Goal: Task Accomplishment & Management: Manage account settings

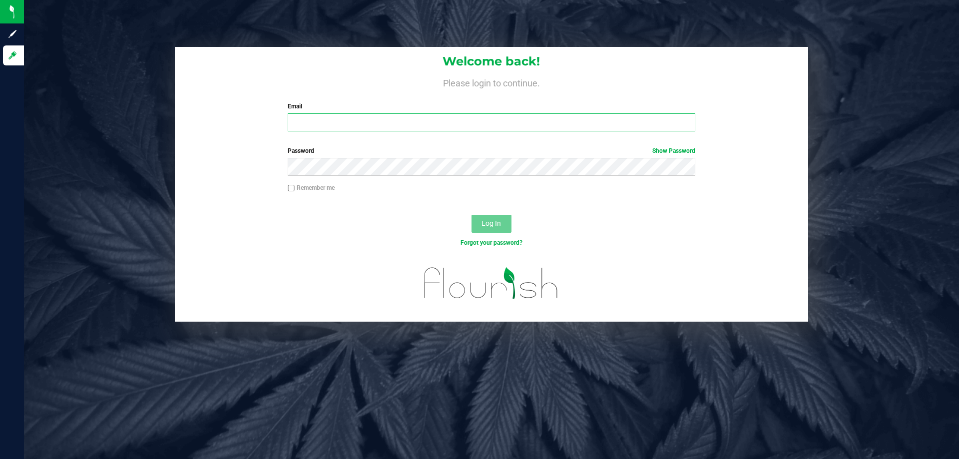
click at [494, 126] on input "Email" at bounding box center [491, 122] width 407 height 18
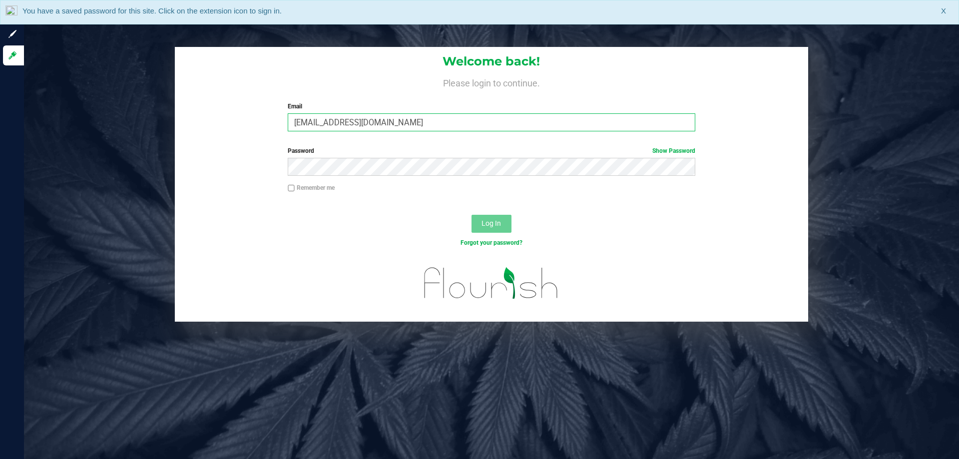
type input "mprescott@liveparallel.com"
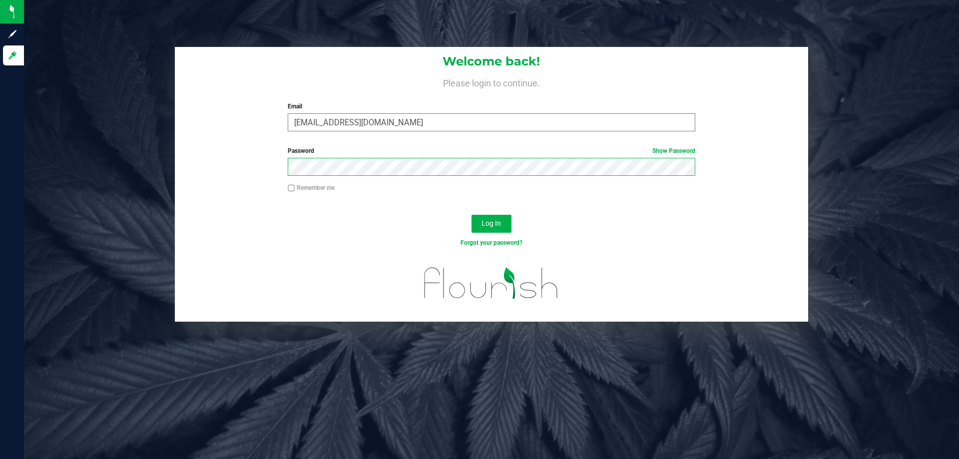
click at [472, 215] on button "Log In" at bounding box center [492, 224] width 40 height 18
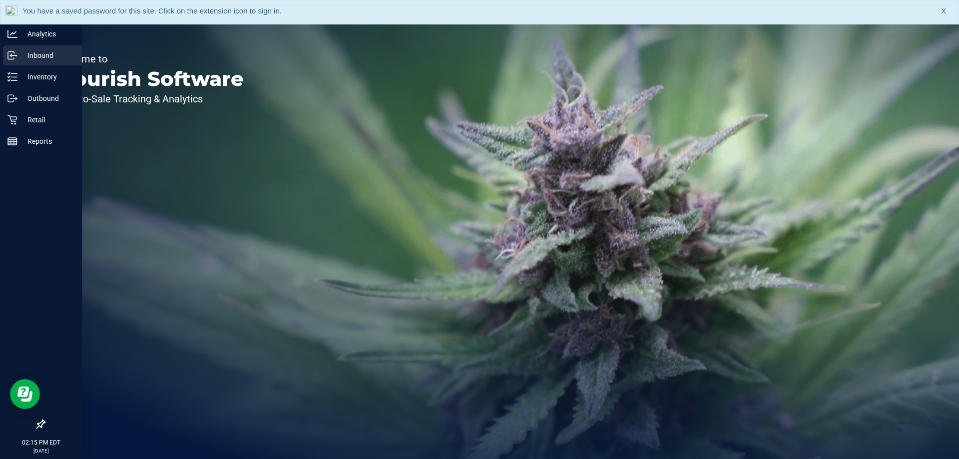
click at [17, 51] on icon at bounding box center [12, 55] width 10 height 10
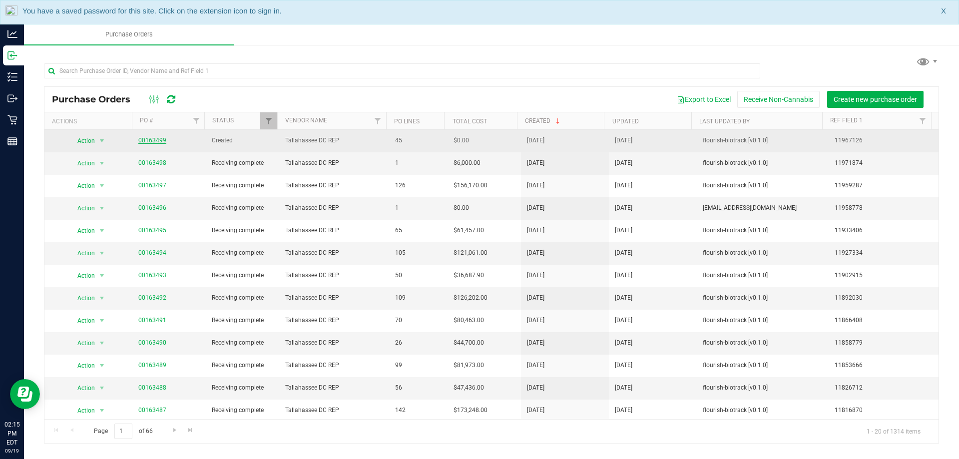
click at [152, 139] on link "00163499" at bounding box center [152, 140] width 28 height 7
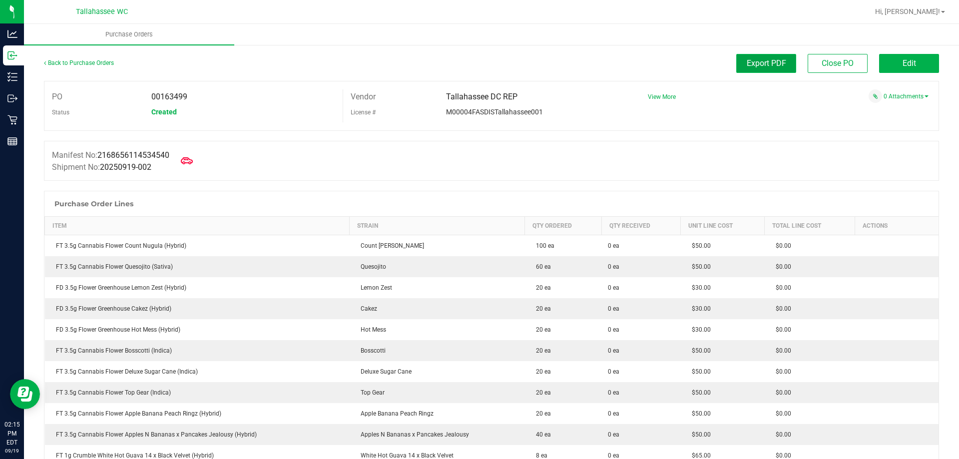
click at [761, 66] on span "Export PDF" at bounding box center [766, 62] width 39 height 9
click at [84, 62] on link "Back to Purchase Orders" at bounding box center [79, 62] width 70 height 7
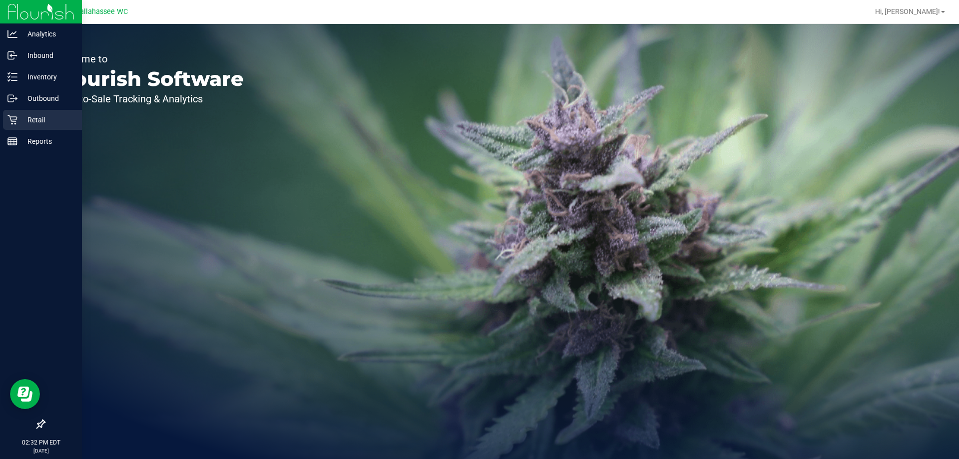
click at [10, 126] on div "Retail" at bounding box center [42, 120] width 79 height 20
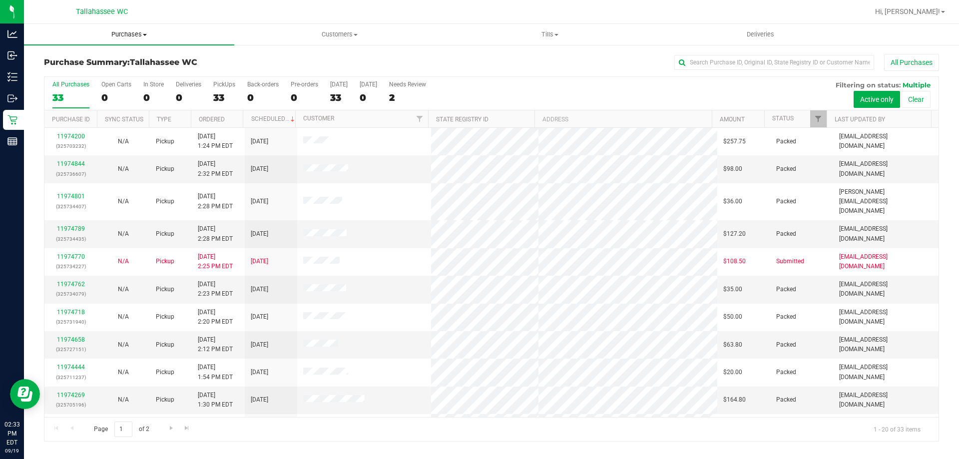
click at [133, 38] on span "Purchases" at bounding box center [129, 34] width 210 height 9
click at [303, 53] on div "Purchase Summary: Tallahassee WC All Purchases All Purchases 33 Open Carts 0 In…" at bounding box center [491, 248] width 935 height 408
click at [548, 33] on span "Tills" at bounding box center [549, 34] width 209 height 9
click at [529, 59] on li "Manage tills" at bounding box center [550, 60] width 210 height 12
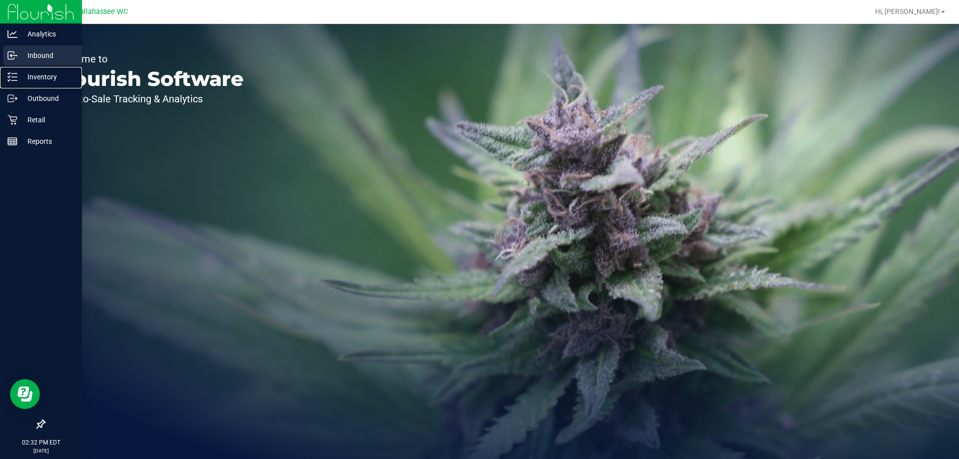
drag, startPoint x: 17, startPoint y: 81, endPoint x: 39, endPoint y: 62, distance: 29.4
click at [17, 81] on p "Inventory" at bounding box center [47, 77] width 60 height 12
click at [36, 119] on p "Retail" at bounding box center [47, 120] width 60 height 12
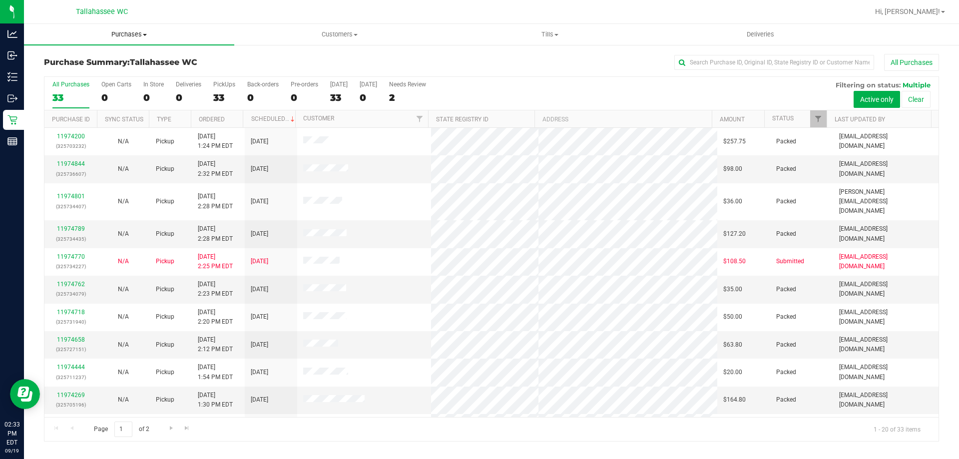
click at [140, 33] on span "Purchases" at bounding box center [129, 34] width 210 height 9
click at [94, 70] on li "Fulfillment" at bounding box center [129, 72] width 210 height 12
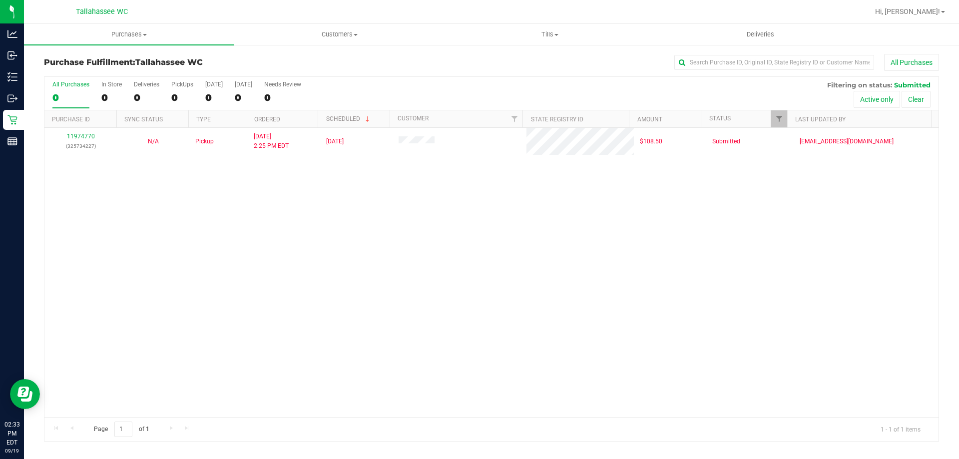
click at [399, 81] on div "All Purchases 0 In Store 0 Deliveries 0 PickUps 0 Today 0 Tomorrow 0 Needs Revi…" at bounding box center [491, 81] width 894 height 8
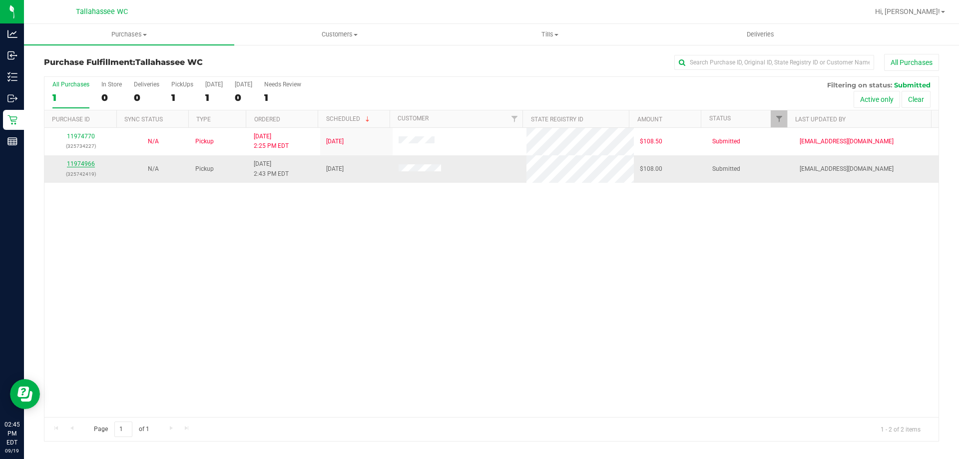
click at [89, 164] on link "11974966" at bounding box center [81, 163] width 28 height 7
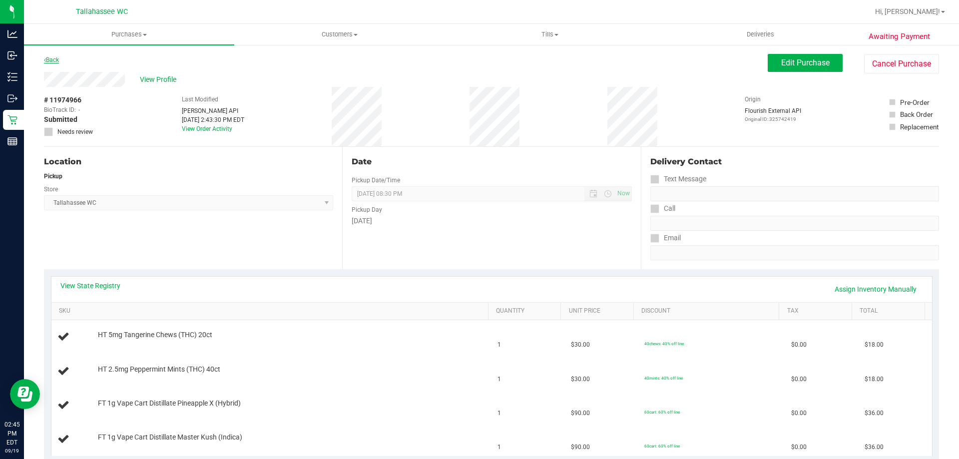
click at [51, 57] on link "Back" at bounding box center [51, 59] width 15 height 7
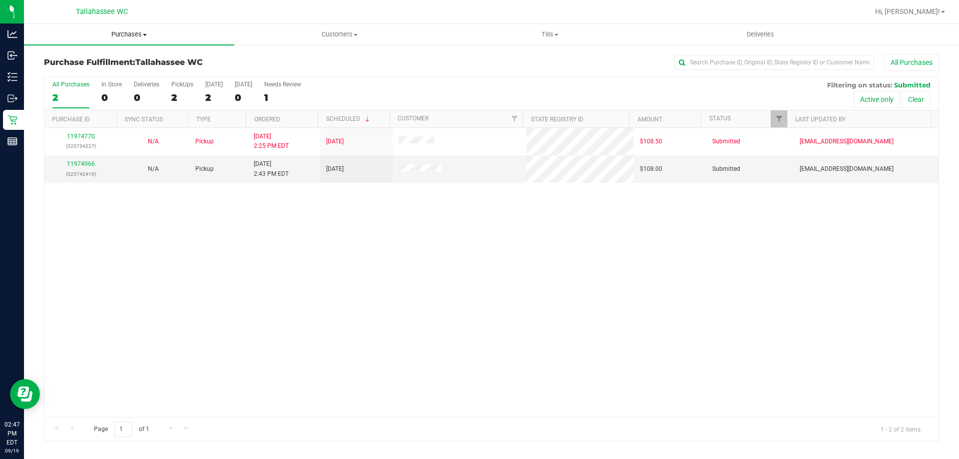
click at [120, 35] on span "Purchases" at bounding box center [129, 34] width 210 height 9
click at [79, 62] on span "Summary of purchases" at bounding box center [75, 60] width 102 height 8
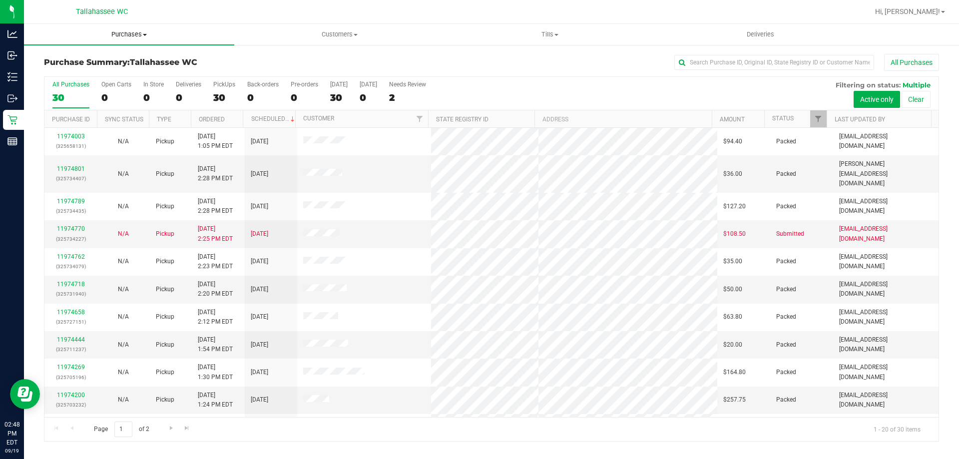
click at [127, 37] on span "Purchases" at bounding box center [129, 34] width 210 height 9
click at [73, 73] on span "Fulfillment" at bounding box center [55, 72] width 62 height 8
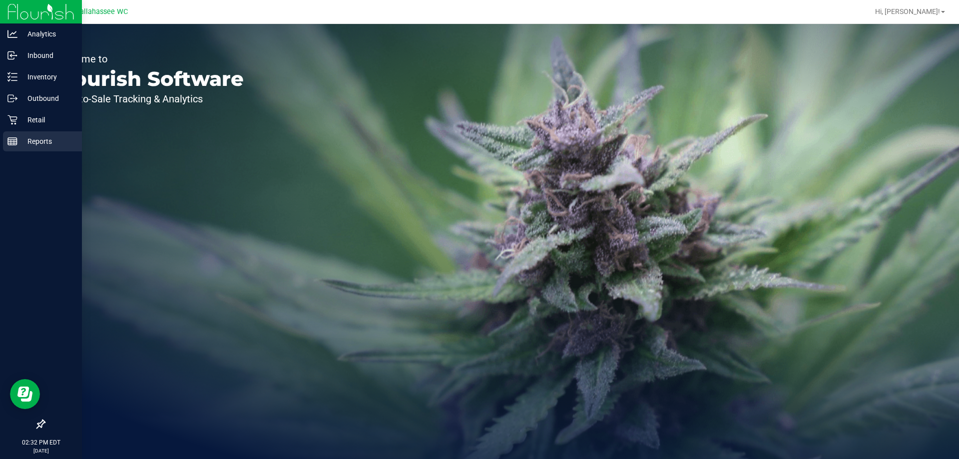
click at [40, 146] on p "Reports" at bounding box center [47, 141] width 60 height 12
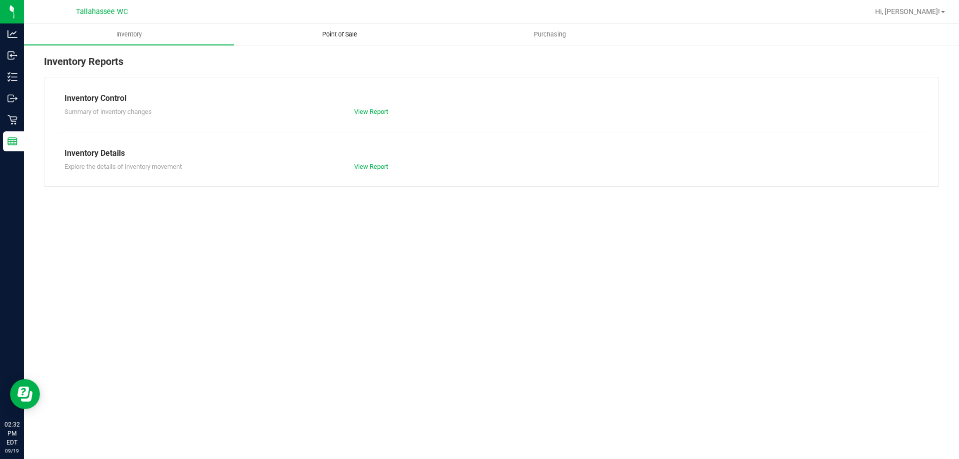
click at [333, 41] on uib-tab-heading "Point of Sale" at bounding box center [339, 34] width 209 height 20
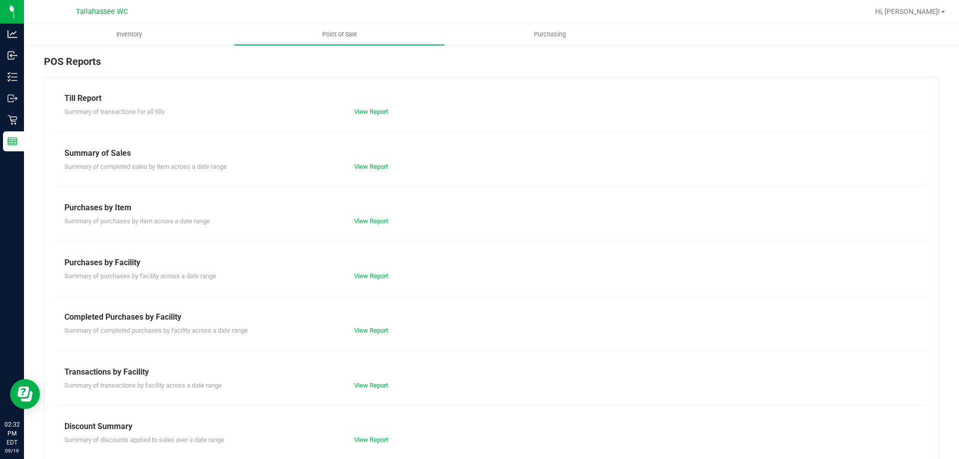
click at [386, 337] on div "Till Report Summary of transactions for all tills View Report Summary of Sales …" at bounding box center [491, 296] width 895 height 438
click at [387, 330] on div "View Report" at bounding box center [419, 331] width 145 height 10
click at [357, 332] on link "View Report" at bounding box center [371, 330] width 34 height 7
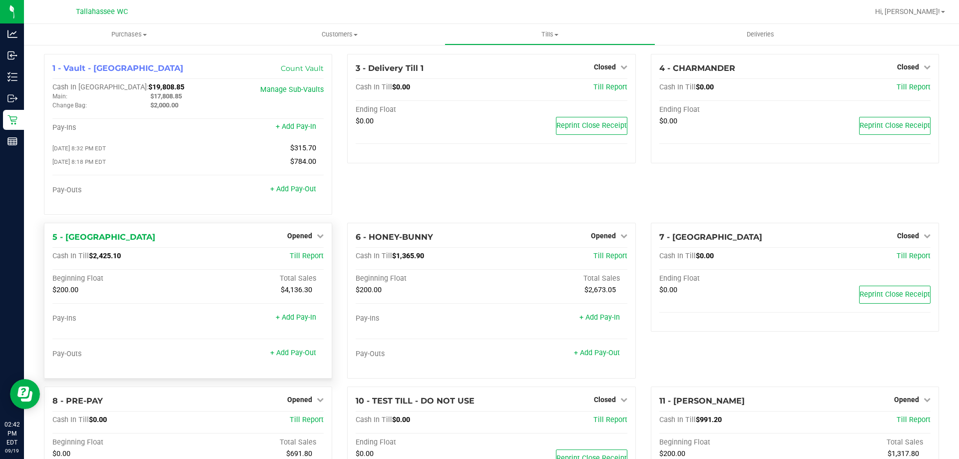
click at [300, 363] on div "Pay-Outs + Add Pay-Out" at bounding box center [187, 356] width 271 height 13
click at [302, 356] on link "+ Add Pay-Out" at bounding box center [293, 353] width 46 height 8
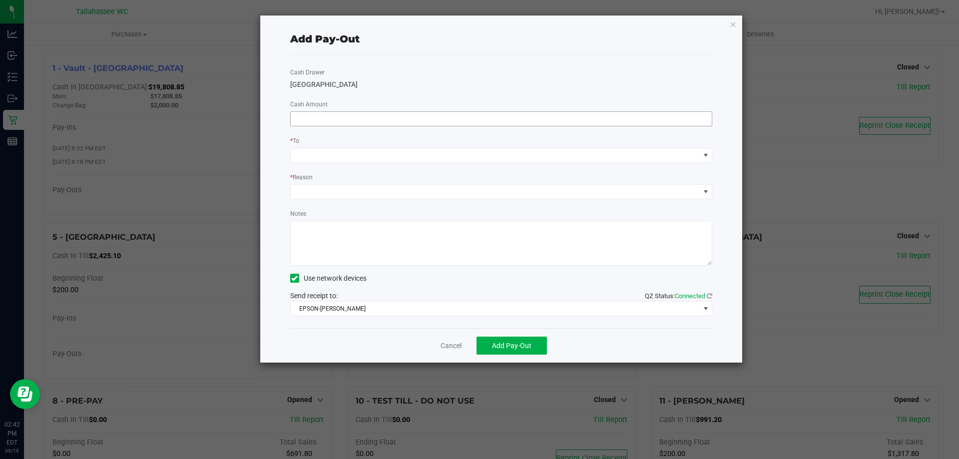
click at [541, 117] on input at bounding box center [502, 119] width 422 height 14
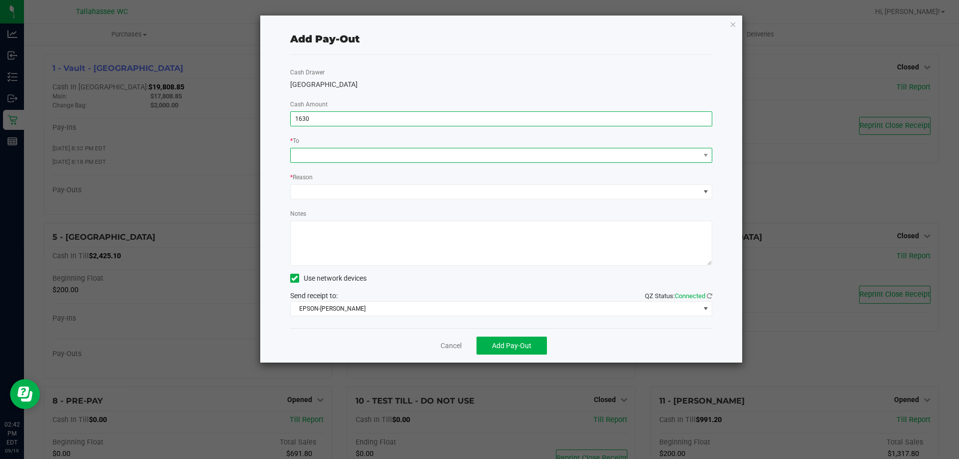
type input "$1,630.00"
click at [555, 154] on span at bounding box center [495, 155] width 409 height 14
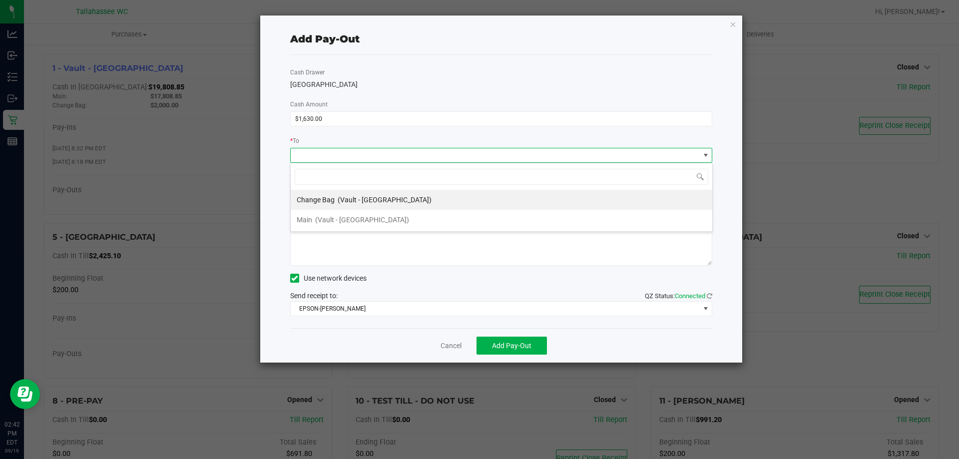
scroll to position [15, 422]
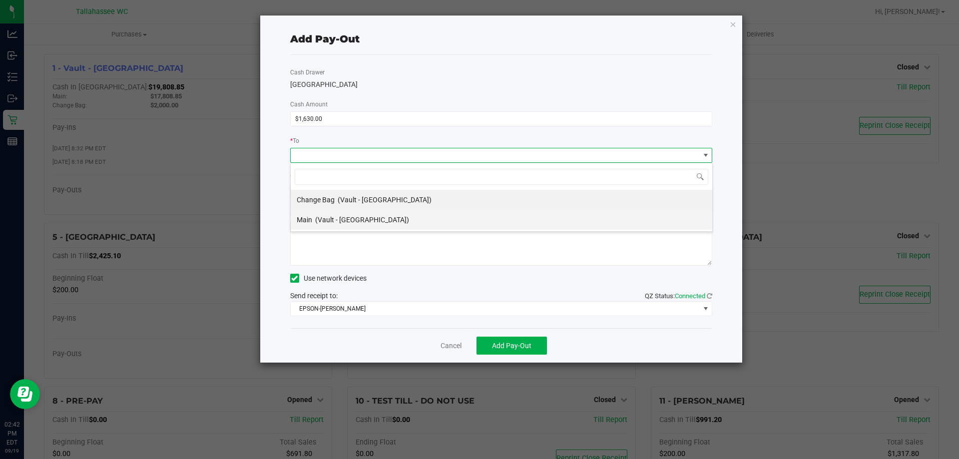
click at [399, 221] on li "Main (Vault - Tallahassee)" at bounding box center [502, 220] width 422 height 20
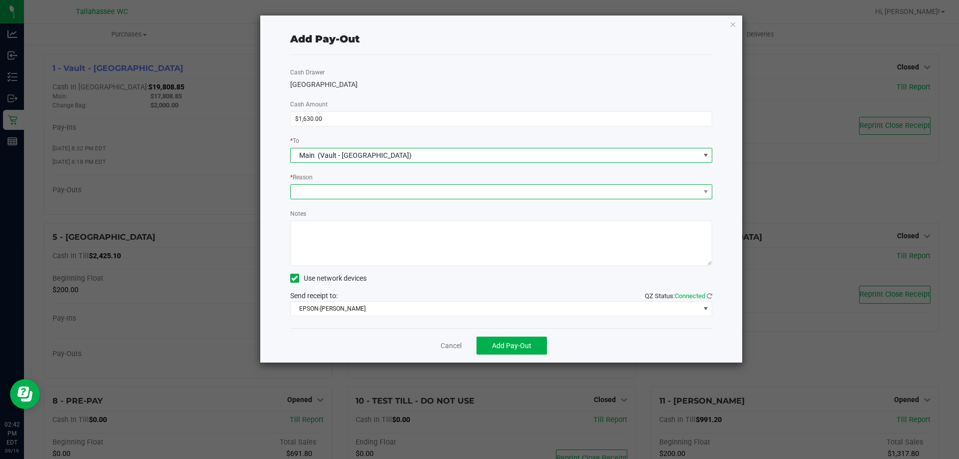
click at [439, 199] on span at bounding box center [501, 191] width 423 height 15
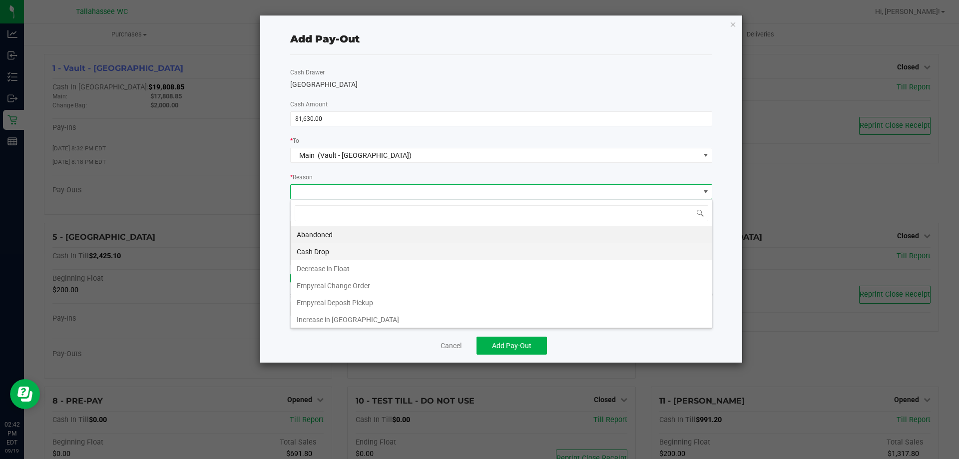
click at [359, 250] on li "Cash Drop" at bounding box center [502, 251] width 422 height 17
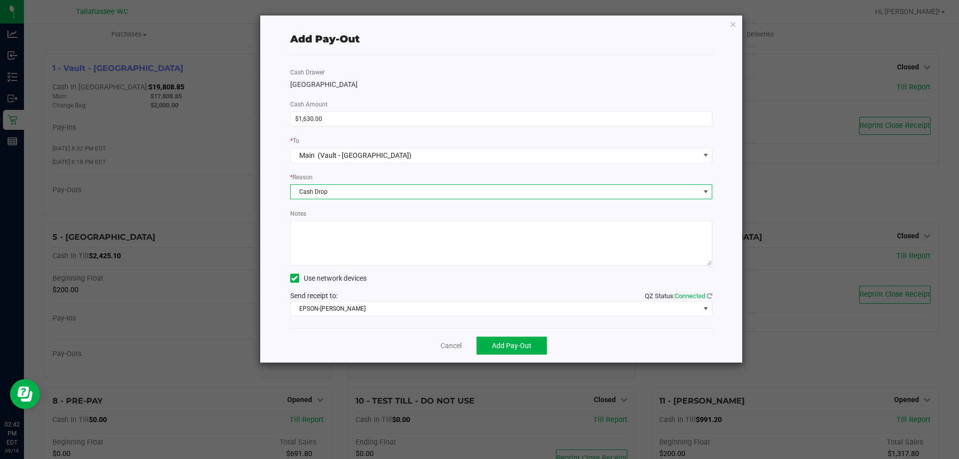
click at [429, 255] on textarea "Notes" at bounding box center [501, 243] width 423 height 45
type textarea "MCP"
click at [521, 343] on span "Add Pay-Out" at bounding box center [511, 346] width 39 height 8
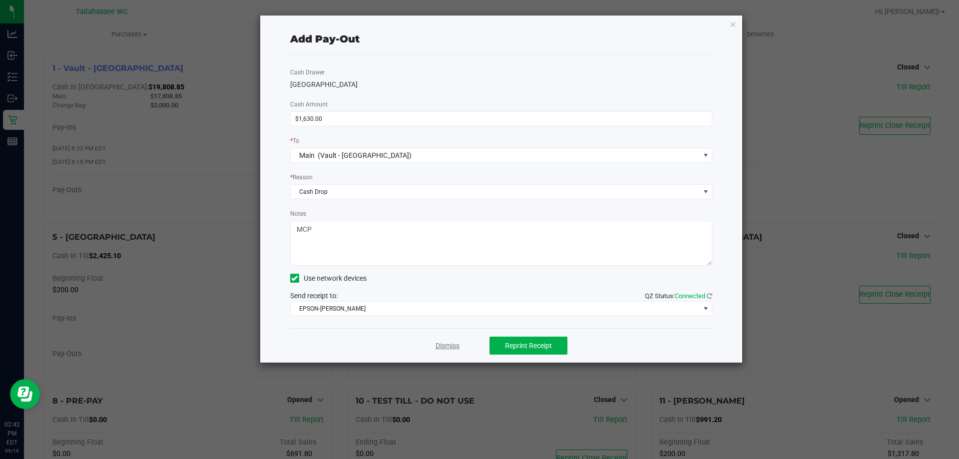
click at [453, 350] on link "Dismiss" at bounding box center [448, 346] width 24 height 10
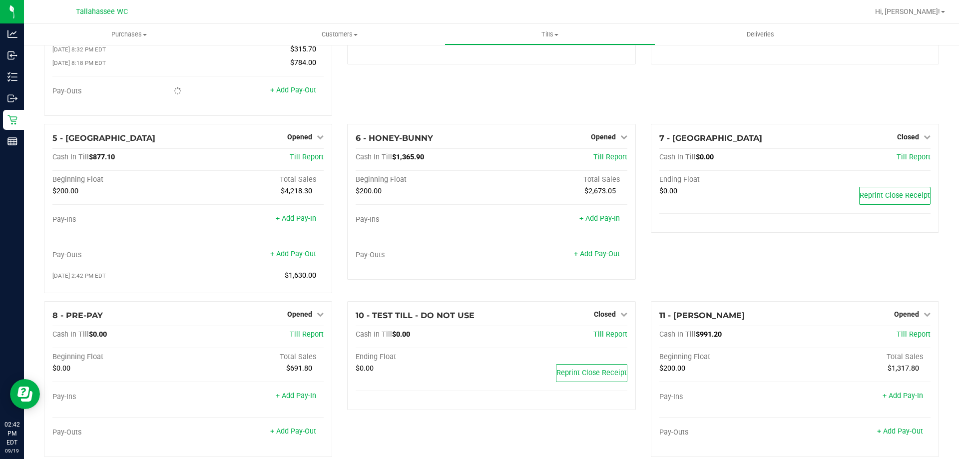
scroll to position [100, 0]
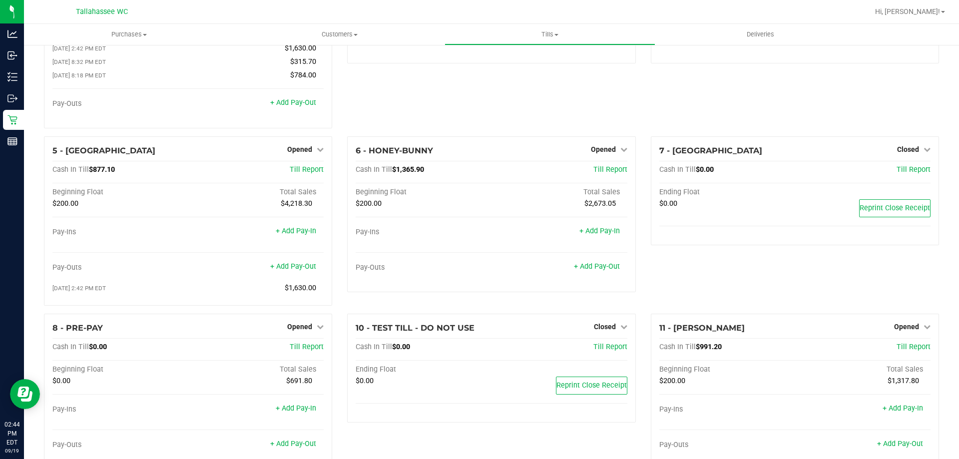
click at [701, 297] on div "7 - CAPE-VERDE Closed Open Till Cash In Till $0.00 Till Report Ending Float $0.…" at bounding box center [794, 224] width 303 height 177
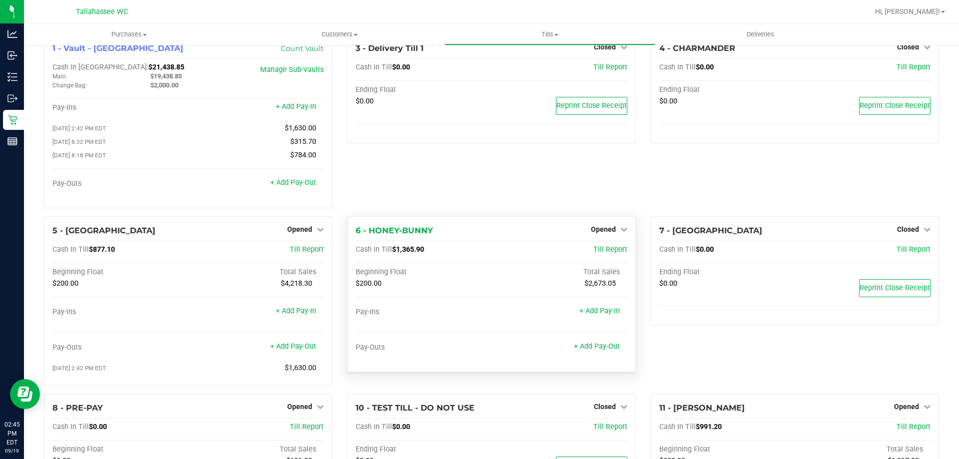
scroll to position [0, 0]
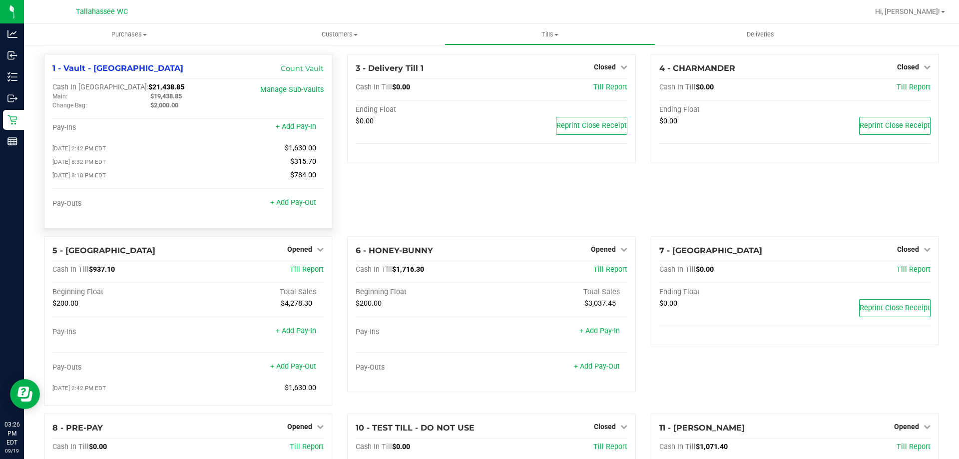
click at [166, 98] on span "$19,438.85" at bounding box center [165, 95] width 31 height 7
click at [177, 93] on span "$19,438.85" at bounding box center [165, 95] width 31 height 7
click at [177, 94] on span "$19,438.85" at bounding box center [165, 95] width 31 height 7
click at [294, 211] on div "Pay-Outs + Add Pay-Out" at bounding box center [187, 205] width 271 height 13
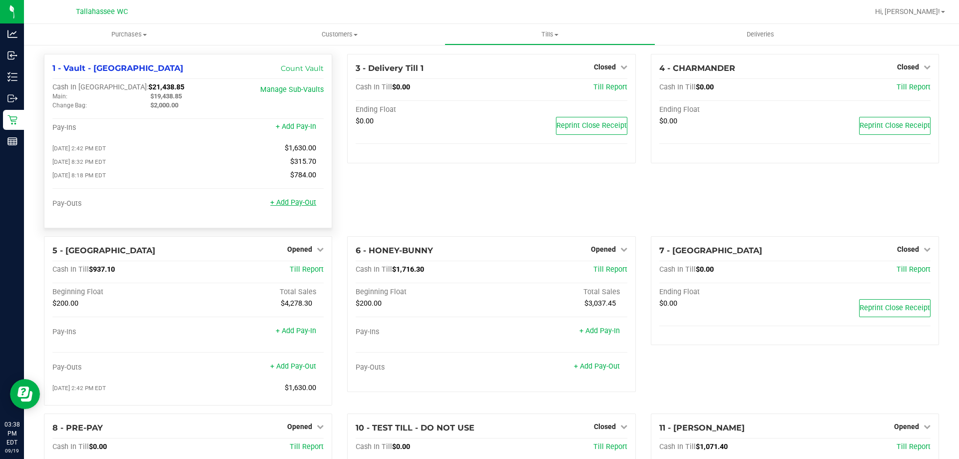
click at [294, 207] on link "+ Add Pay-Out" at bounding box center [293, 202] width 46 height 8
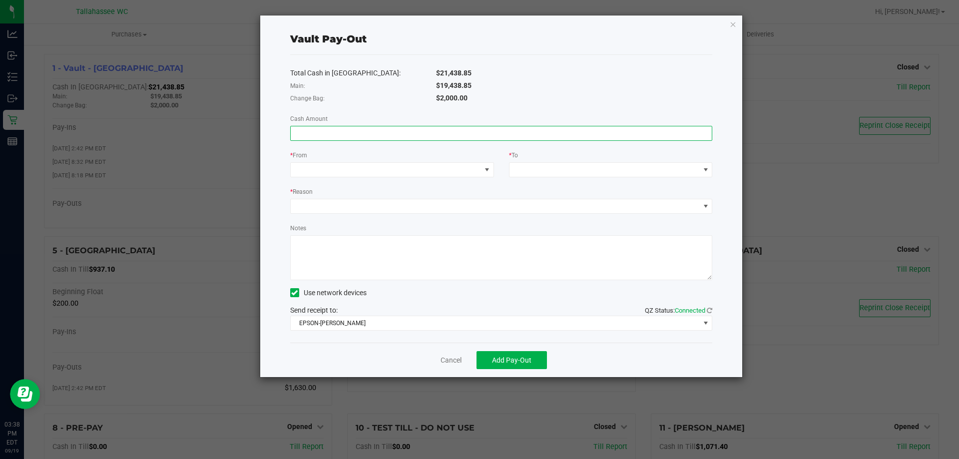
paste input "19438.85"
type input "$19,438.85"
click at [442, 168] on span at bounding box center [386, 170] width 190 height 14
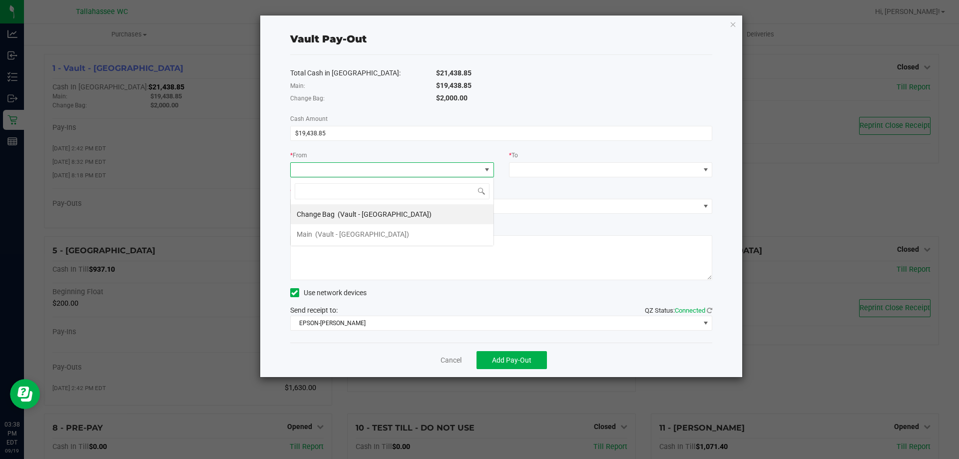
scroll to position [15, 204]
click at [415, 229] on li "Main (Vault - [GEOGRAPHIC_DATA])" at bounding box center [392, 234] width 203 height 20
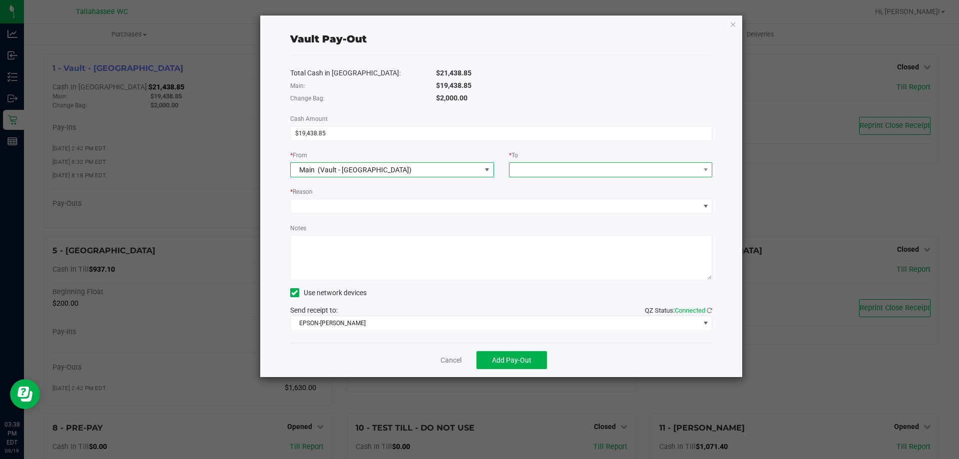
click at [578, 167] on span at bounding box center [605, 170] width 190 height 14
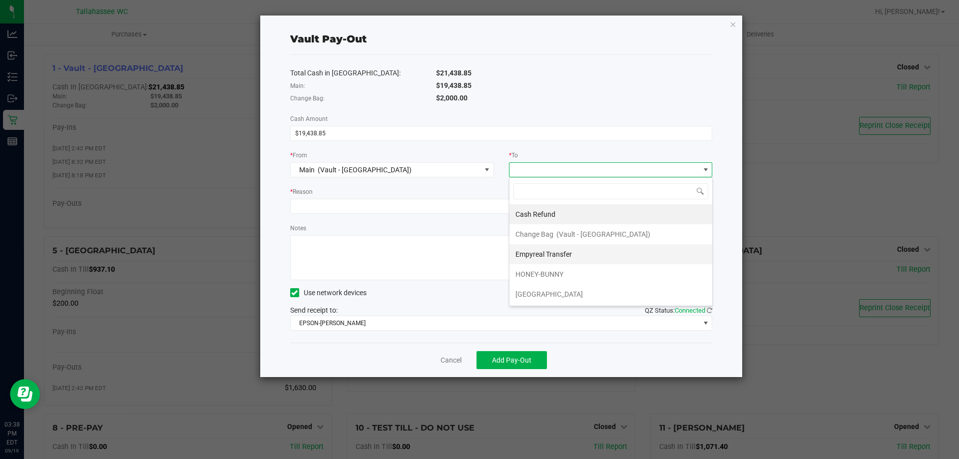
click at [574, 252] on li "Empyreal Transfer" at bounding box center [611, 254] width 203 height 20
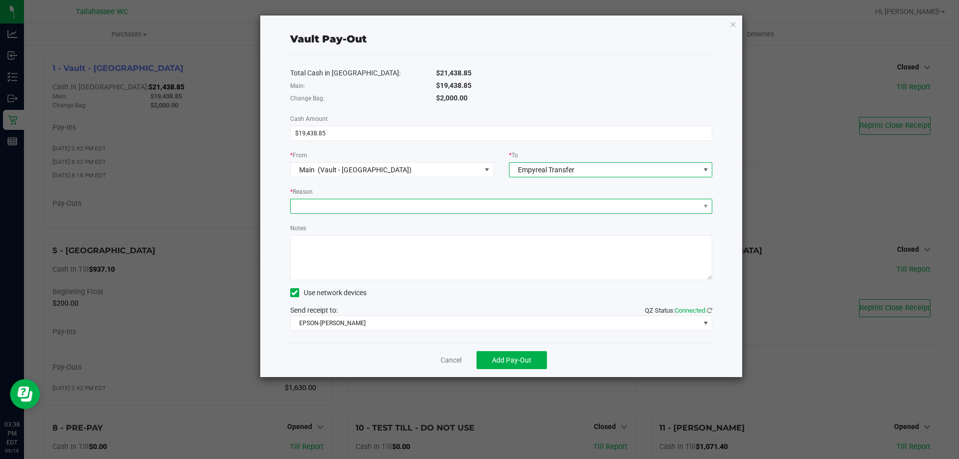
click at [436, 209] on span at bounding box center [495, 206] width 409 height 14
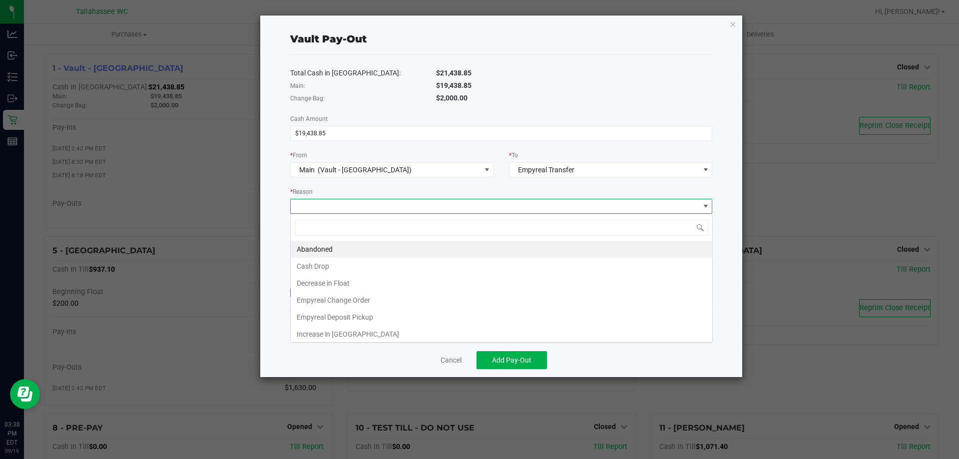
scroll to position [15, 422]
click at [396, 320] on li "Empyreal Deposit Pickup" at bounding box center [502, 317] width 422 height 17
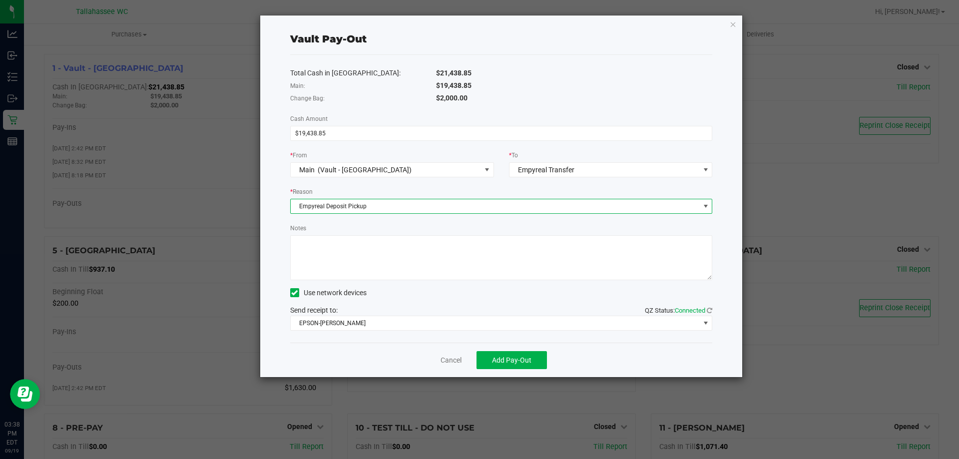
click at [442, 284] on div "Total Cash in [GEOGRAPHIC_DATA]: $21,438.85 Main: $19,438.85 Change Bag: $2,000…" at bounding box center [501, 199] width 423 height 288
click at [463, 255] on textarea "Notes" at bounding box center [501, 257] width 423 height 45
type textarea "MCP"
click at [514, 362] on span "Add Pay-Out" at bounding box center [511, 360] width 39 height 8
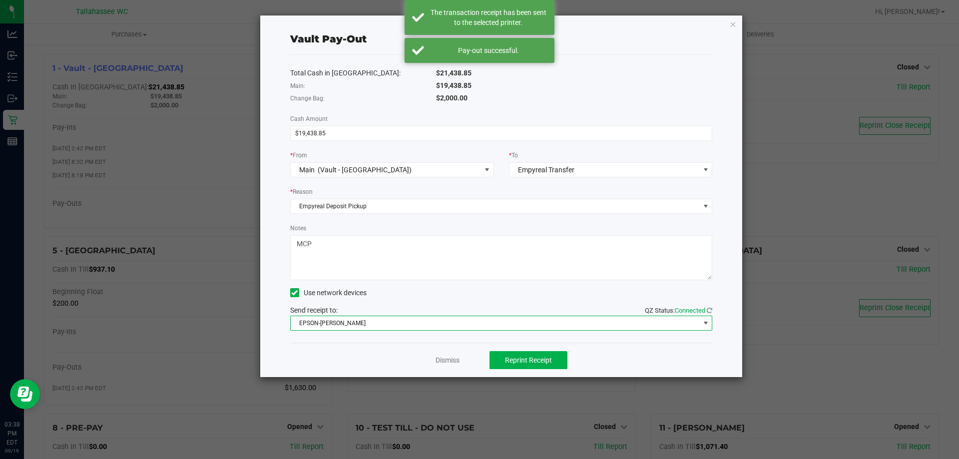
click at [445, 321] on span "EPSON-[PERSON_NAME]" at bounding box center [495, 323] width 409 height 14
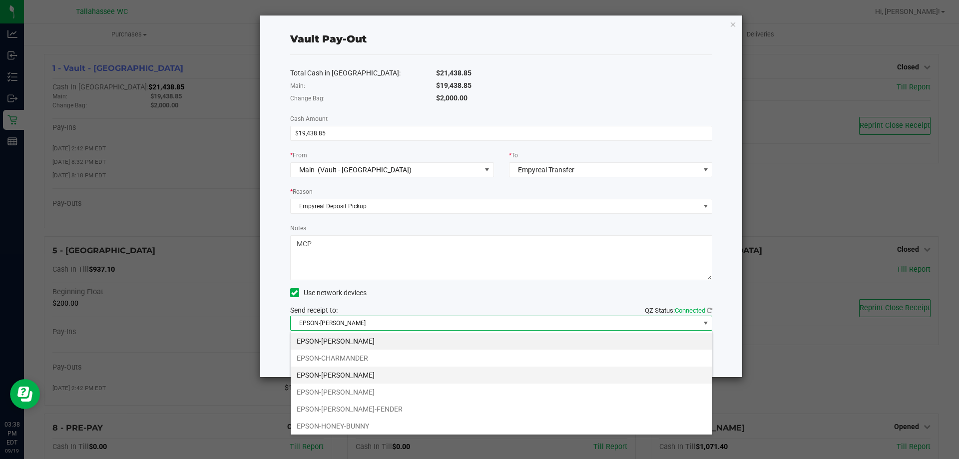
click at [403, 373] on li "EPSON-CHER" at bounding box center [502, 375] width 422 height 17
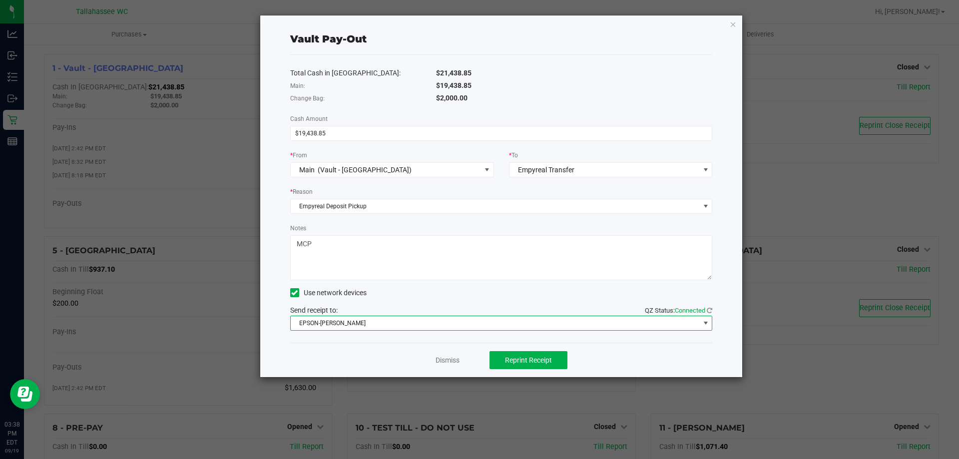
click at [336, 351] on div "Dismiss Reprint Receipt" at bounding box center [501, 360] width 423 height 34
click at [449, 362] on link "Dismiss" at bounding box center [448, 360] width 24 height 10
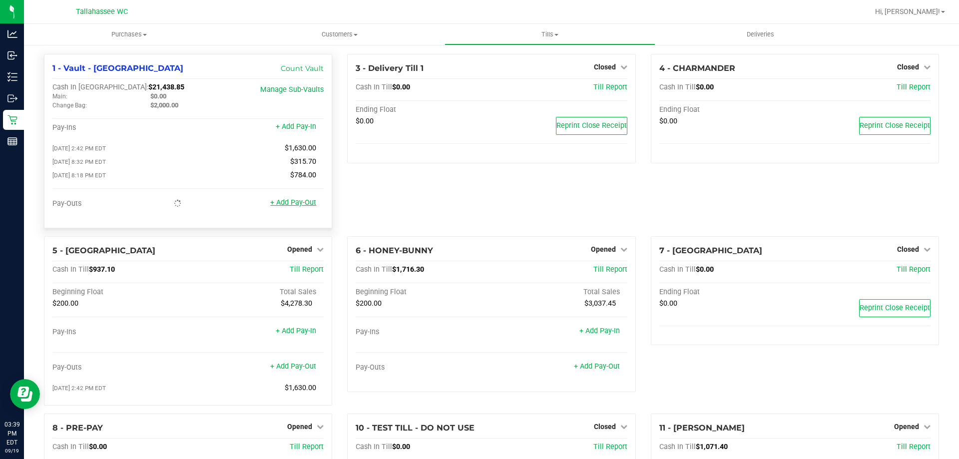
click at [308, 205] on link "+ Add Pay-Out" at bounding box center [293, 202] width 46 height 8
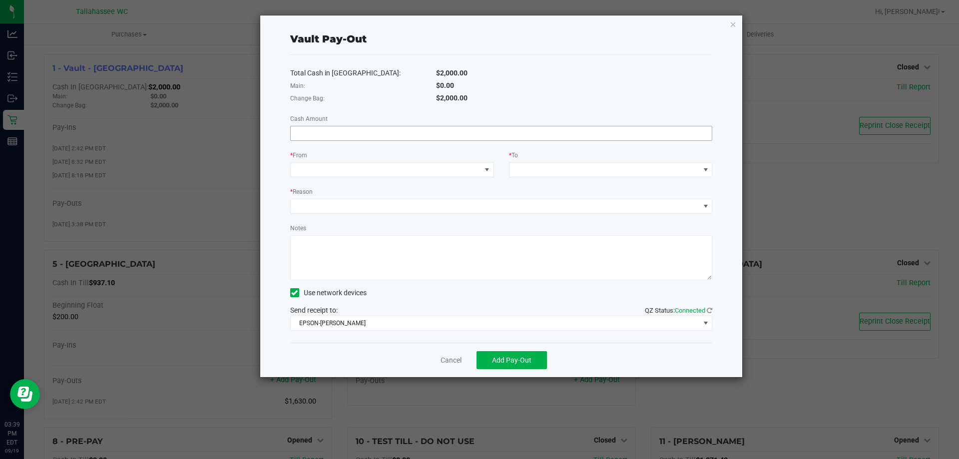
click at [425, 133] on input at bounding box center [502, 133] width 422 height 14
type input "$1,240.00"
click at [458, 174] on span at bounding box center [386, 170] width 190 height 14
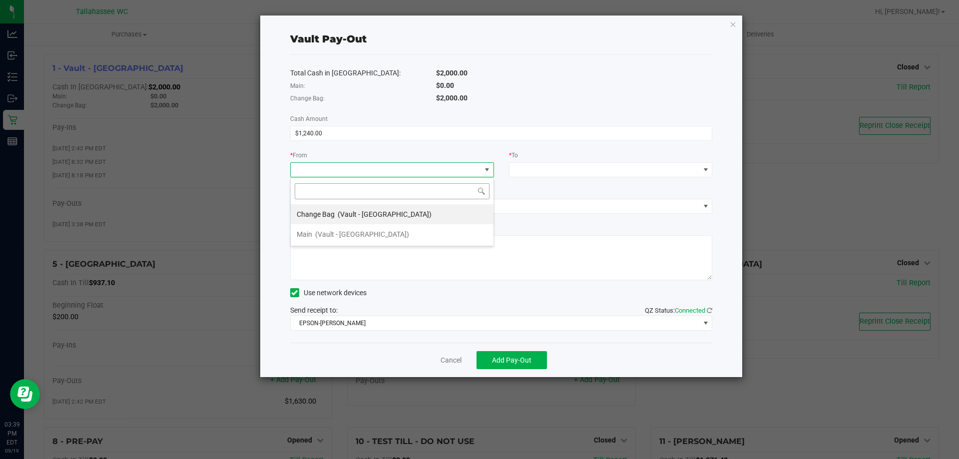
scroll to position [15, 204]
click at [418, 212] on li "Change Bag (Vault - Tallahassee)" at bounding box center [392, 214] width 203 height 20
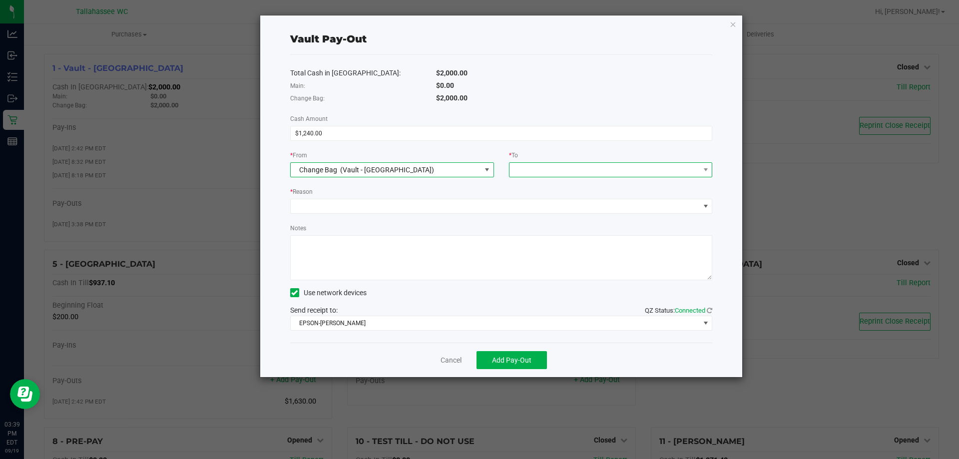
click at [594, 170] on span at bounding box center [605, 170] width 190 height 14
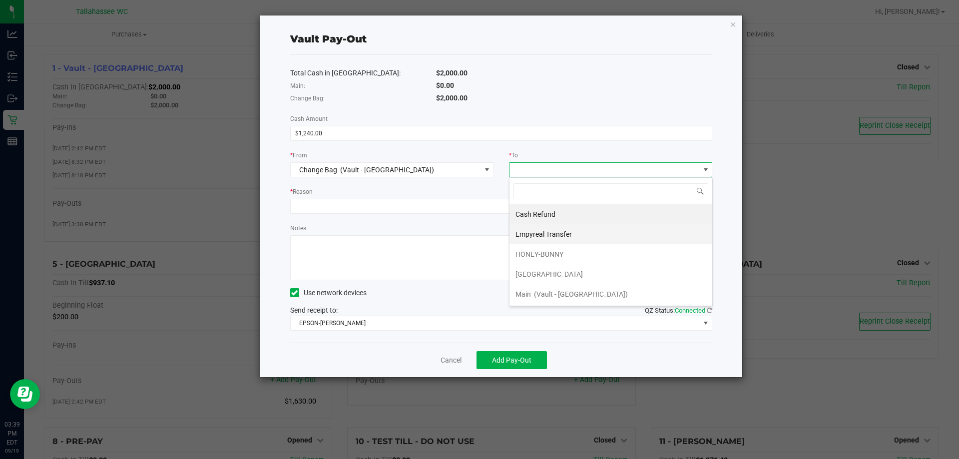
click at [586, 240] on li "Empyreal Transfer" at bounding box center [611, 234] width 203 height 20
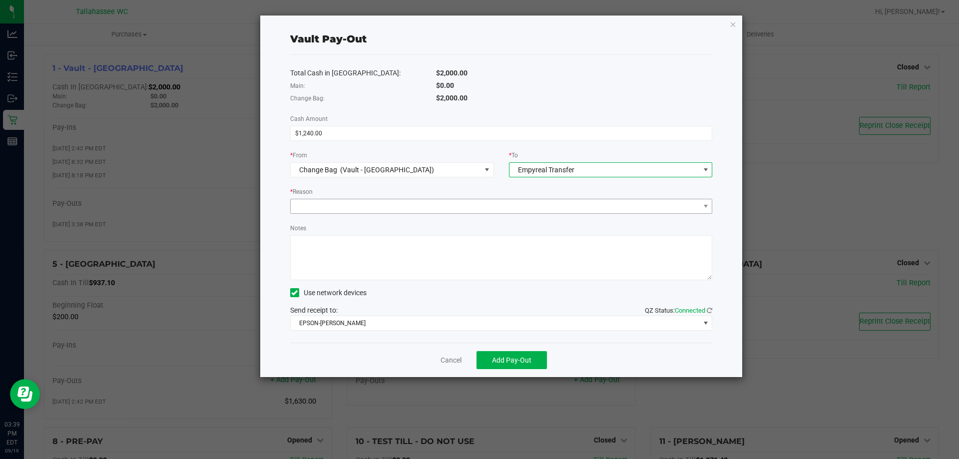
click at [488, 215] on div "Total Cash in Vault: $2,000.00 Main: $0.00 Change Bag: $2,000.00 Cash Amount $1…" at bounding box center [501, 199] width 423 height 288
click at [496, 206] on span at bounding box center [495, 206] width 409 height 14
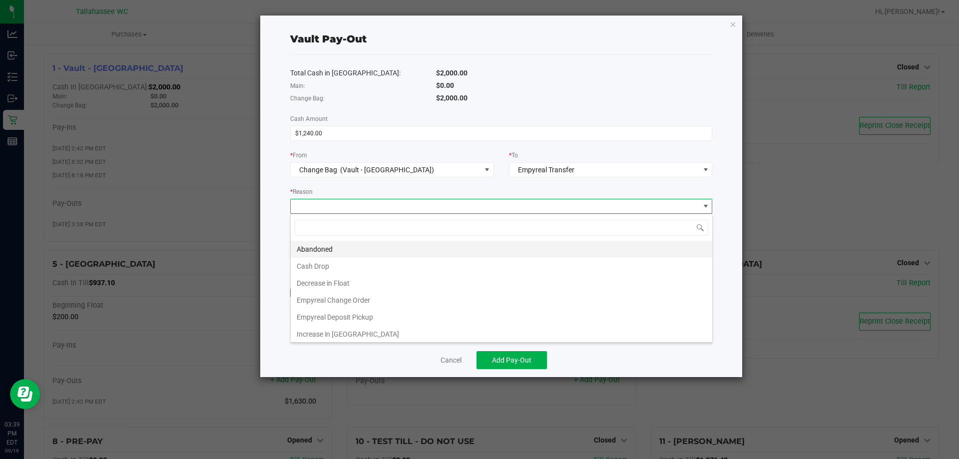
scroll to position [15, 422]
click at [421, 302] on li "Empyreal Change Order" at bounding box center [502, 300] width 422 height 17
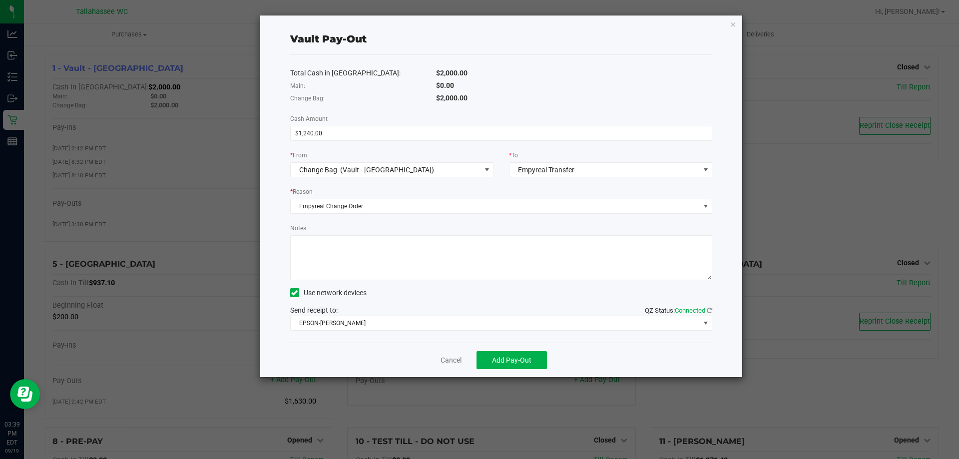
click at [440, 286] on div "Use network devices" at bounding box center [501, 292] width 423 height 15
click at [459, 265] on textarea "Notes" at bounding box center [501, 257] width 423 height 45
type textarea "MCP"
click at [510, 364] on span "Add Pay-Out" at bounding box center [511, 360] width 39 height 8
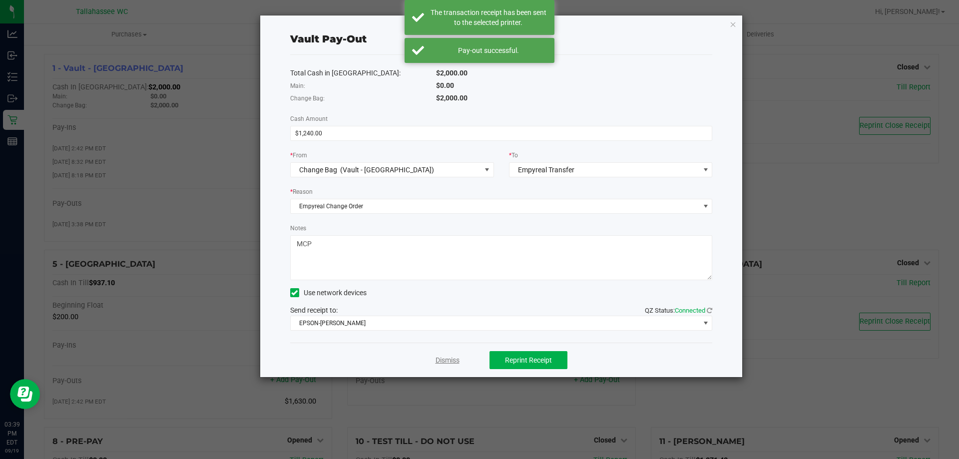
click at [453, 363] on link "Dismiss" at bounding box center [448, 360] width 24 height 10
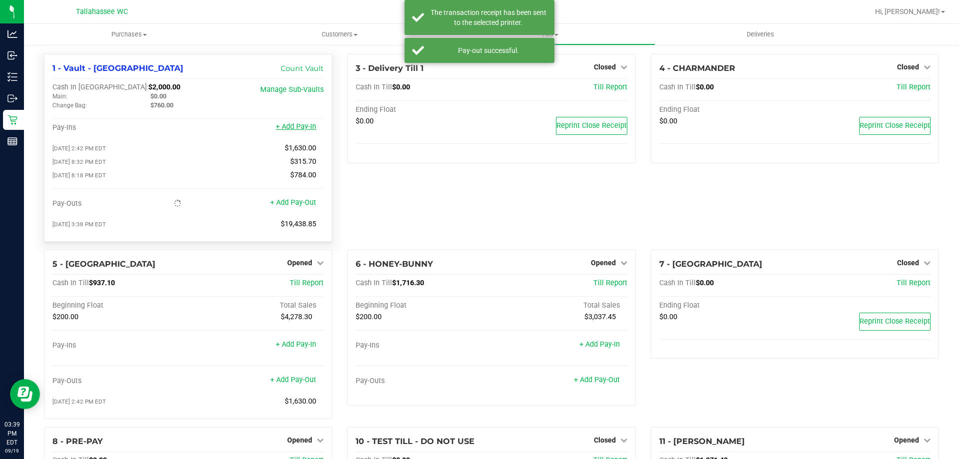
click at [304, 128] on link "+ Add Pay-In" at bounding box center [296, 126] width 40 height 8
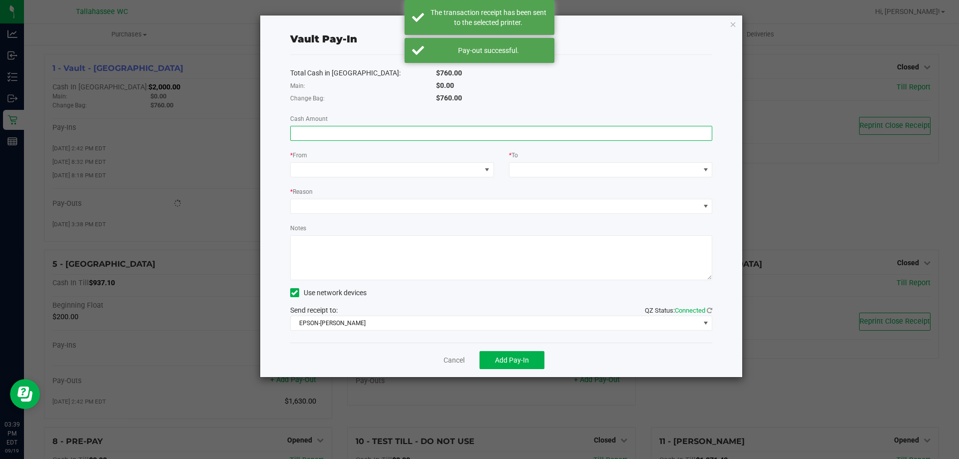
click at [387, 134] on input at bounding box center [502, 133] width 422 height 14
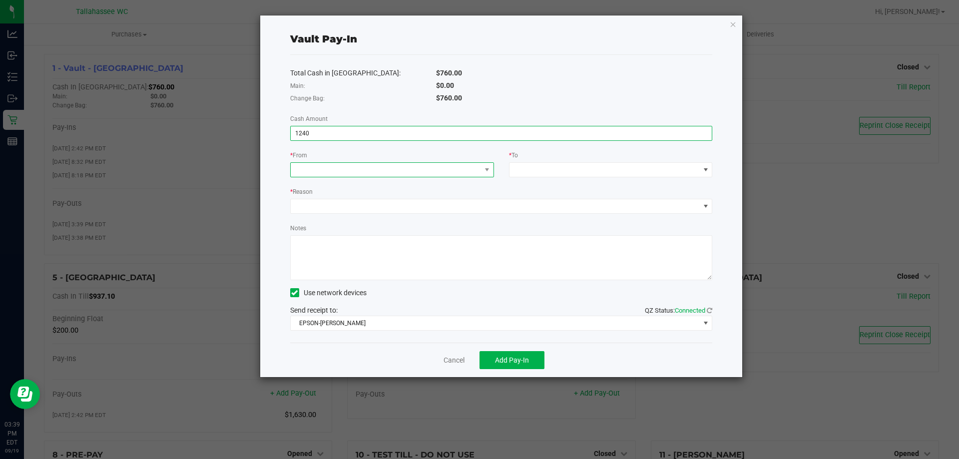
type input "$1,240.00"
click at [420, 164] on span at bounding box center [386, 170] width 190 height 14
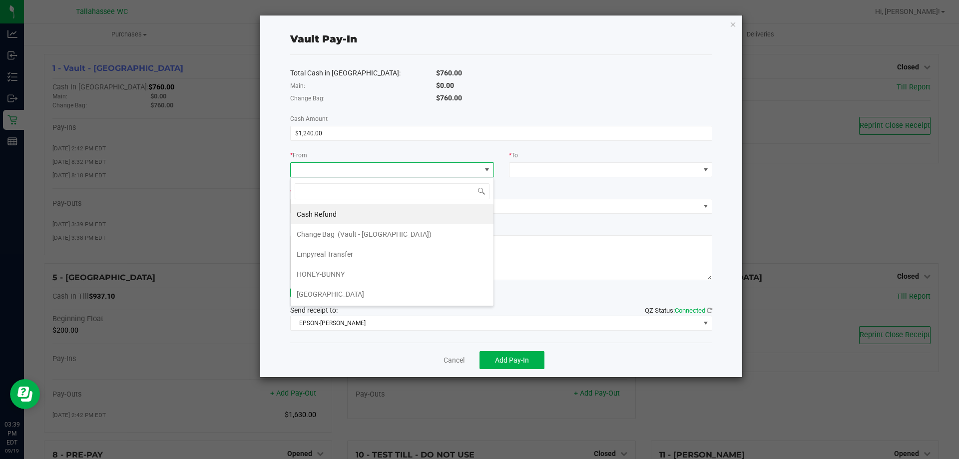
scroll to position [15, 204]
click at [379, 255] on li "Empyreal Transfer" at bounding box center [392, 254] width 203 height 20
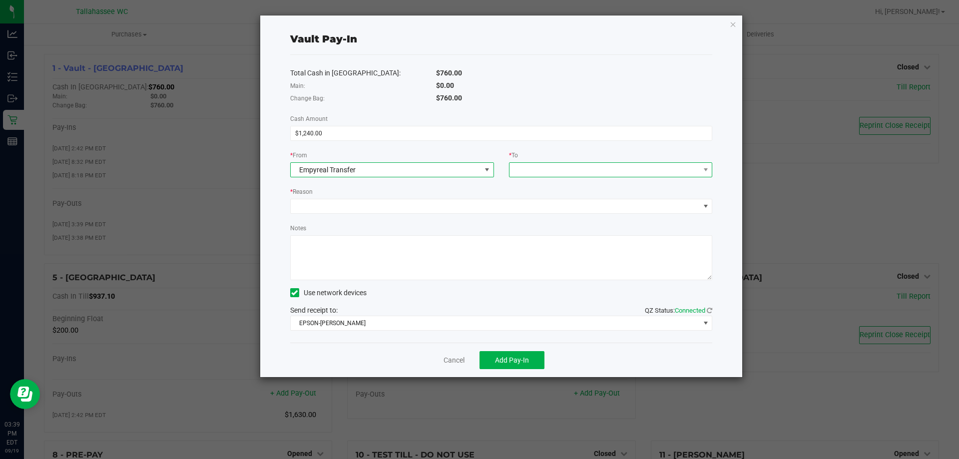
click at [594, 169] on span at bounding box center [605, 170] width 190 height 14
click at [582, 211] on span "(Vault - Tallahassee)" at bounding box center [604, 214] width 94 height 8
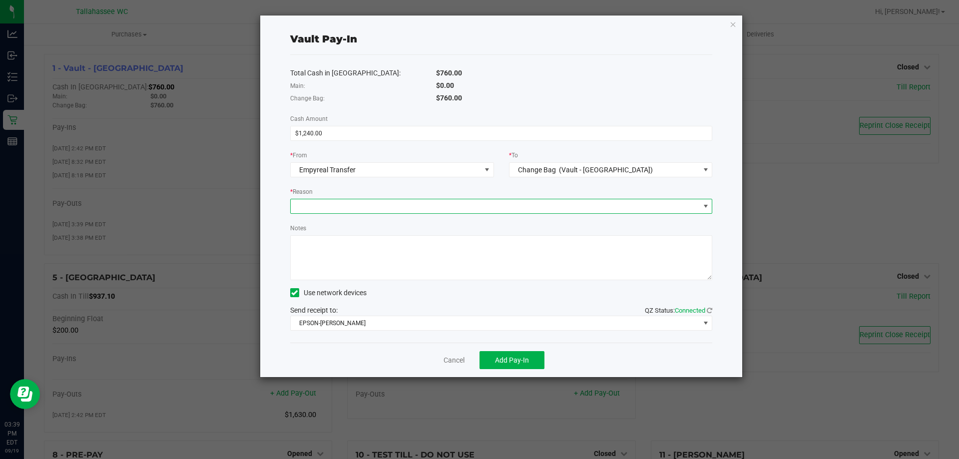
click at [466, 207] on span at bounding box center [495, 206] width 409 height 14
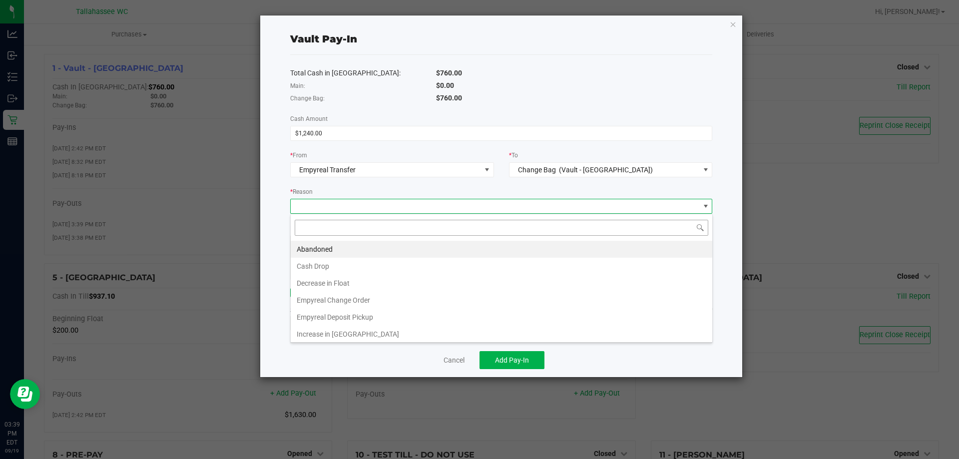
scroll to position [15, 422]
click at [406, 303] on li "Empyreal Change Order" at bounding box center [502, 300] width 422 height 17
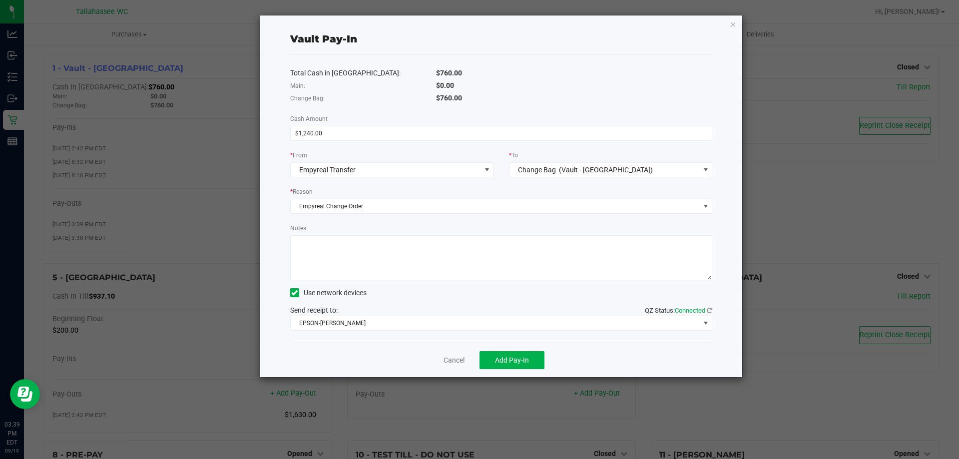
click at [444, 273] on textarea "Notes" at bounding box center [501, 257] width 423 height 45
type textarea "MCP"
click at [521, 367] on button "Add Pay-In" at bounding box center [512, 360] width 65 height 18
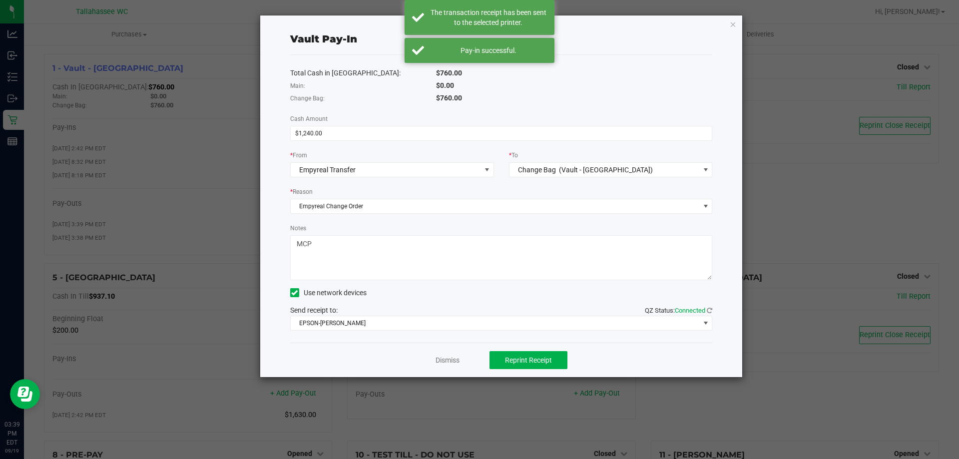
drag, startPoint x: 521, startPoint y: 367, endPoint x: 359, endPoint y: 339, distance: 164.3
click at [359, 339] on div "Total Cash in Vault: $760.00 Main: $0.00 Change Bag: $760.00 Cash Amount $1,240…" at bounding box center [501, 199] width 423 height 288
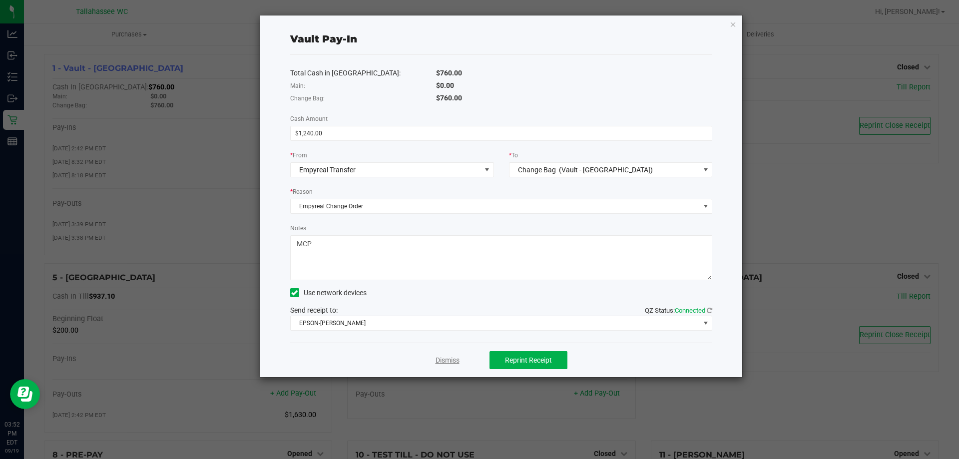
click at [443, 362] on link "Dismiss" at bounding box center [448, 360] width 24 height 10
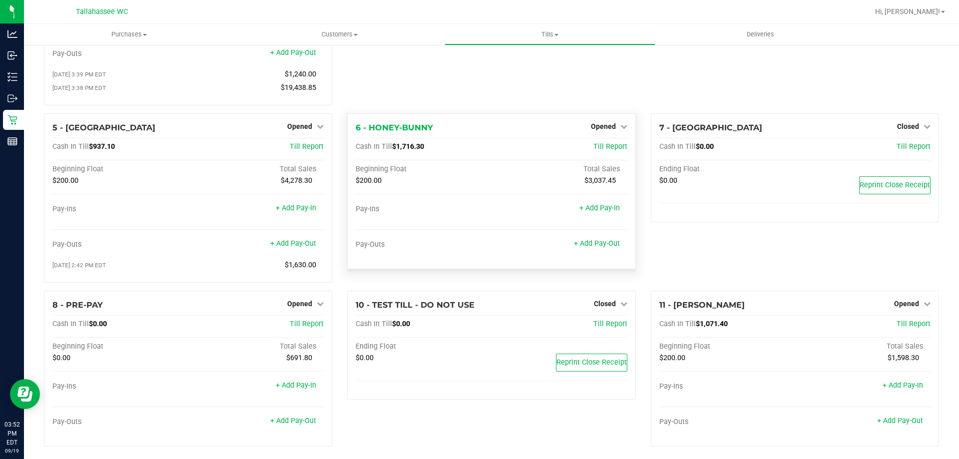
scroll to position [0, 0]
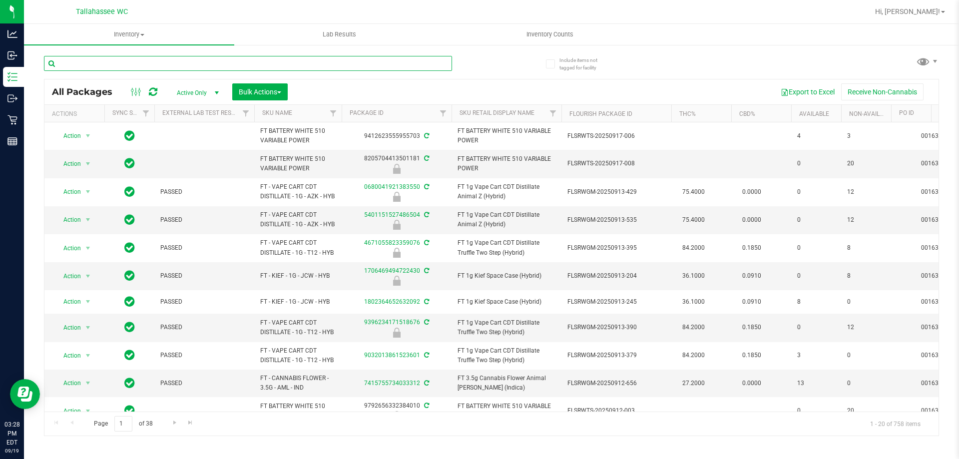
click at [147, 56] on input "text" at bounding box center [248, 63] width 408 height 15
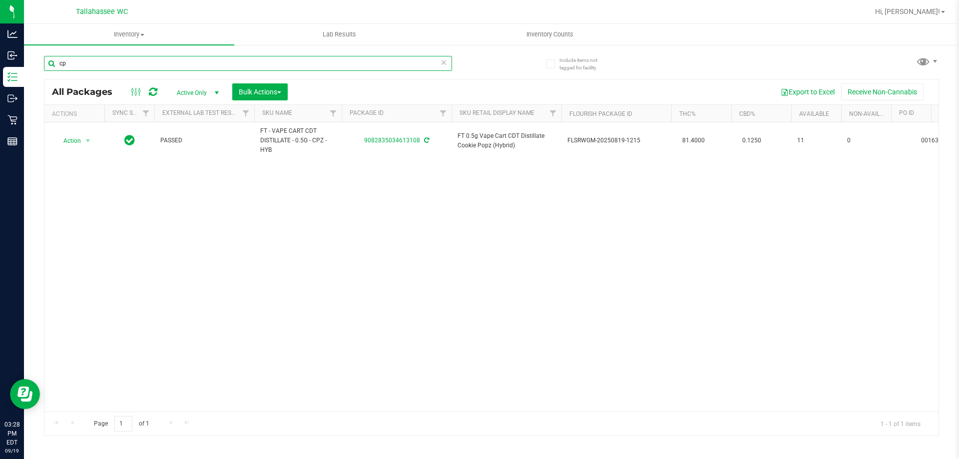
type input "c"
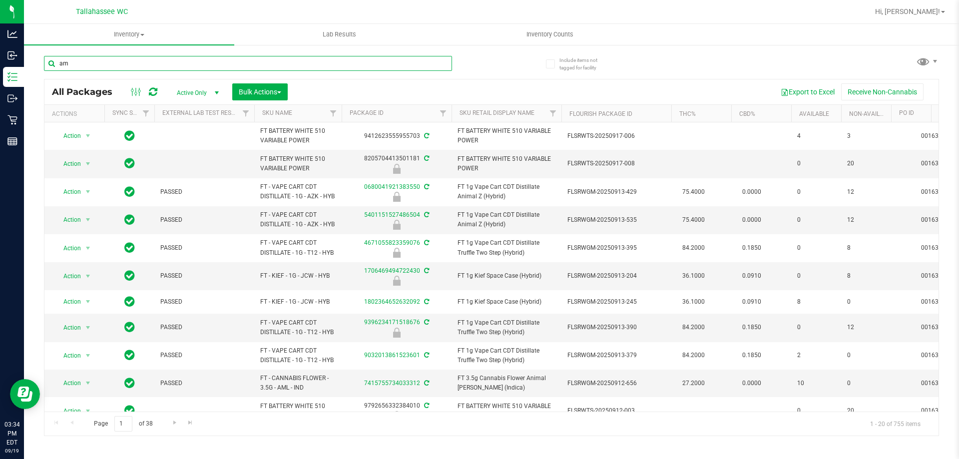
type input "aml"
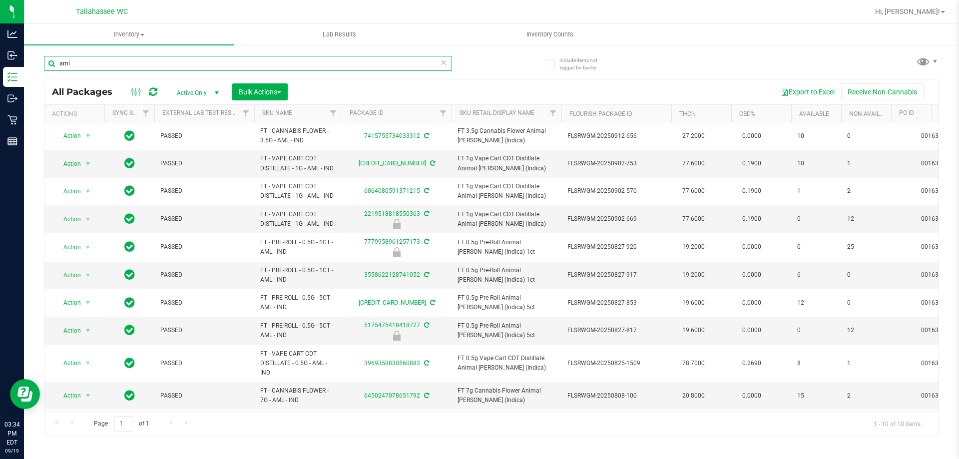
click at [249, 65] on input "aml" at bounding box center [248, 63] width 408 height 15
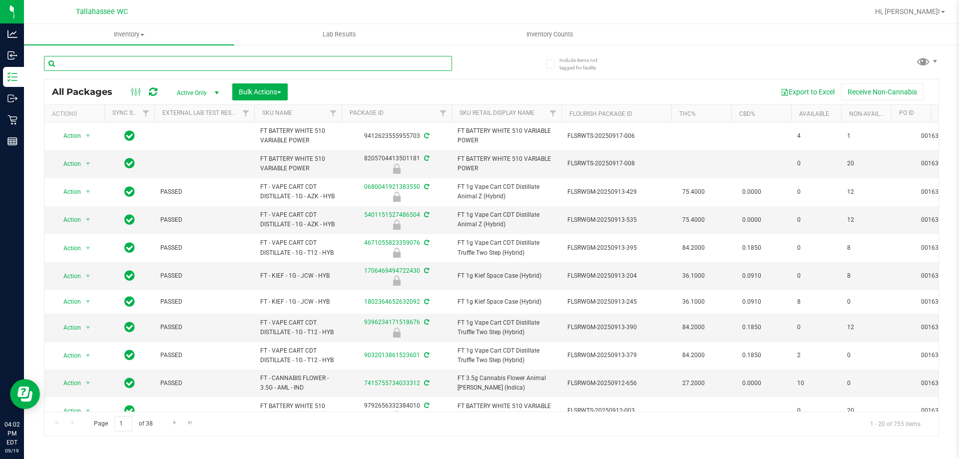
click at [179, 64] on input "text" at bounding box center [248, 63] width 408 height 15
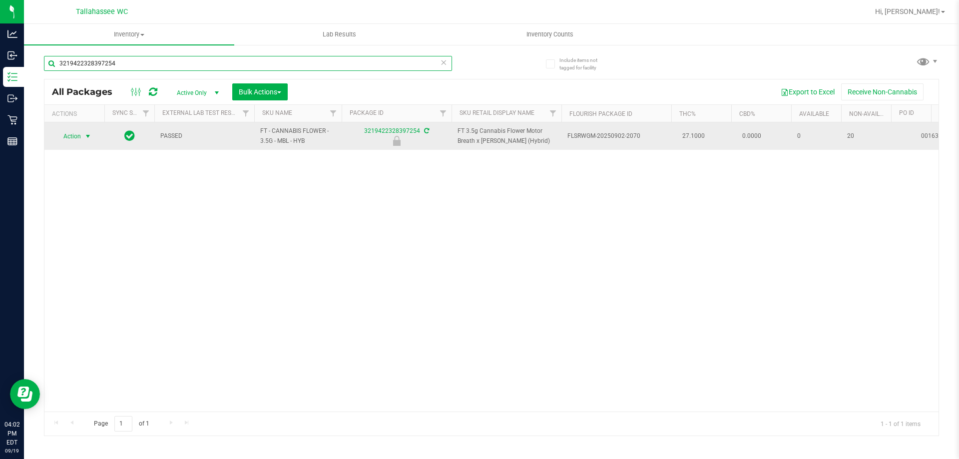
type input "3219422328397254"
click at [84, 136] on span "select" at bounding box center [88, 136] width 8 height 8
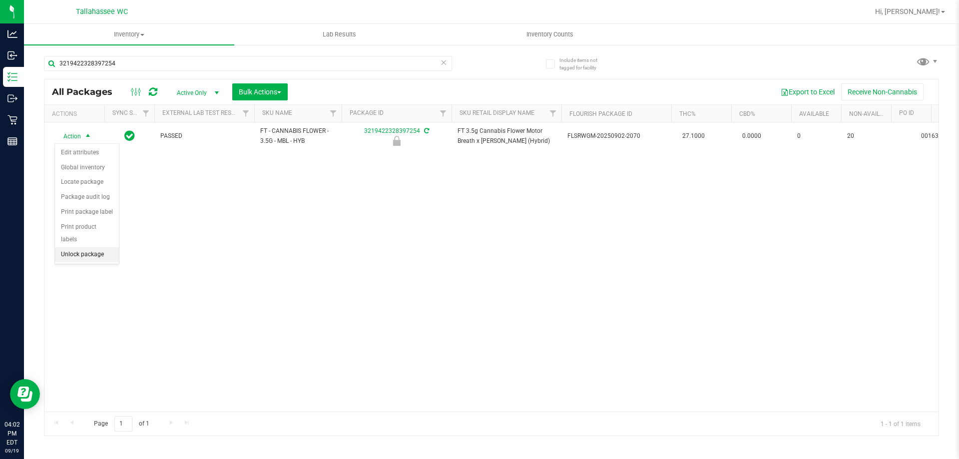
click at [96, 247] on li "Unlock package" at bounding box center [87, 254] width 64 height 15
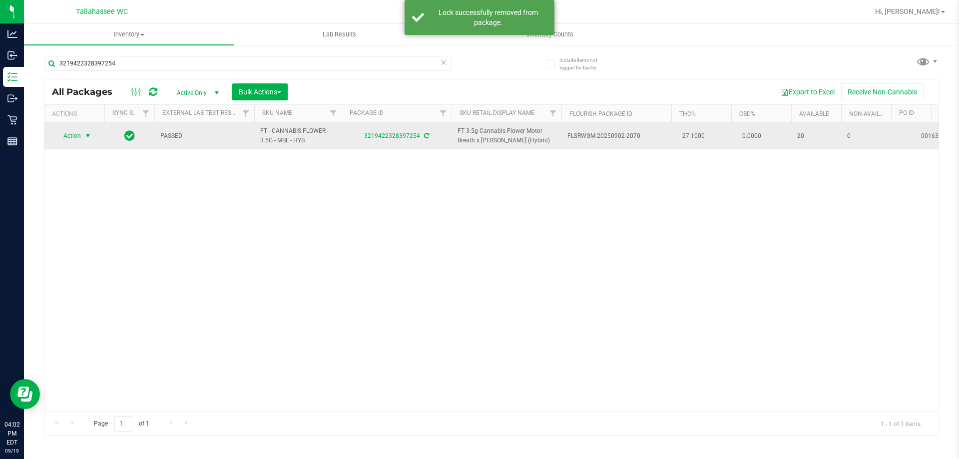
click at [86, 137] on span "select" at bounding box center [88, 136] width 8 height 8
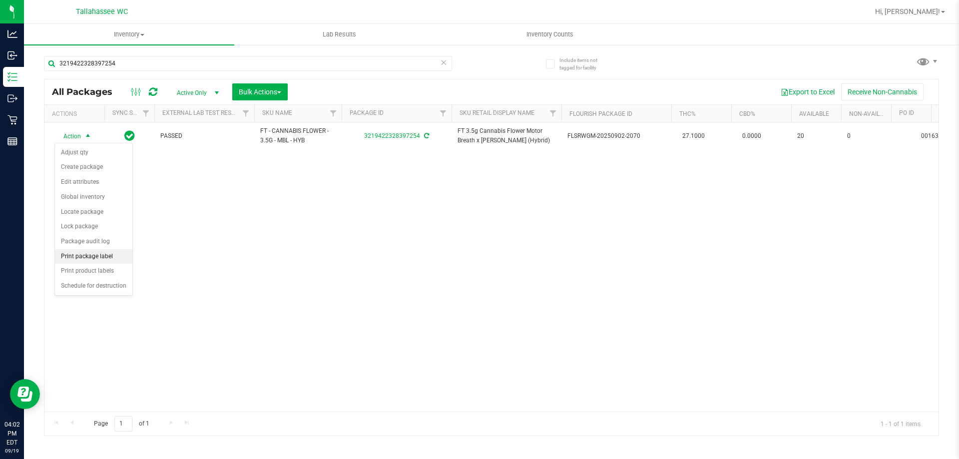
click at [116, 260] on li "Print package label" at bounding box center [93, 256] width 77 height 15
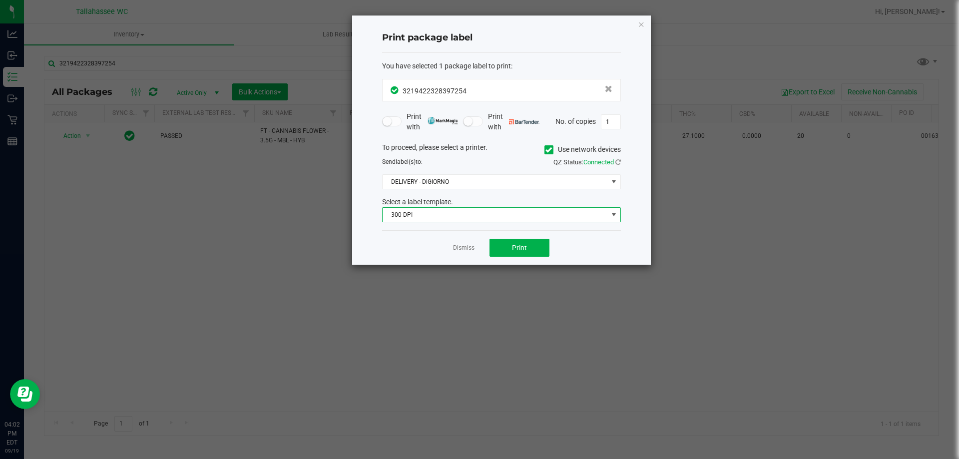
click at [493, 216] on span "300 DPI" at bounding box center [495, 215] width 225 height 14
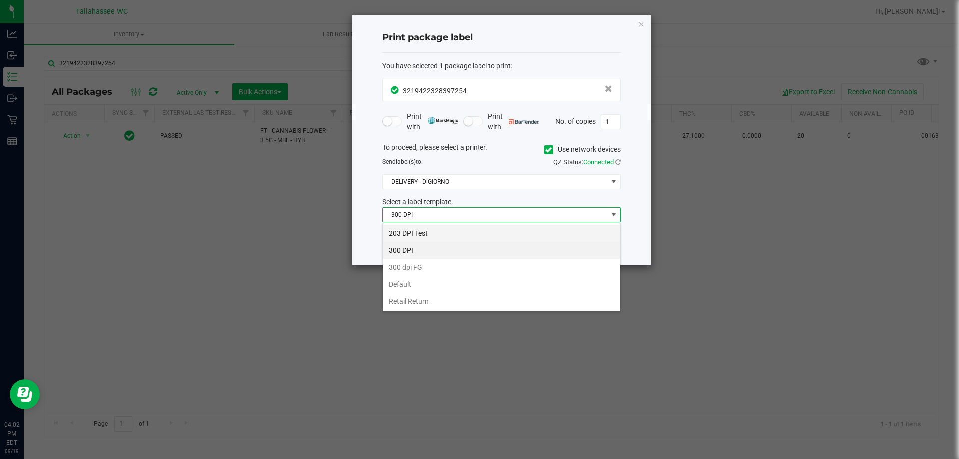
scroll to position [15, 239]
click at [459, 233] on li "203 DPI Test" at bounding box center [502, 233] width 238 height 17
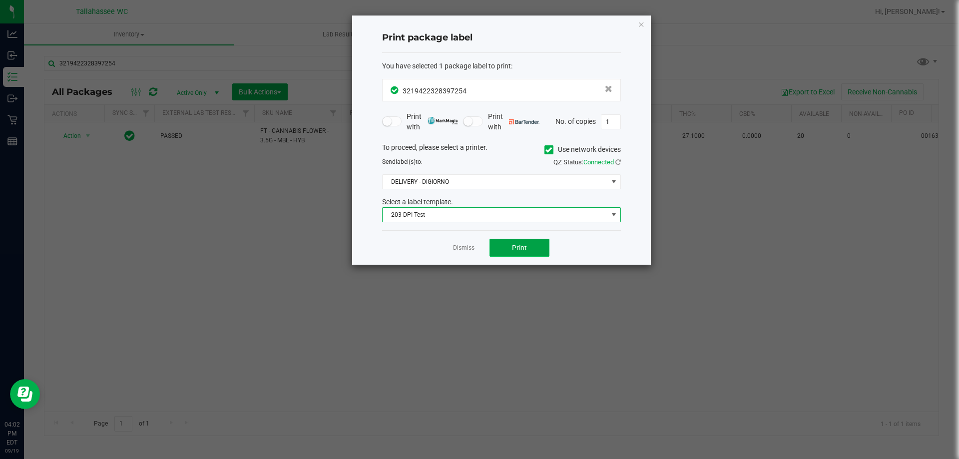
click at [512, 248] on span "Print" at bounding box center [519, 248] width 15 height 8
click at [471, 248] on link "Dismiss" at bounding box center [463, 248] width 21 height 8
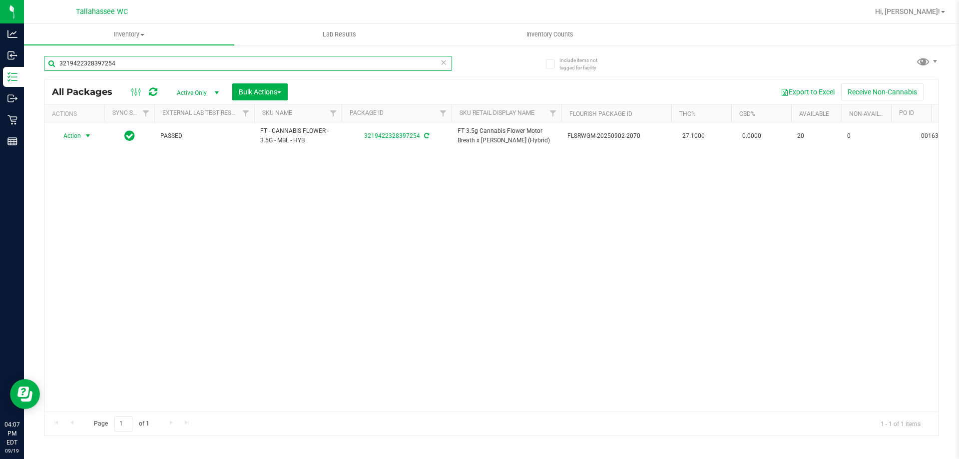
click at [328, 70] on input "3219422328397254" at bounding box center [248, 63] width 408 height 15
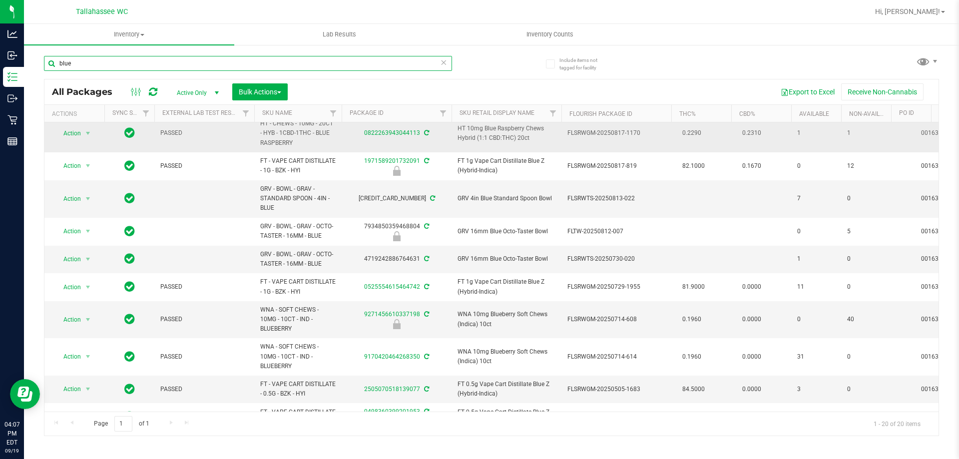
scroll to position [250, 0]
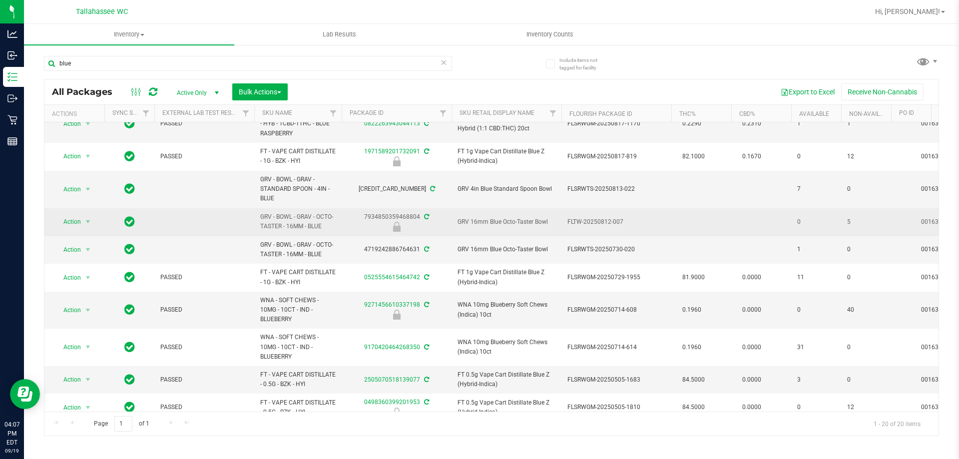
drag, startPoint x: 332, startPoint y: 227, endPoint x: 250, endPoint y: 213, distance: 83.1
copy tr "GRV - BOWL - GRAV - OCTO-TASTER - 16MM - BLUE"
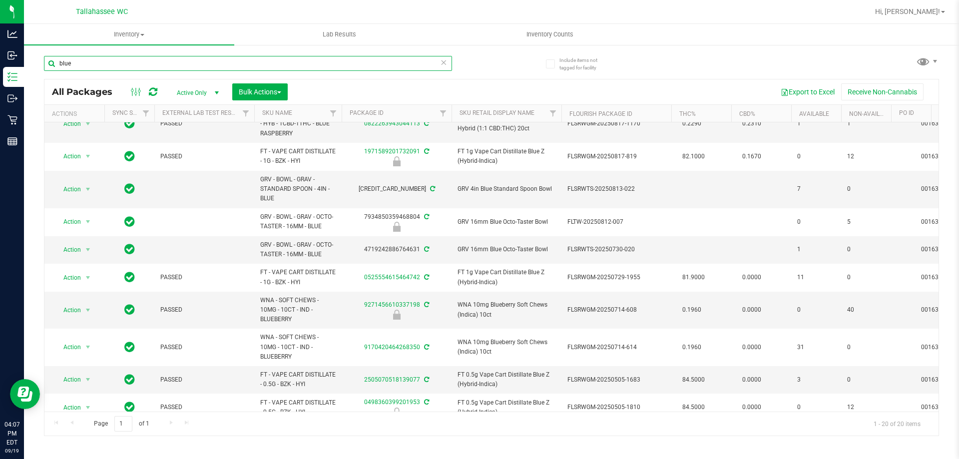
click at [229, 60] on input "blue" at bounding box center [248, 63] width 408 height 15
paste input "GRV - BOWL - GRAV - OCTO-TASTER - 16MM - BLUE"
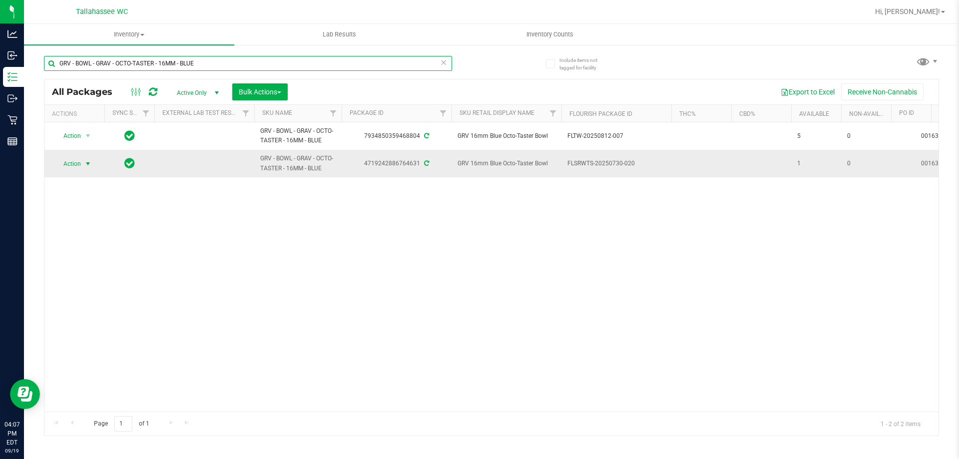
type input "GRV - BOWL - GRAV - OCTO-TASTER - 16MM - BLUE"
click at [84, 163] on span "select" at bounding box center [88, 164] width 8 height 8
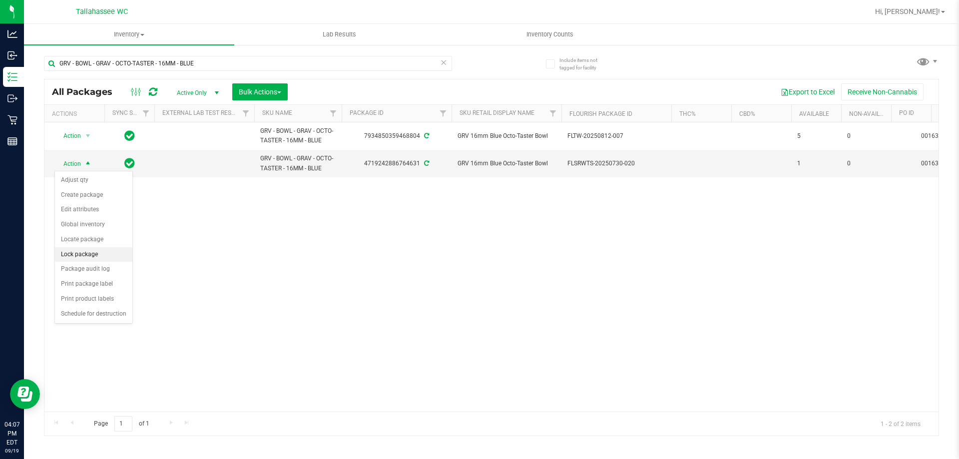
click at [102, 252] on li "Lock package" at bounding box center [93, 254] width 77 height 15
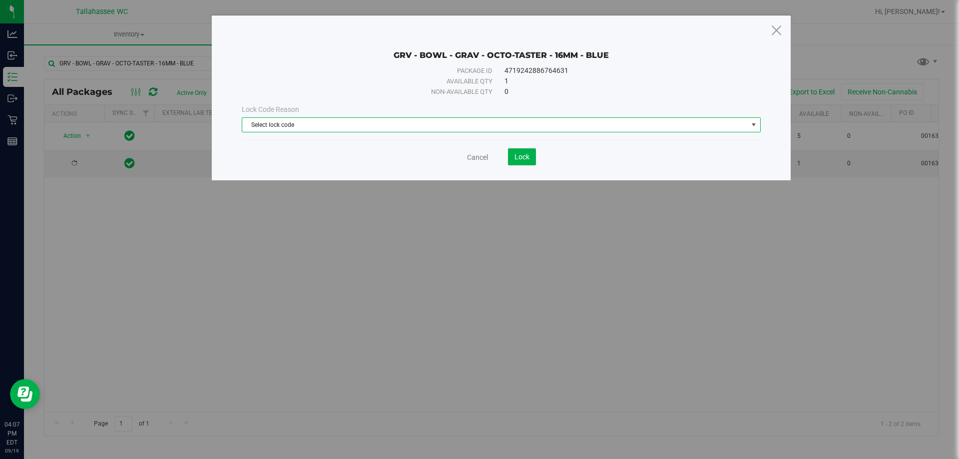
click at [546, 125] on span "Select lock code" at bounding box center [495, 125] width 506 height 14
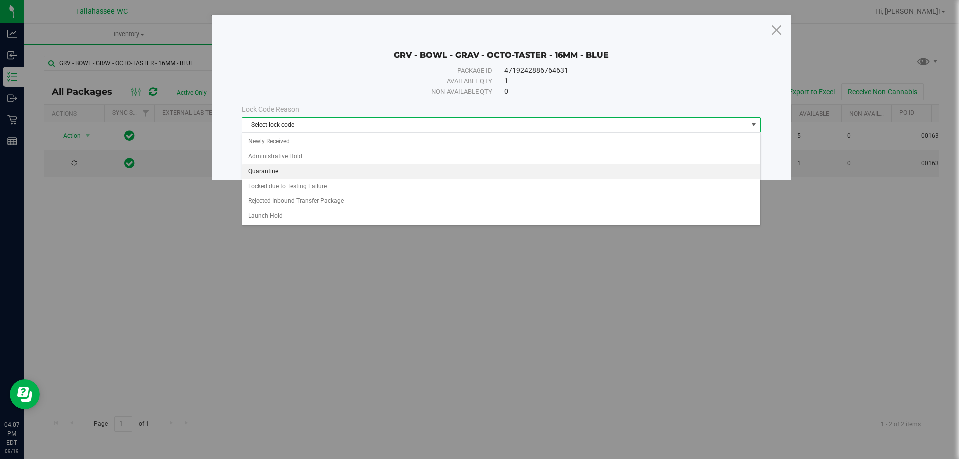
click at [310, 175] on li "Quarantine" at bounding box center [501, 171] width 518 height 15
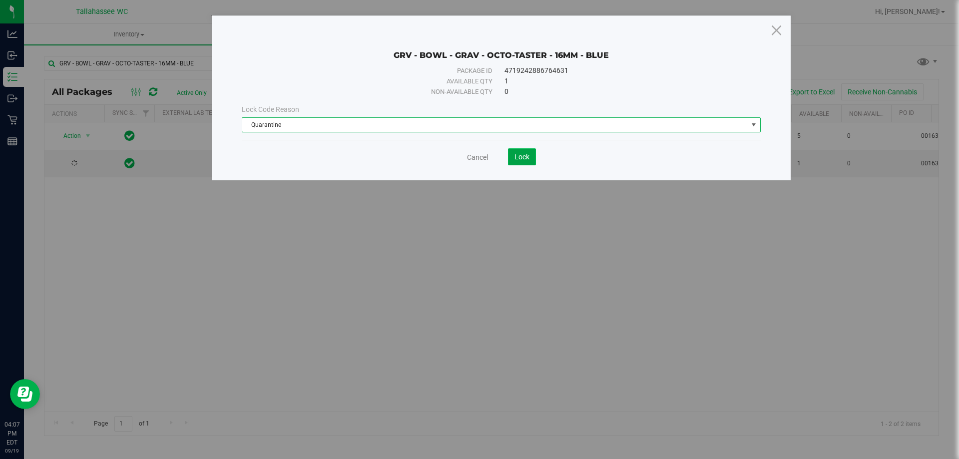
click at [529, 157] on span "Lock" at bounding box center [522, 157] width 15 height 8
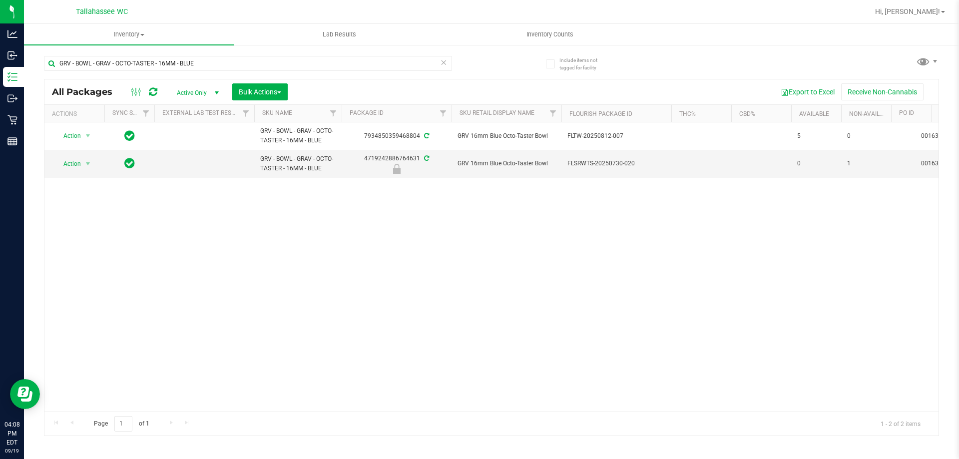
click at [444, 61] on icon at bounding box center [443, 62] width 7 height 12
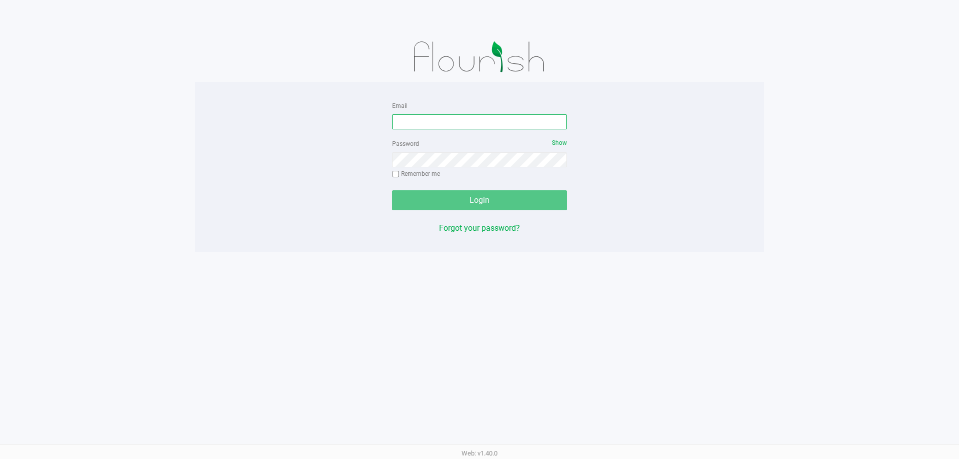
click at [471, 118] on input "Email" at bounding box center [479, 121] width 175 height 15
type input "[EMAIL_ADDRESS][DOMAIN_NAME]"
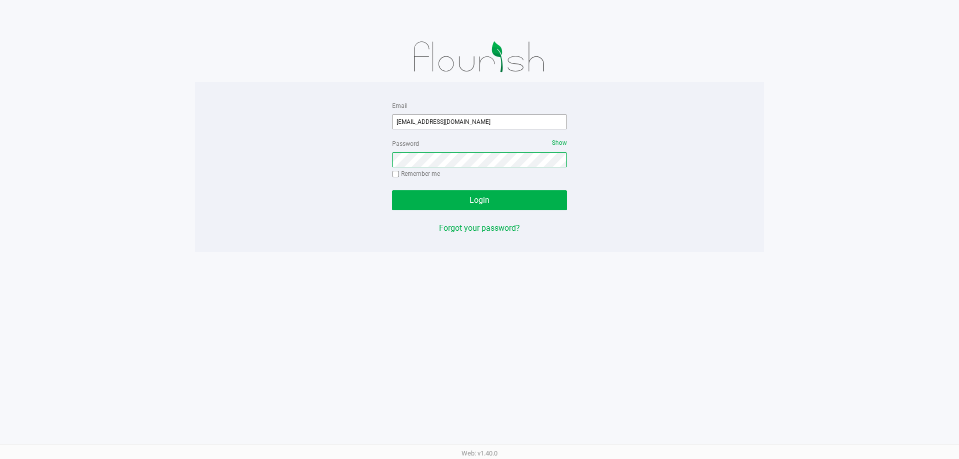
click at [392, 190] on button "Login" at bounding box center [479, 200] width 175 height 20
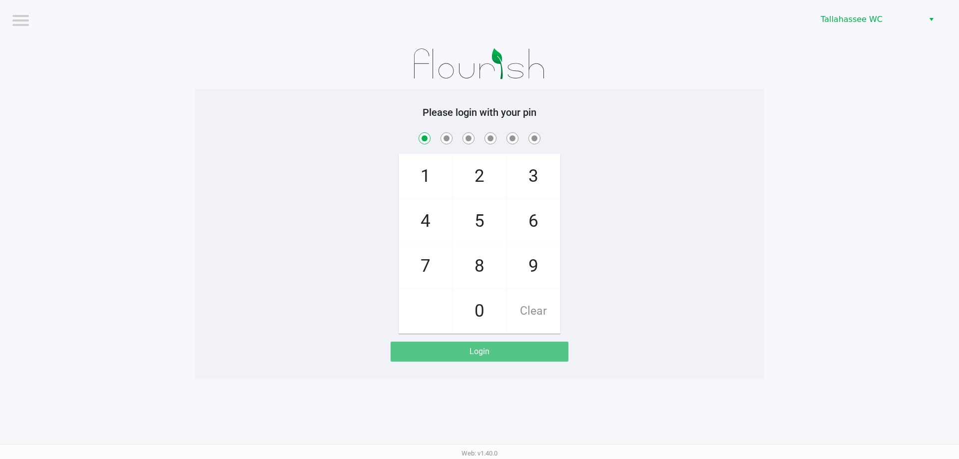
checkbox input "true"
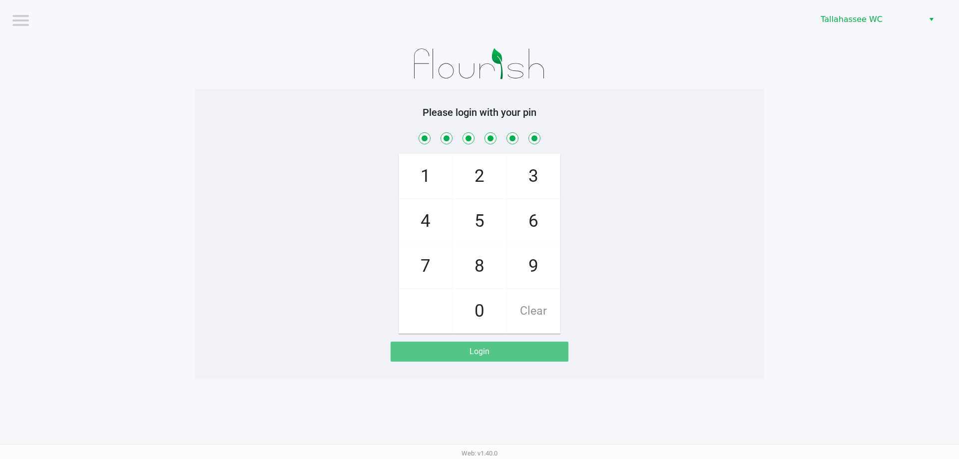
checkbox input "true"
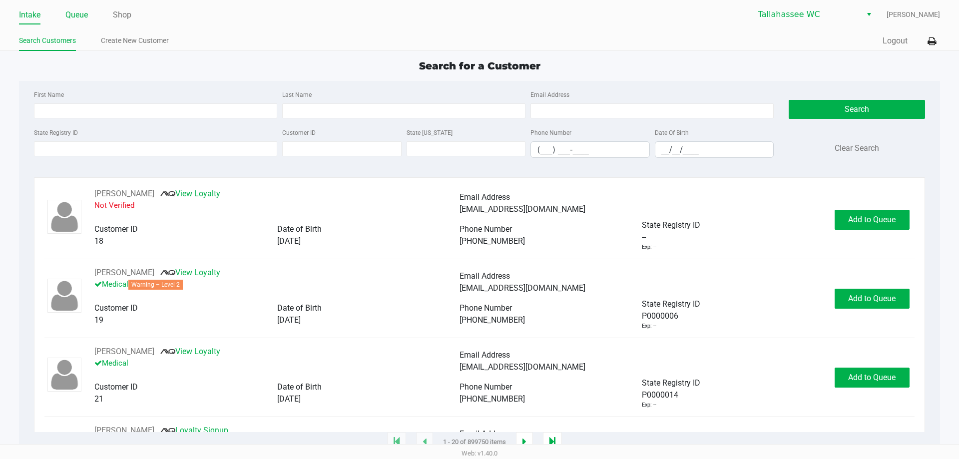
click at [77, 18] on link "Queue" at bounding box center [76, 15] width 22 height 14
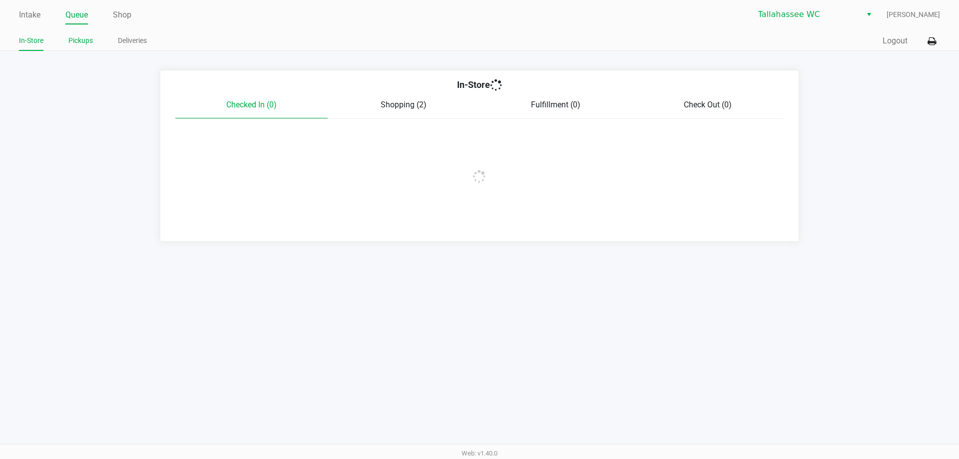
click at [77, 42] on link "Pickups" at bounding box center [80, 40] width 24 height 12
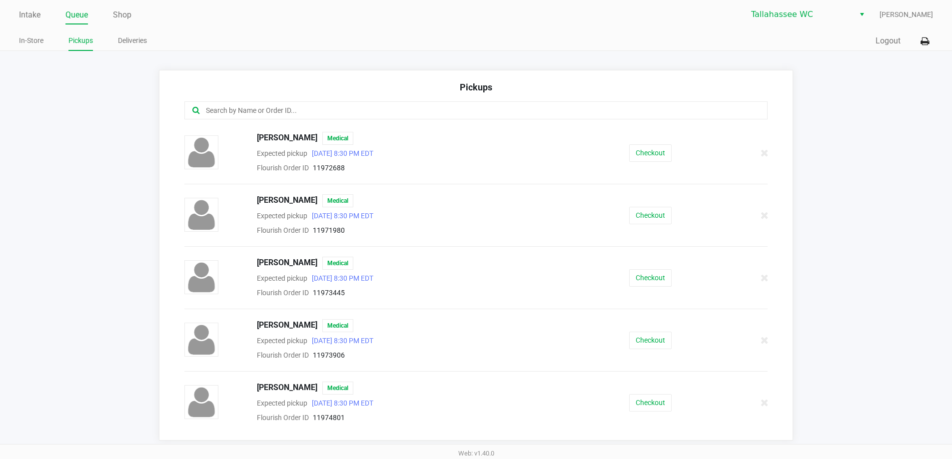
click at [300, 113] on input "text" at bounding box center [460, 110] width 511 height 11
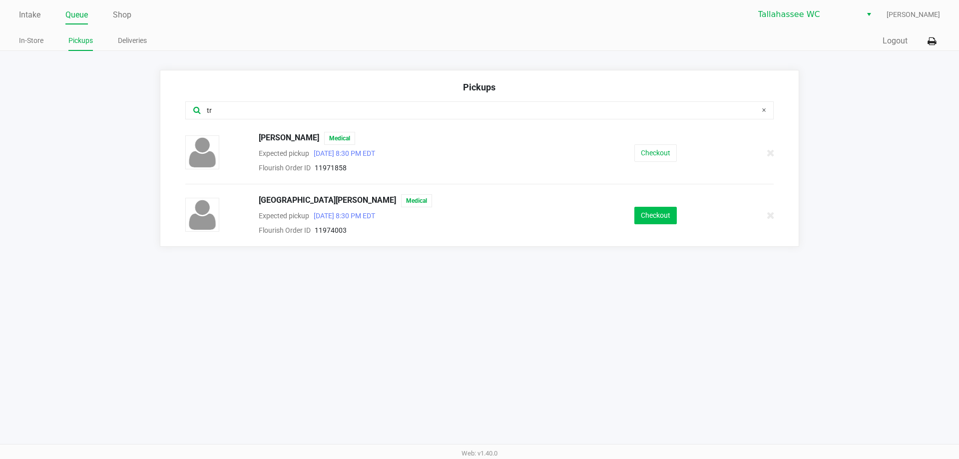
type input "tr"
click at [666, 220] on button "Checkout" at bounding box center [655, 215] width 42 height 17
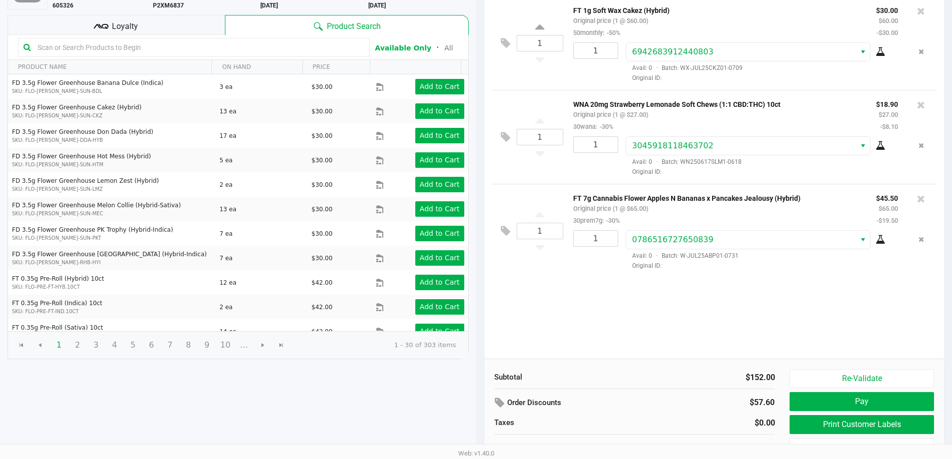
scroll to position [102, 0]
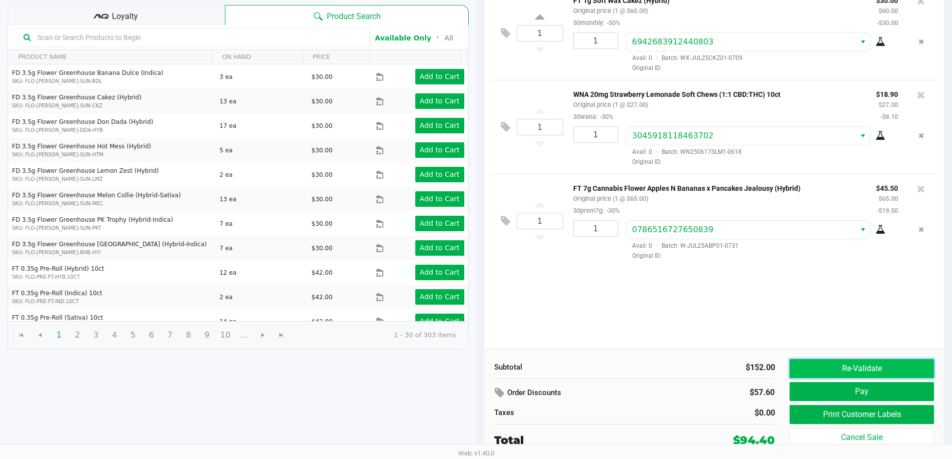
click at [849, 372] on button "Re-Validate" at bounding box center [861, 368] width 144 height 19
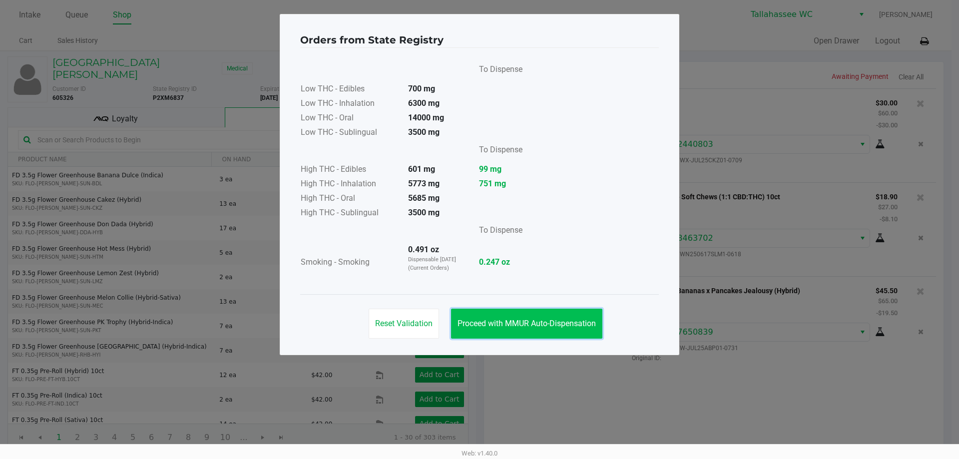
click at [551, 323] on span "Proceed with MMUR Auto-Dispensation" at bounding box center [527, 323] width 138 height 9
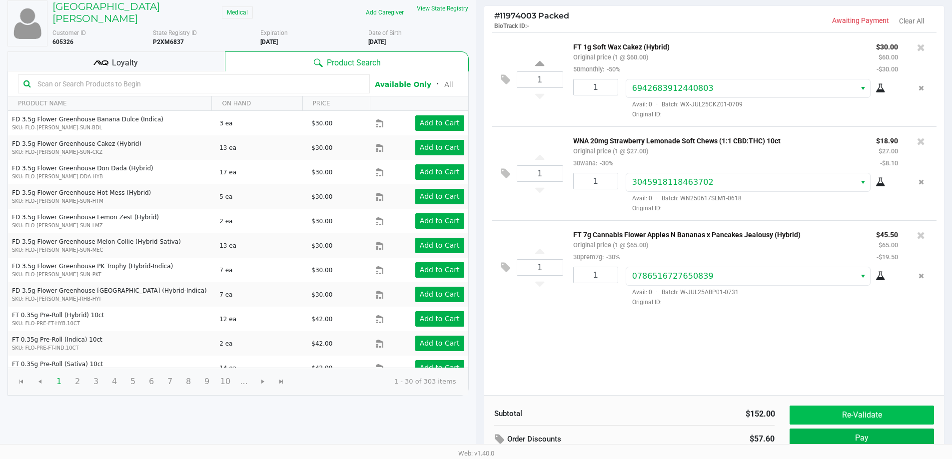
scroll to position [102, 0]
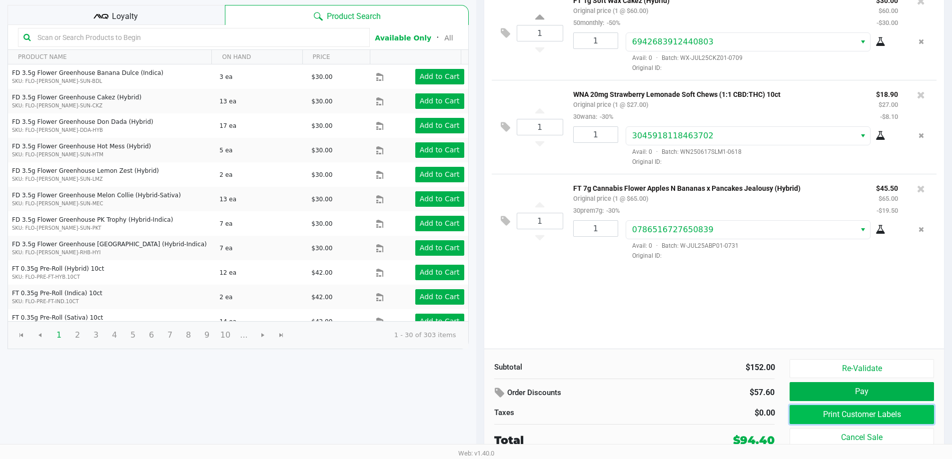
click at [860, 418] on button "Print Customer Labels" at bounding box center [861, 414] width 144 height 19
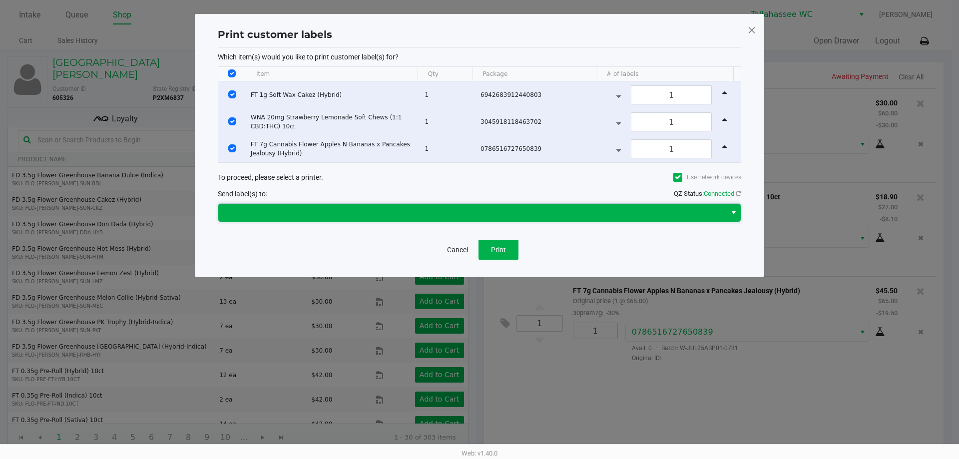
click at [548, 208] on span at bounding box center [472, 213] width 496 height 12
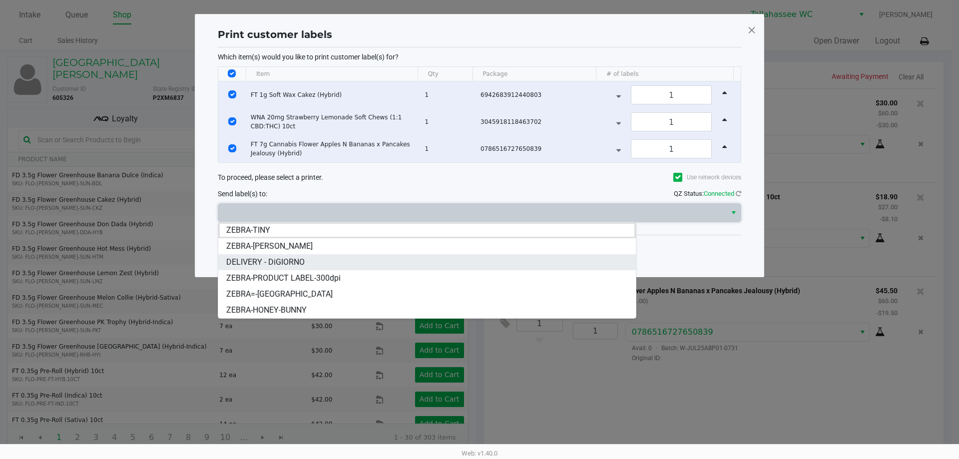
click at [374, 266] on li "DELIVERY - DiGIORNO" at bounding box center [427, 262] width 418 height 16
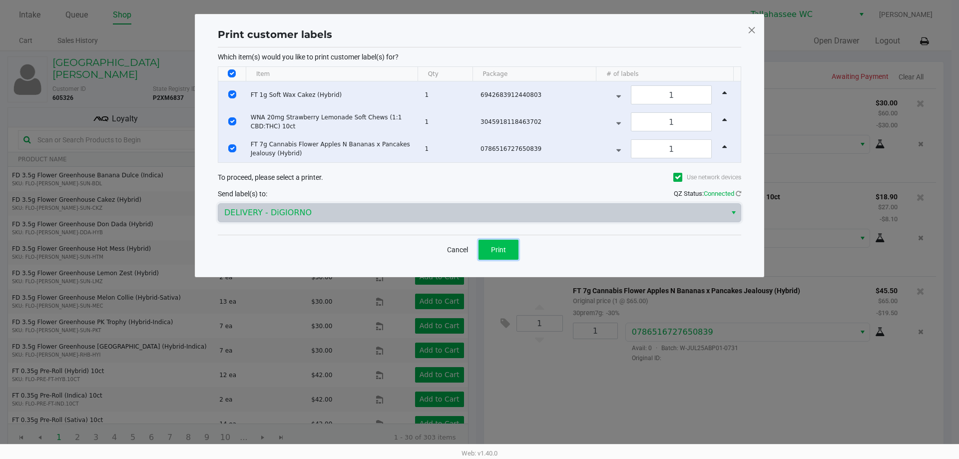
click at [509, 255] on button "Print" at bounding box center [499, 250] width 40 height 20
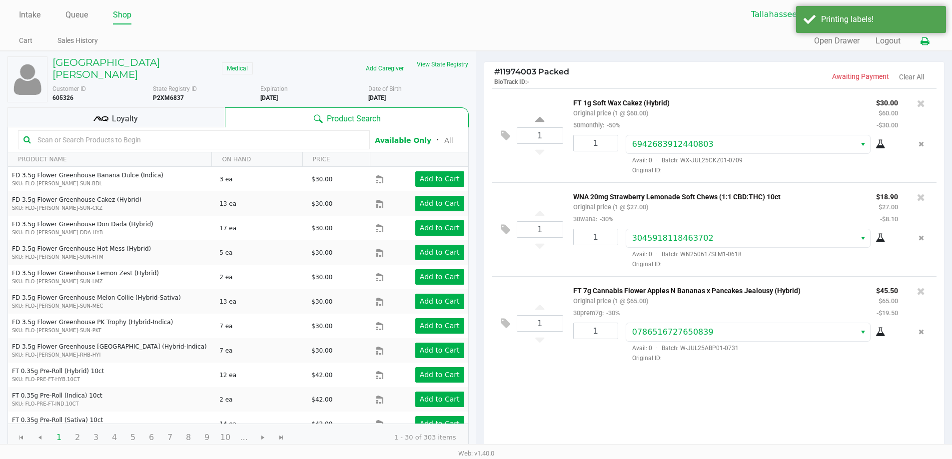
click at [932, 44] on button at bounding box center [924, 41] width 16 height 18
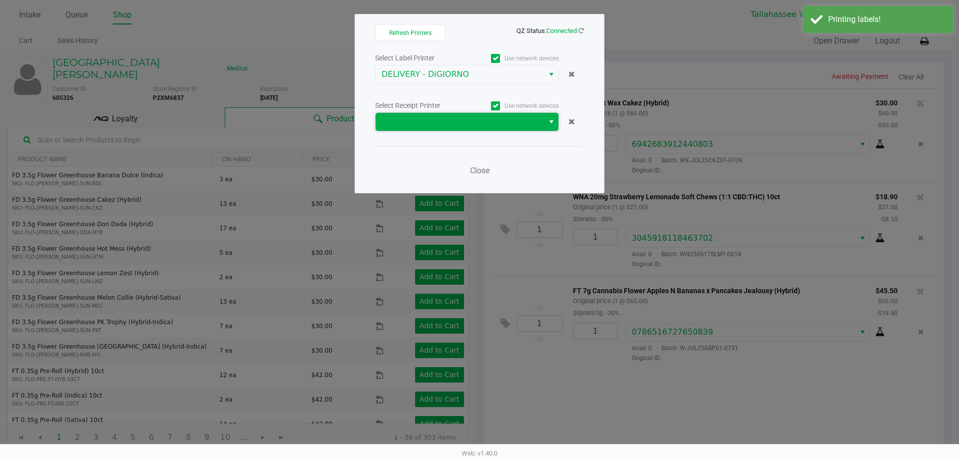
click at [474, 124] on span at bounding box center [460, 122] width 156 height 12
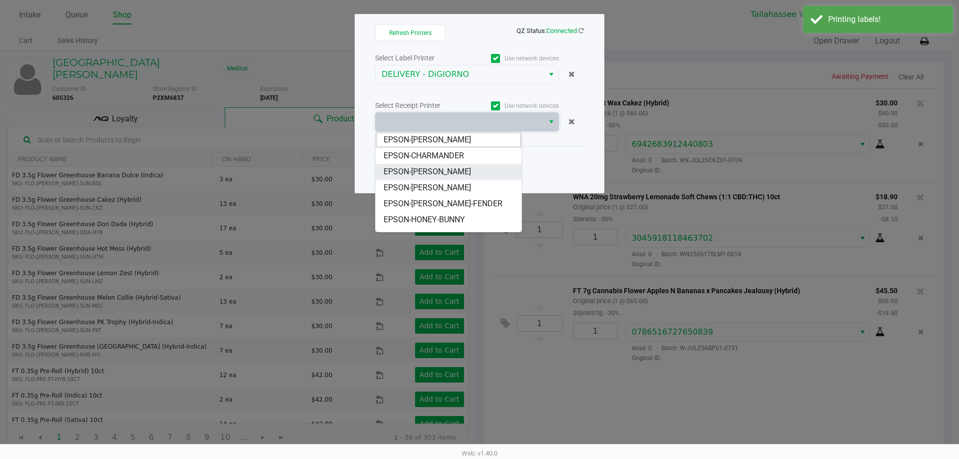
click at [452, 172] on li "EPSON-CHER" at bounding box center [449, 172] width 146 height 16
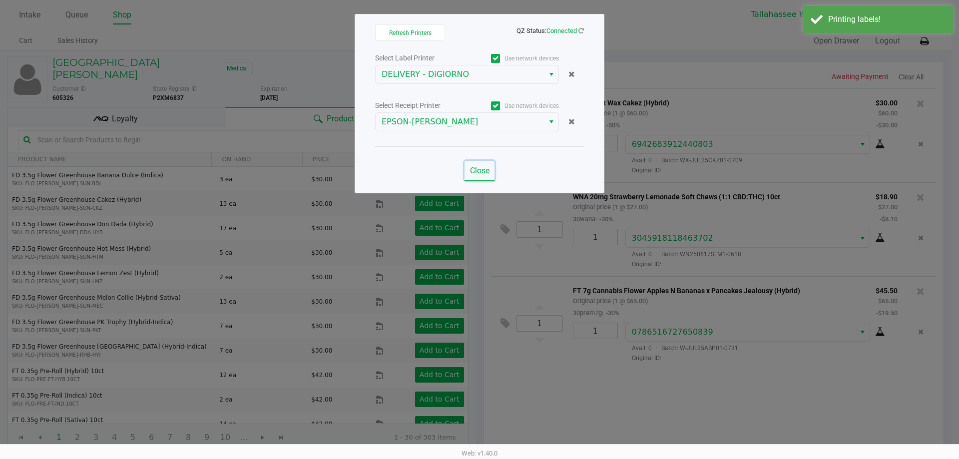
click at [472, 176] on button "Close" at bounding box center [480, 171] width 30 height 20
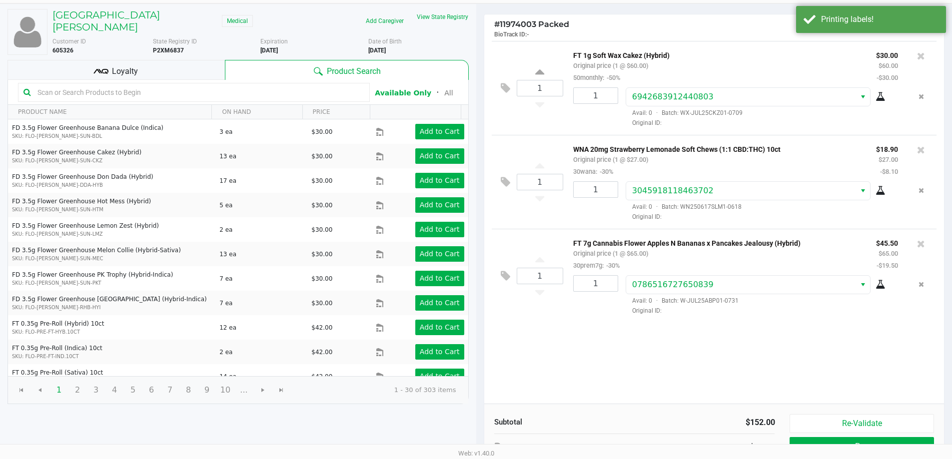
scroll to position [102, 0]
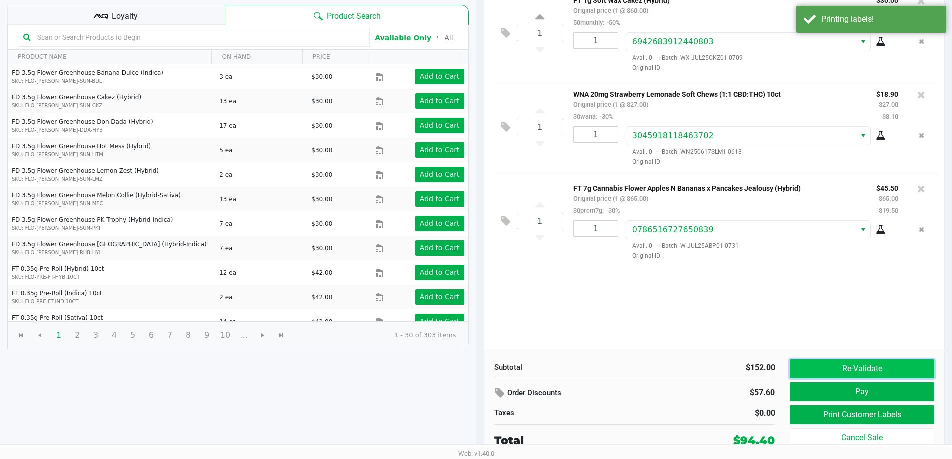
click at [882, 363] on button "Re-Validate" at bounding box center [861, 368] width 144 height 19
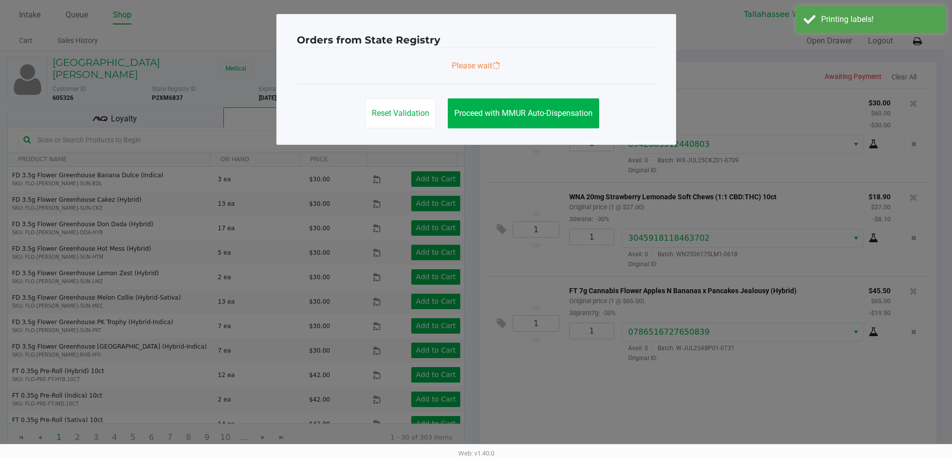
scroll to position [0, 0]
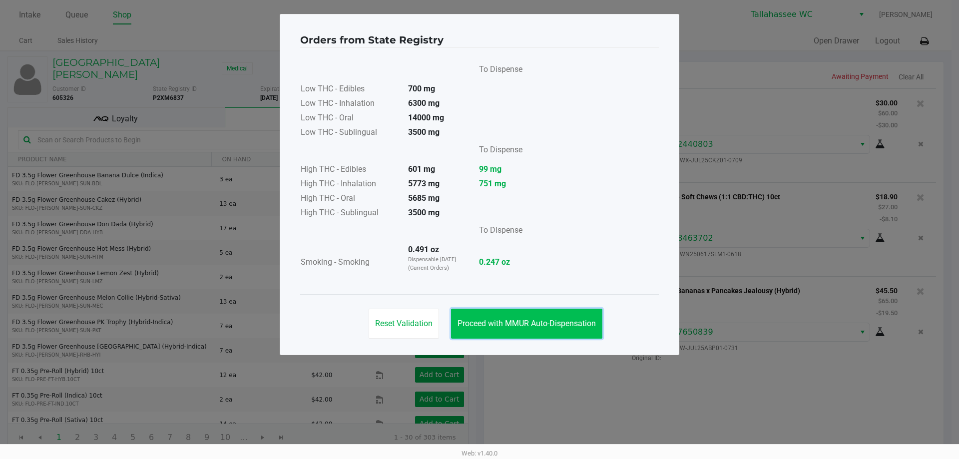
click at [536, 320] on span "Proceed with MMUR Auto-Dispensation" at bounding box center [527, 323] width 138 height 9
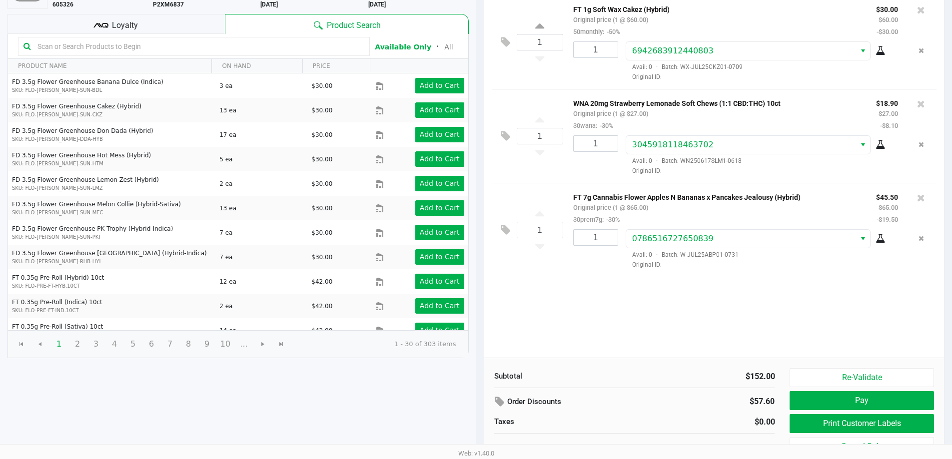
scroll to position [102, 0]
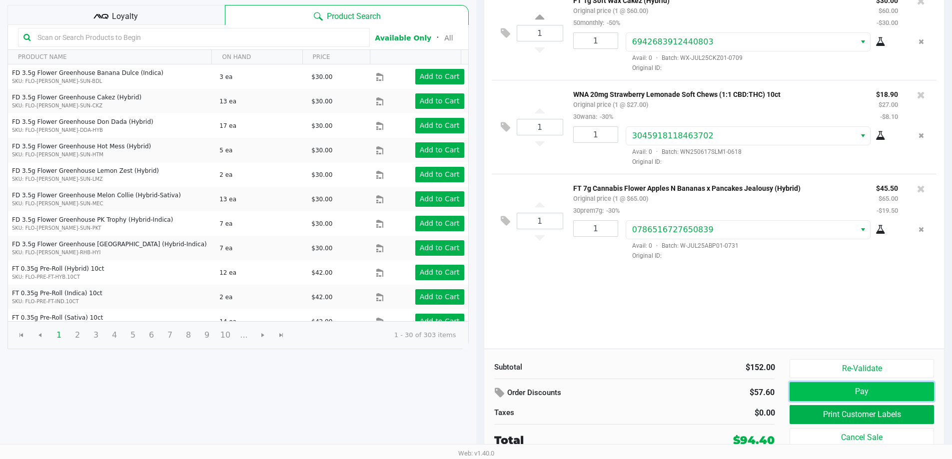
click at [833, 393] on button "Pay" at bounding box center [861, 391] width 144 height 19
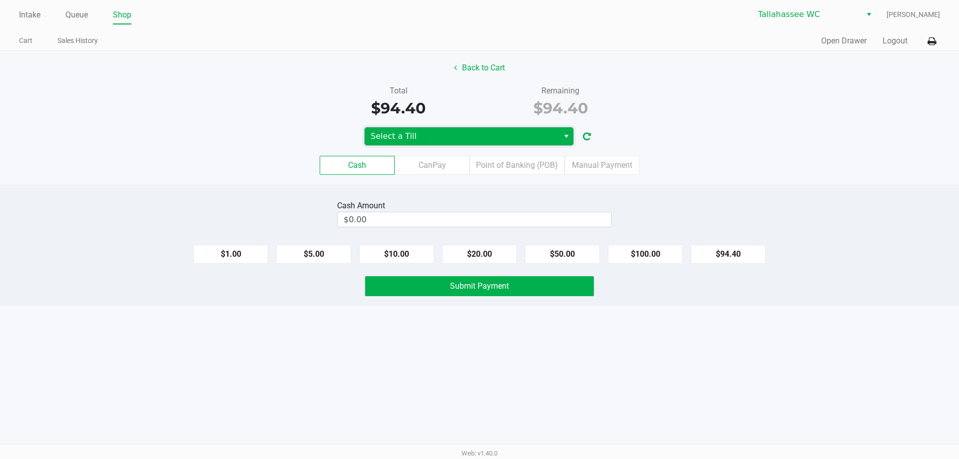
click at [536, 128] on span "Select a Till" at bounding box center [462, 136] width 194 height 18
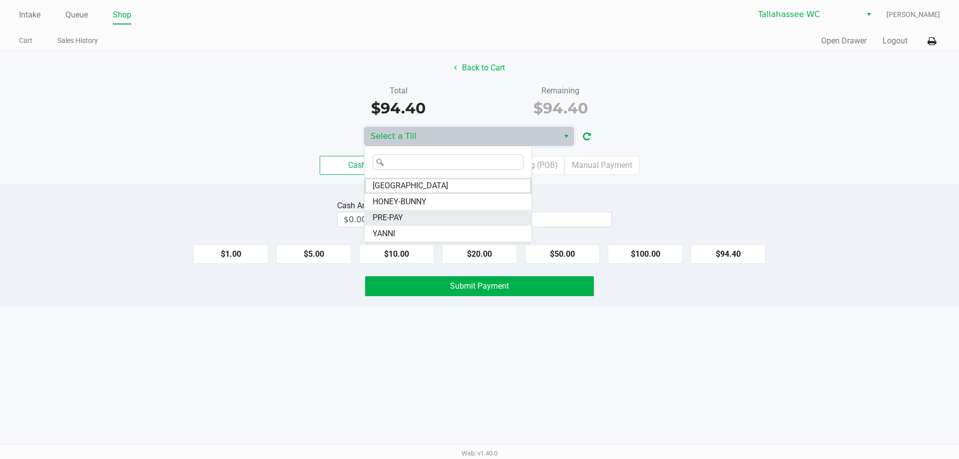
click at [445, 223] on li "PRE-PAY" at bounding box center [448, 218] width 167 height 16
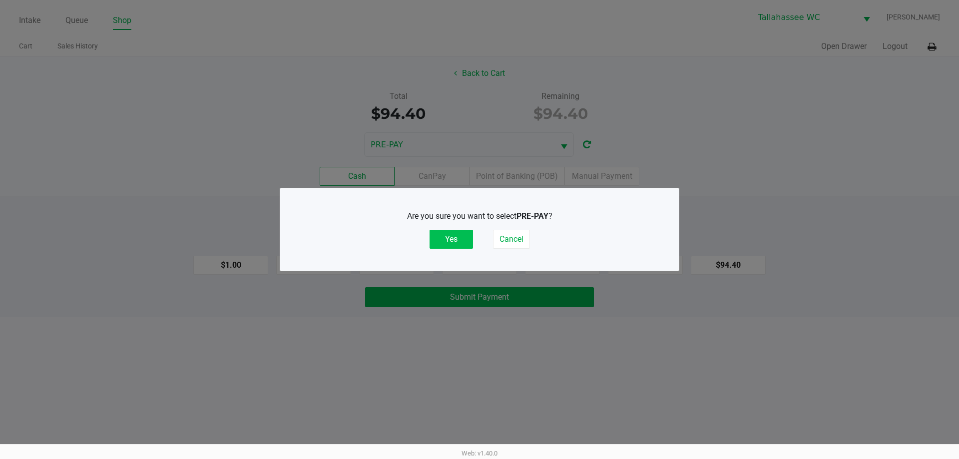
click at [441, 242] on button "Yes" at bounding box center [451, 239] width 43 height 19
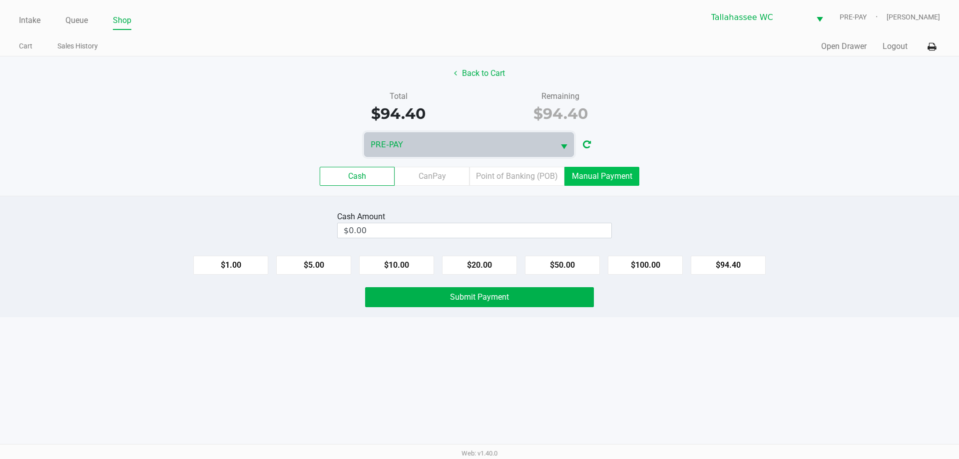
click at [614, 176] on label "Manual Payment" at bounding box center [602, 176] width 75 height 19
click at [0, 0] on 8 "Manual Payment" at bounding box center [0, 0] width 0 height 0
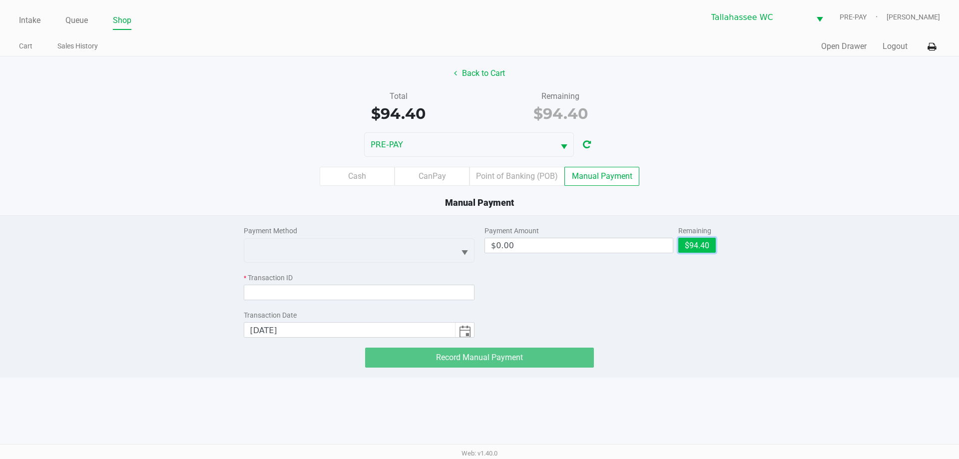
click at [699, 241] on button "$94.40" at bounding box center [696, 245] width 37 height 15
type input "$94.40"
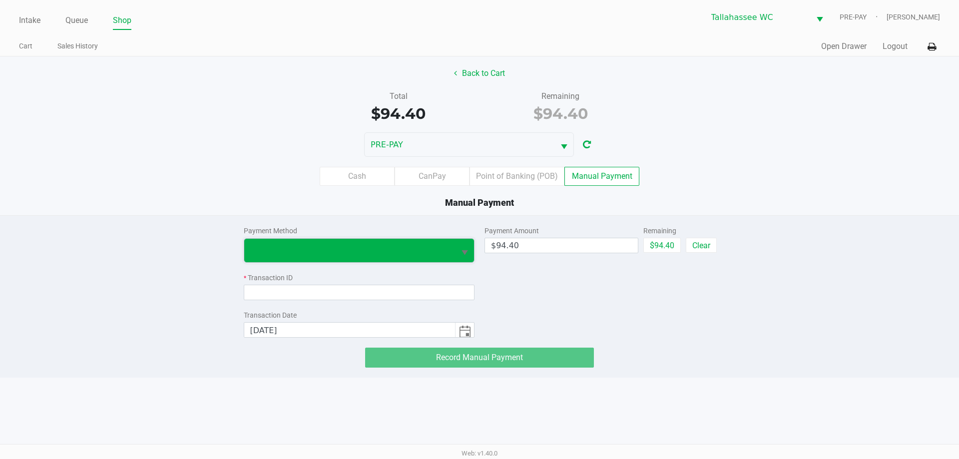
click at [435, 255] on span at bounding box center [349, 250] width 199 height 12
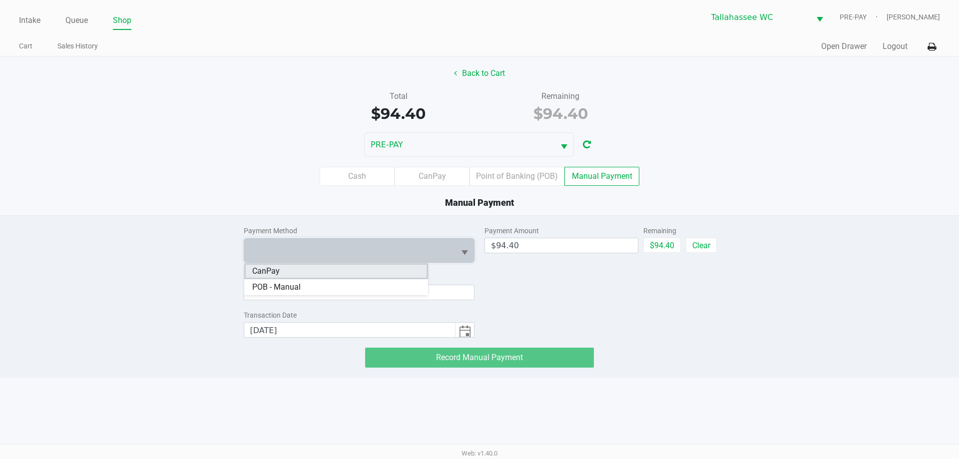
click at [367, 273] on li "CanPay" at bounding box center [336, 271] width 184 height 16
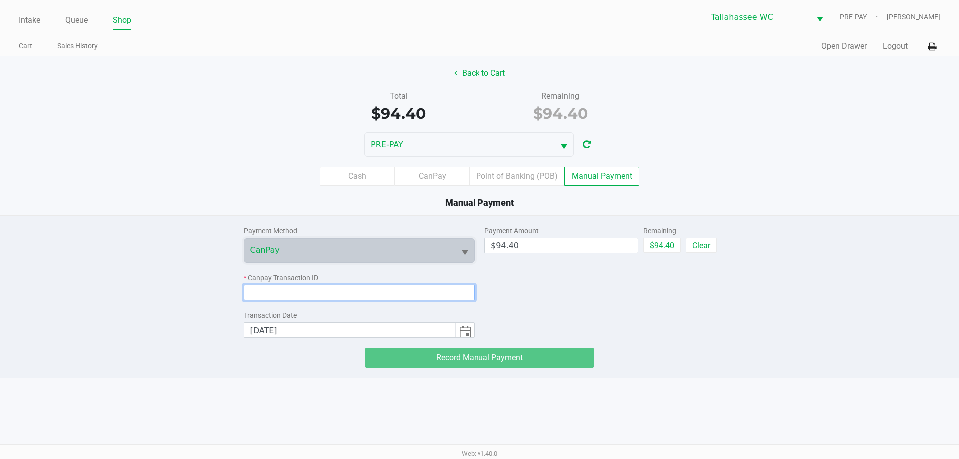
click at [364, 289] on input at bounding box center [359, 292] width 231 height 15
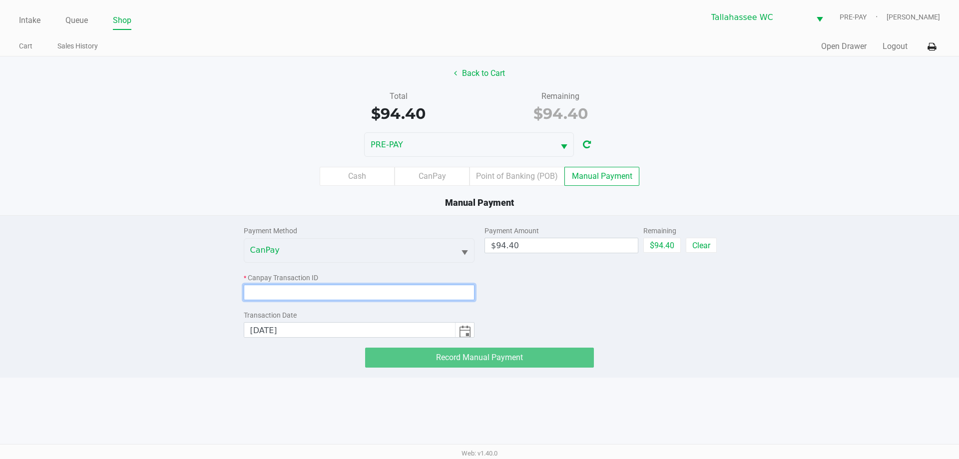
paste input "CAWISENIRETI"
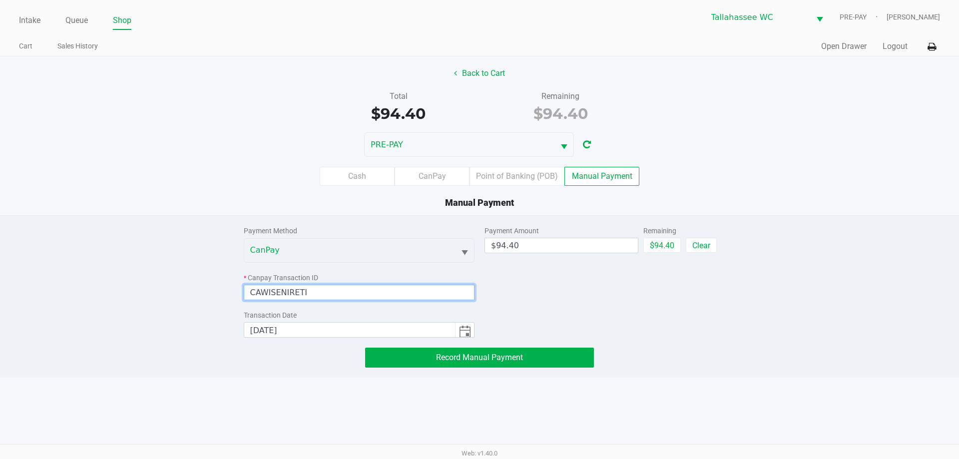
type input "CAWISENIRETI"
click at [519, 285] on div "Payment Amount $94.40 Remaining $94.40 Clear" at bounding box center [600, 277] width 231 height 122
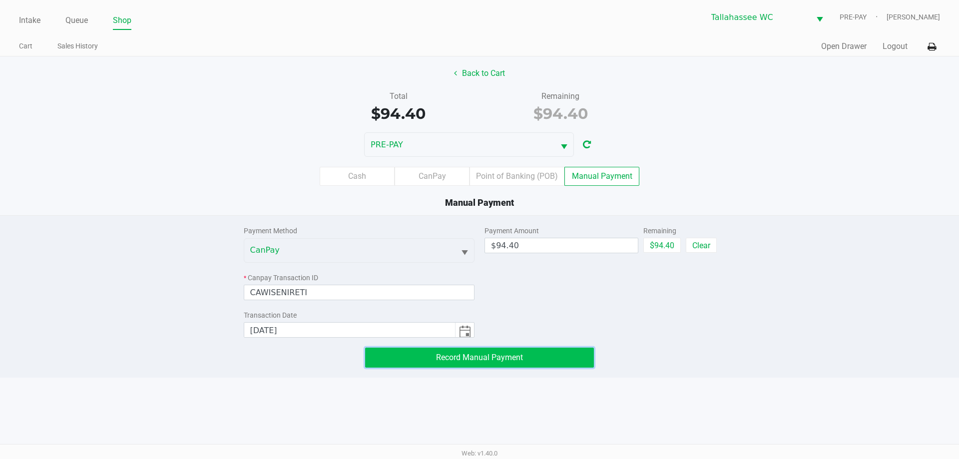
click at [492, 360] on span "Record Manual Payment" at bounding box center [479, 357] width 87 height 9
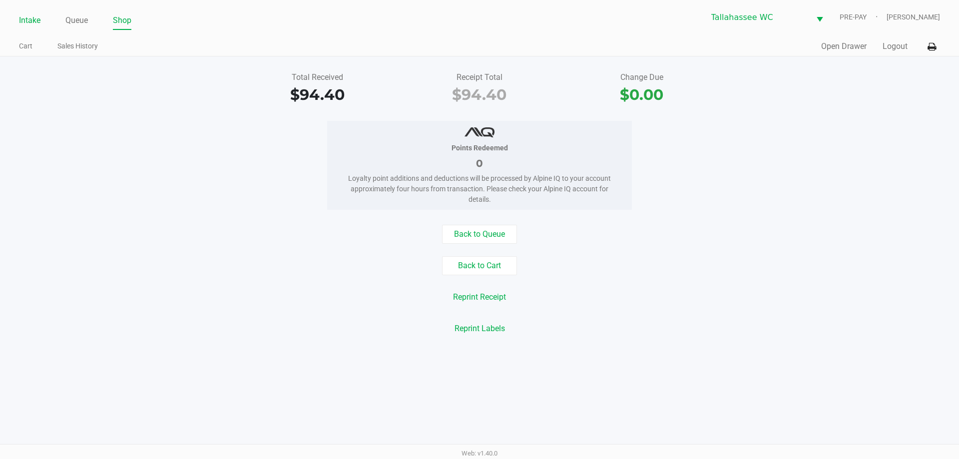
click at [37, 17] on link "Intake" at bounding box center [29, 20] width 21 height 14
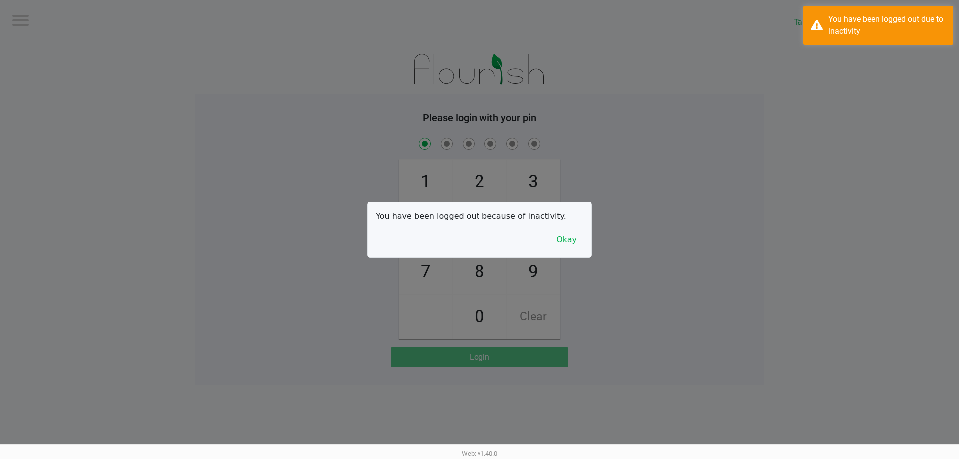
checkbox input "true"
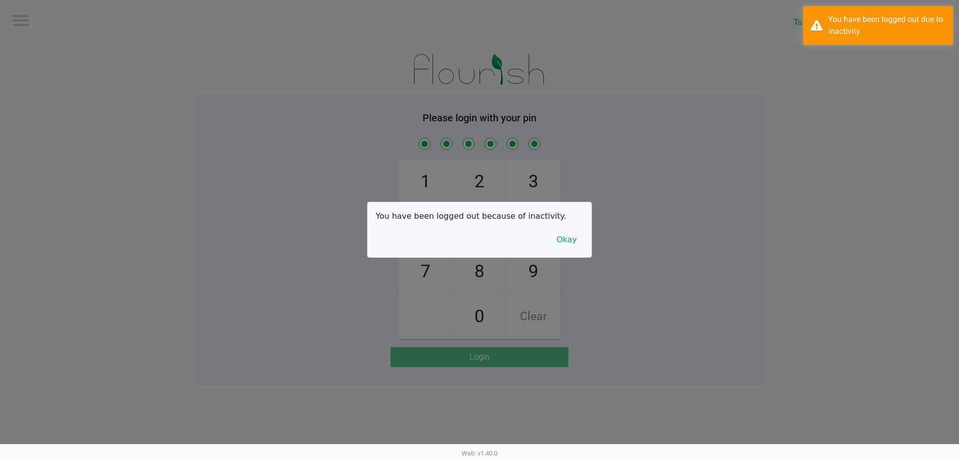
checkbox input "true"
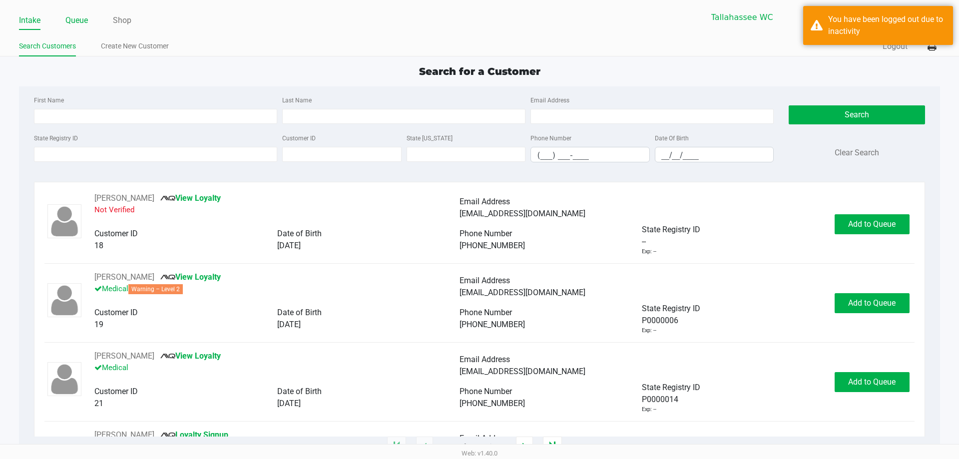
click at [81, 17] on link "Queue" at bounding box center [76, 20] width 22 height 14
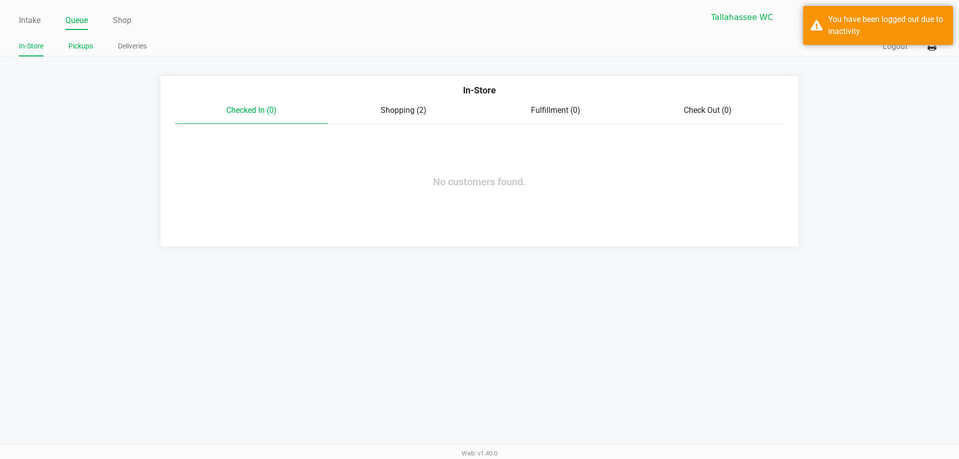
click at [88, 42] on link "Pickups" at bounding box center [80, 46] width 24 height 12
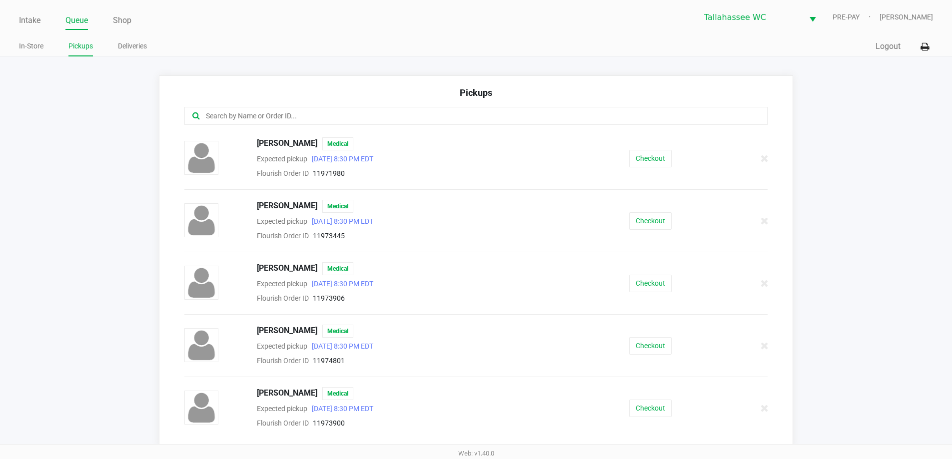
click at [355, 109] on div at bounding box center [475, 116] width 583 height 18
click at [359, 114] on input "text" at bounding box center [460, 115] width 511 height 11
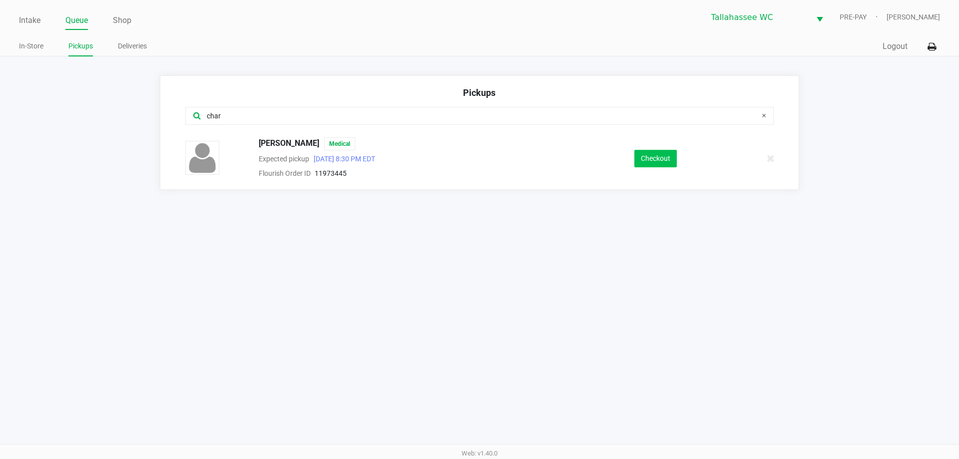
type input "char"
click at [650, 155] on button "Checkout" at bounding box center [655, 158] width 42 height 17
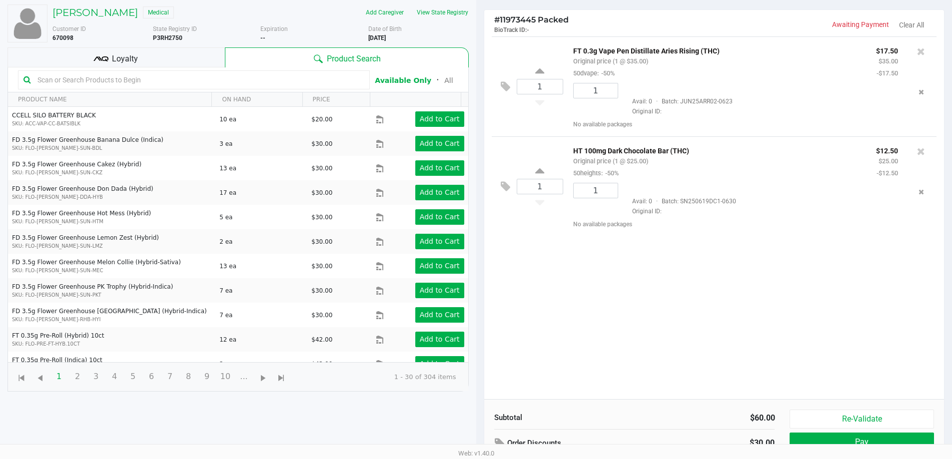
scroll to position [108, 0]
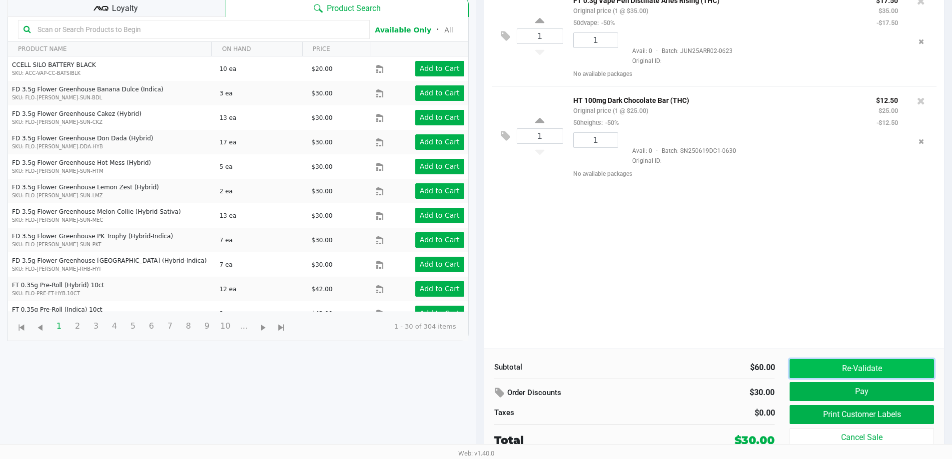
click at [900, 362] on button "Re-Validate" at bounding box center [861, 368] width 144 height 19
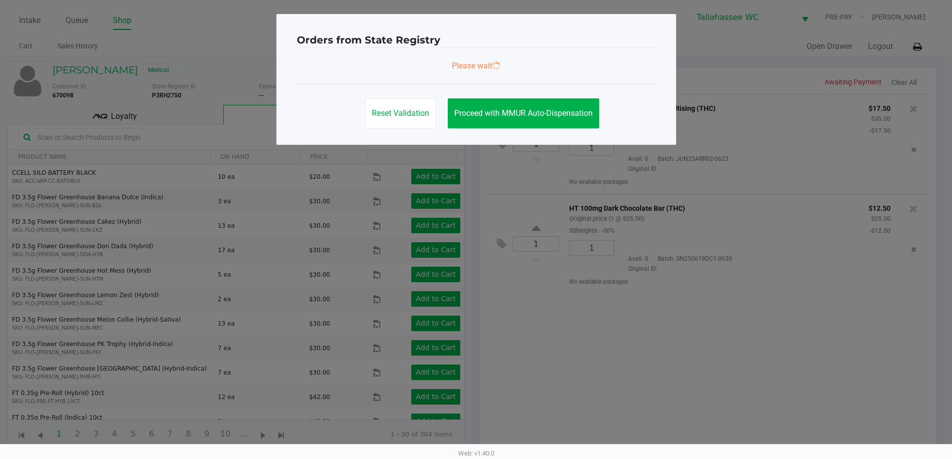
scroll to position [0, 0]
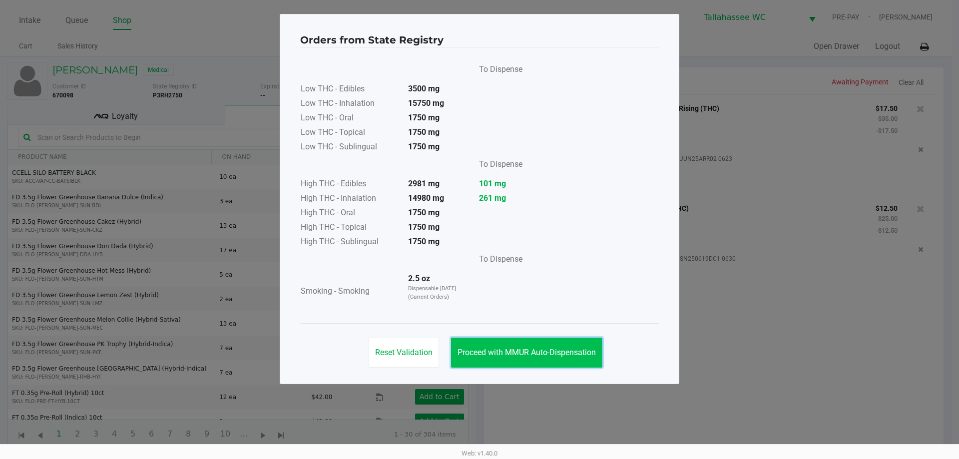
click at [562, 356] on span "Proceed with MMUR Auto-Dispensation" at bounding box center [527, 352] width 138 height 9
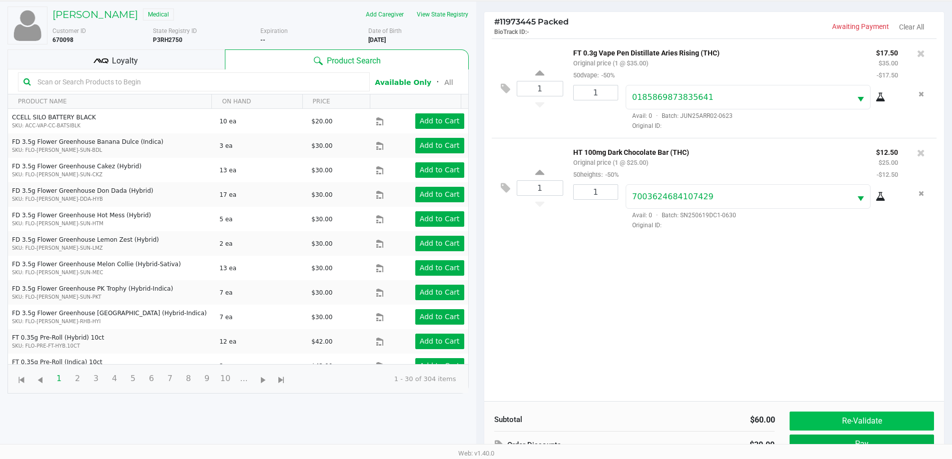
scroll to position [108, 0]
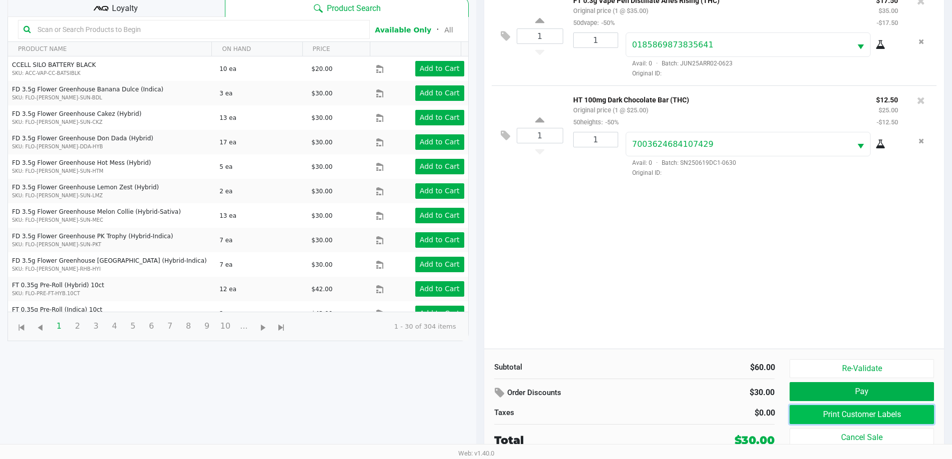
click at [830, 414] on button "Print Customer Labels" at bounding box center [861, 414] width 144 height 19
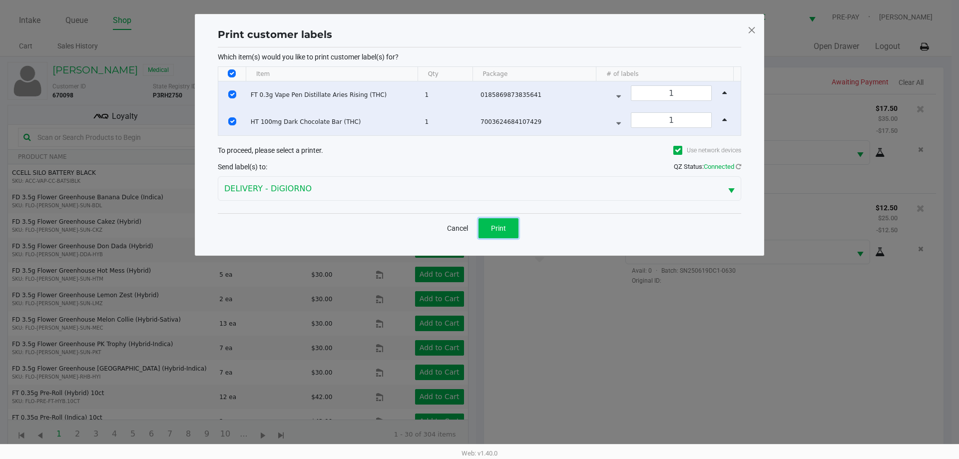
click at [511, 227] on button "Print" at bounding box center [499, 228] width 40 height 20
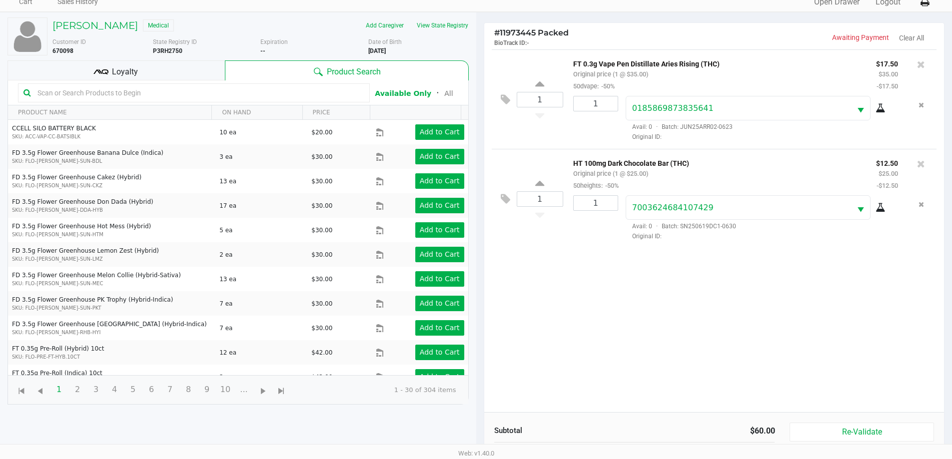
scroll to position [108, 0]
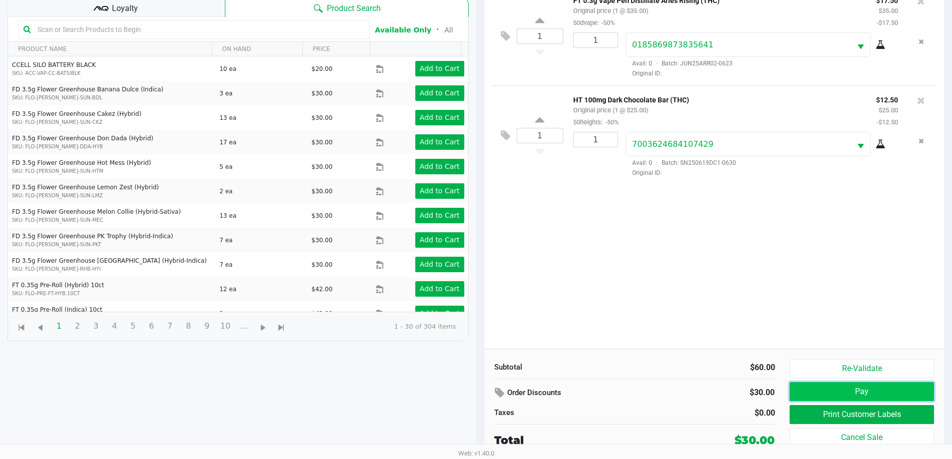
click at [834, 386] on button "Pay" at bounding box center [861, 391] width 144 height 19
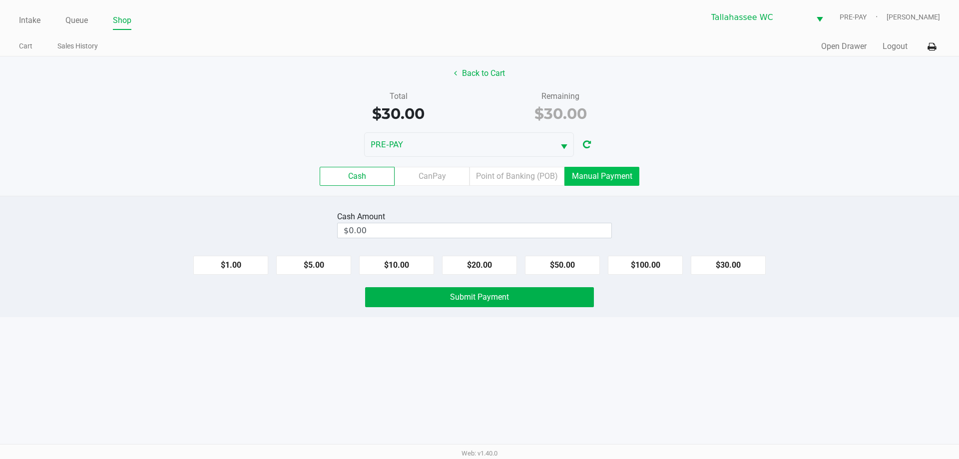
click at [586, 180] on label "Manual Payment" at bounding box center [602, 176] width 75 height 19
click at [0, 0] on 8 "Manual Payment" at bounding box center [0, 0] width 0 height 0
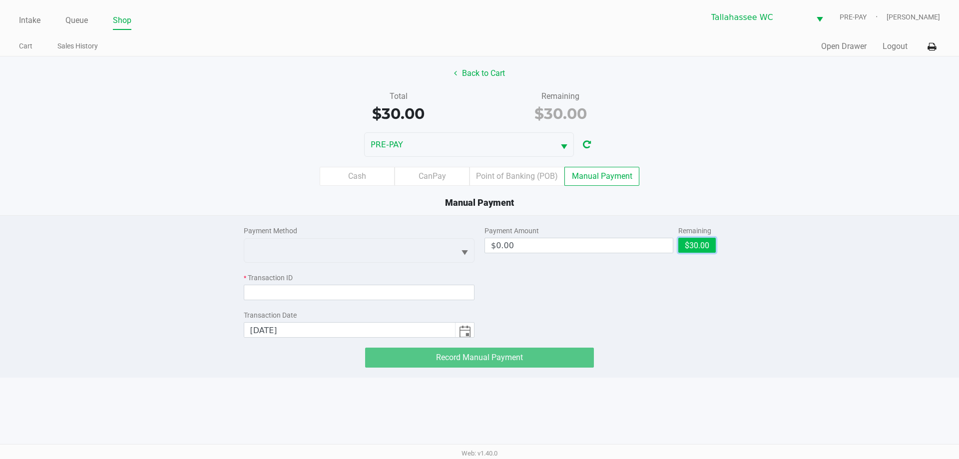
click at [705, 241] on button "$30.00" at bounding box center [696, 245] width 37 height 15
type input "$30.00"
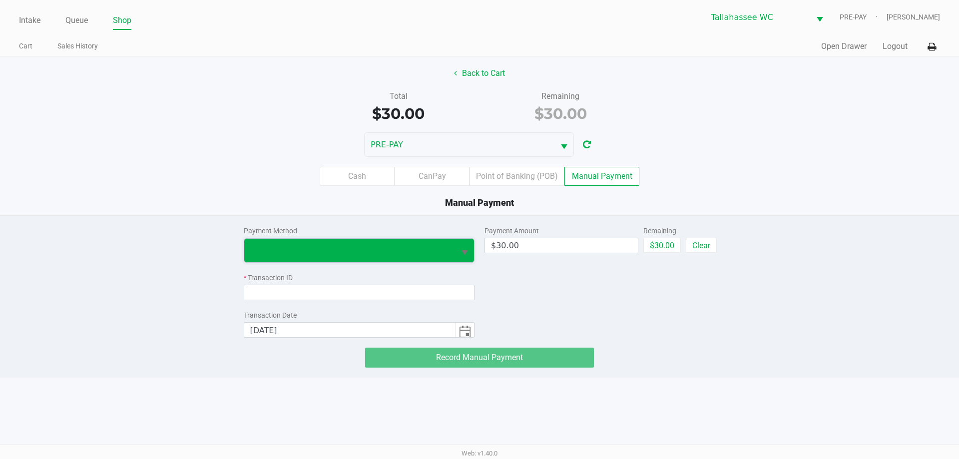
click at [431, 246] on span at bounding box center [349, 250] width 199 height 12
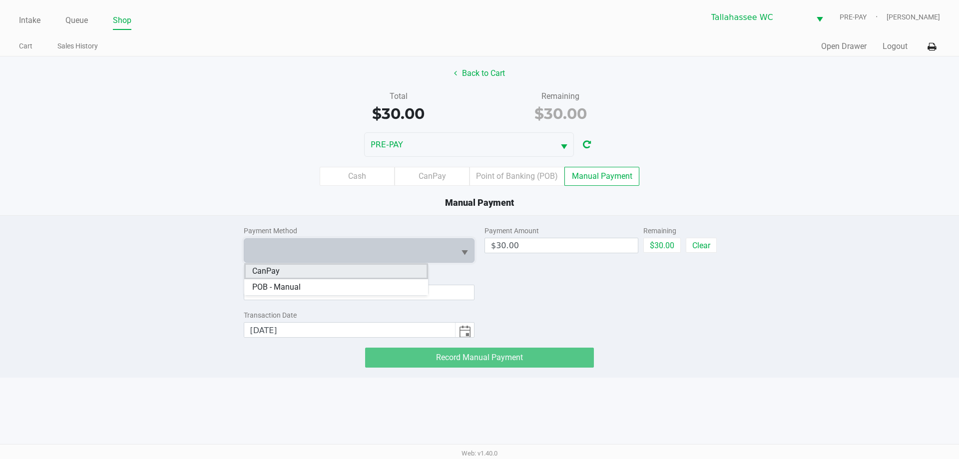
click at [318, 272] on li "CanPay" at bounding box center [336, 271] width 184 height 16
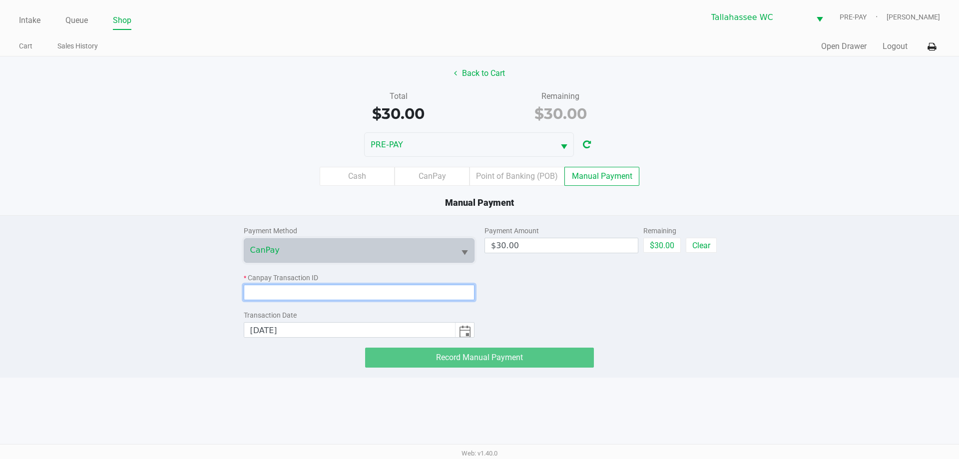
click at [329, 296] on input at bounding box center [359, 292] width 231 height 15
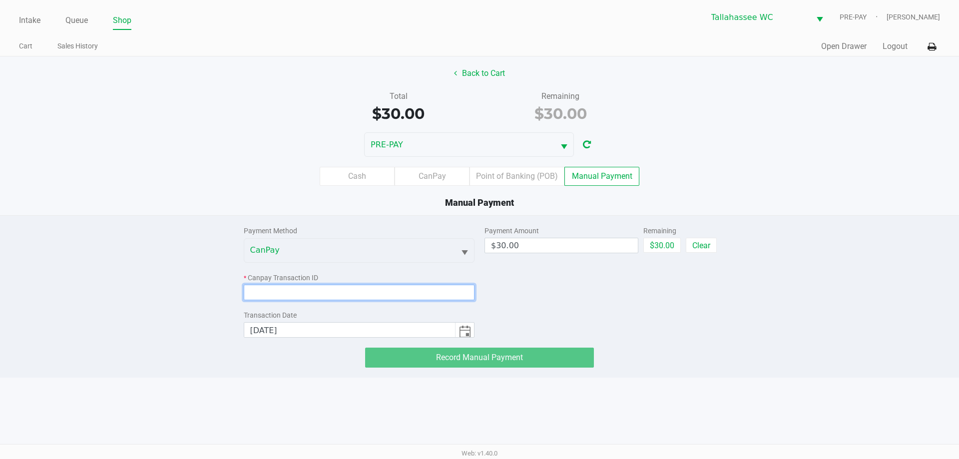
paste input "IGU8I8EVAXER"
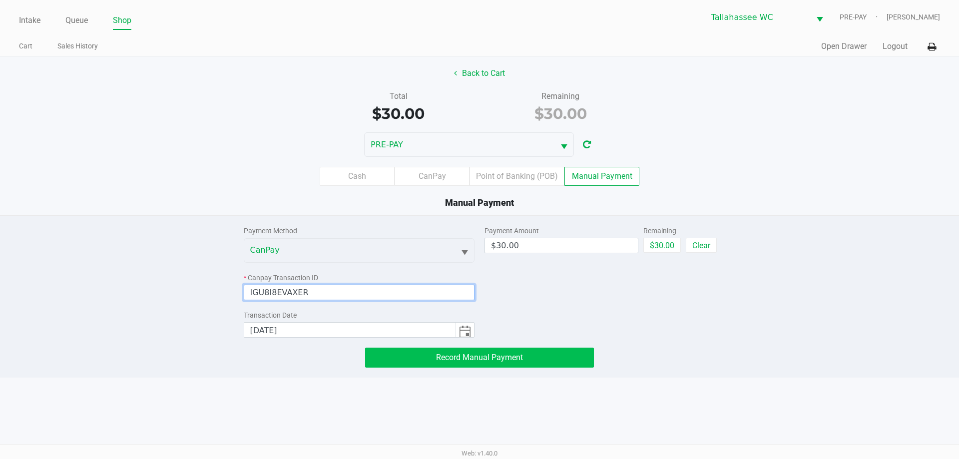
type input "IGU8I8EVAXER"
click at [559, 361] on button "Record Manual Payment" at bounding box center [479, 358] width 229 height 20
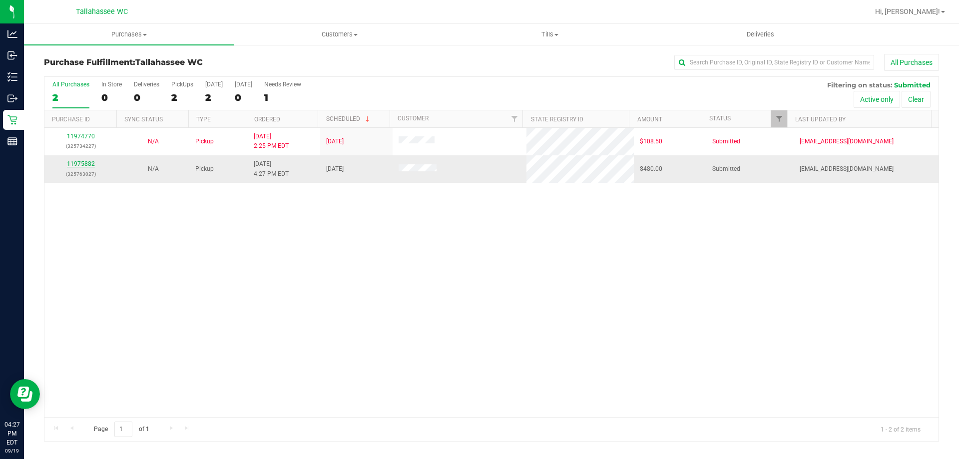
click at [83, 164] on link "11975882" at bounding box center [81, 163] width 28 height 7
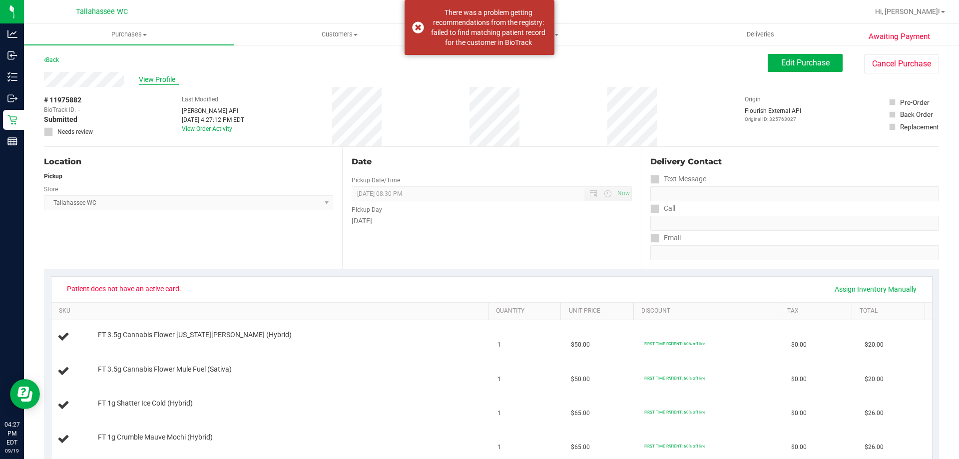
click at [153, 79] on span "View Profile" at bounding box center [159, 79] width 40 height 10
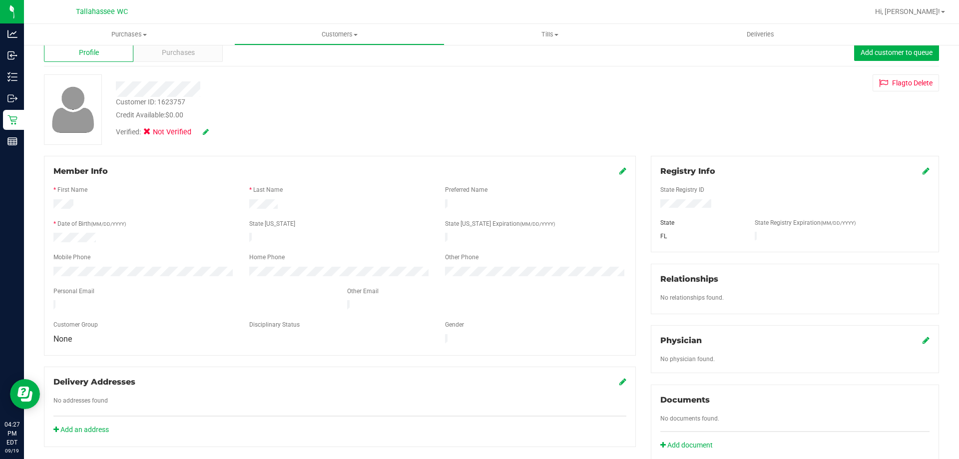
scroll to position [12, 0]
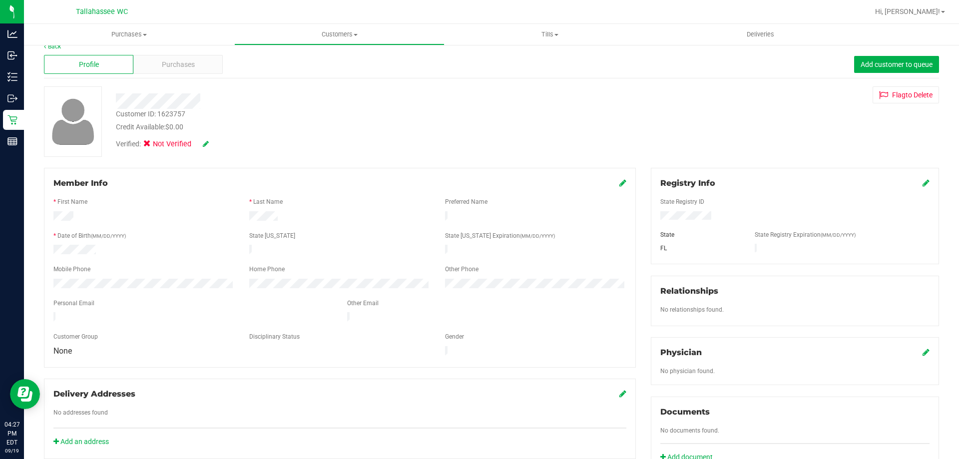
click at [147, 312] on div at bounding box center [193, 318] width 294 height 12
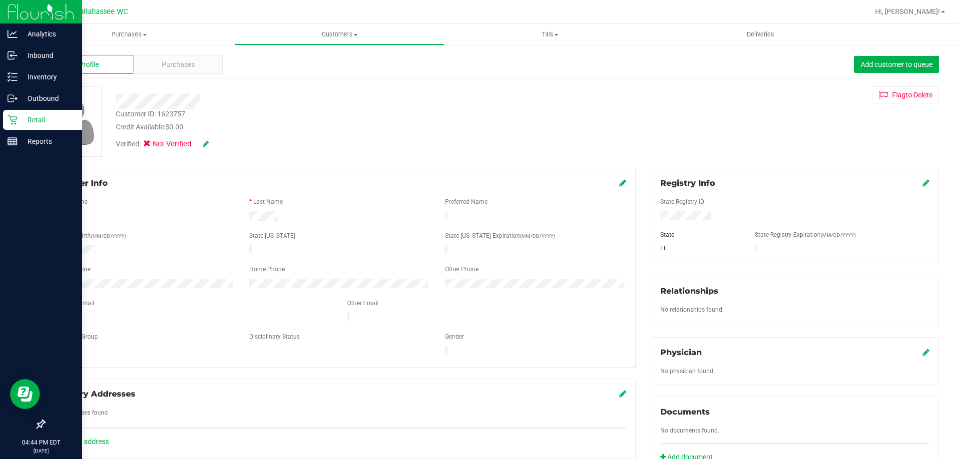
click at [52, 121] on p "Retail" at bounding box center [47, 120] width 60 height 12
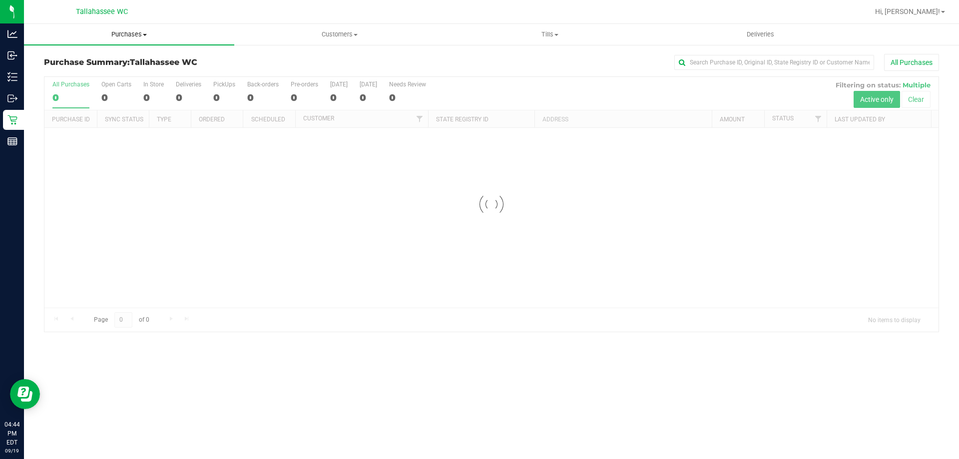
click at [140, 32] on span "Purchases" at bounding box center [129, 34] width 210 height 9
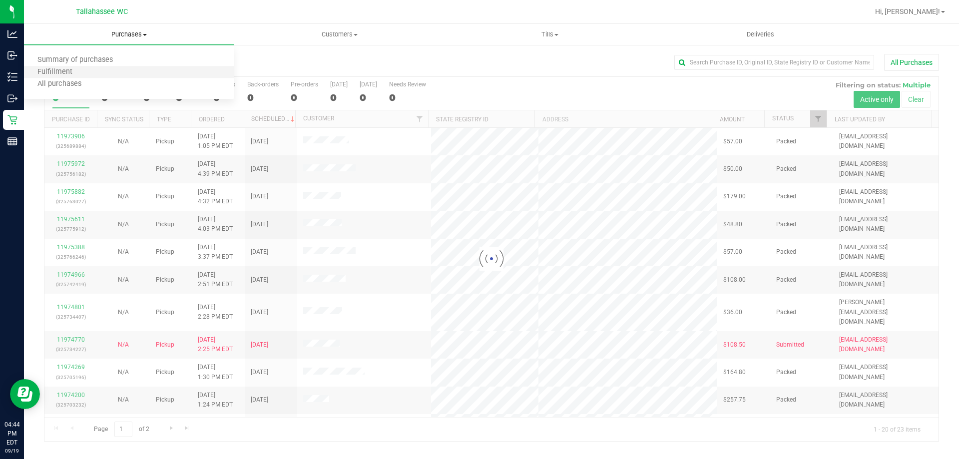
click at [91, 74] on li "Fulfillment" at bounding box center [129, 72] width 210 height 12
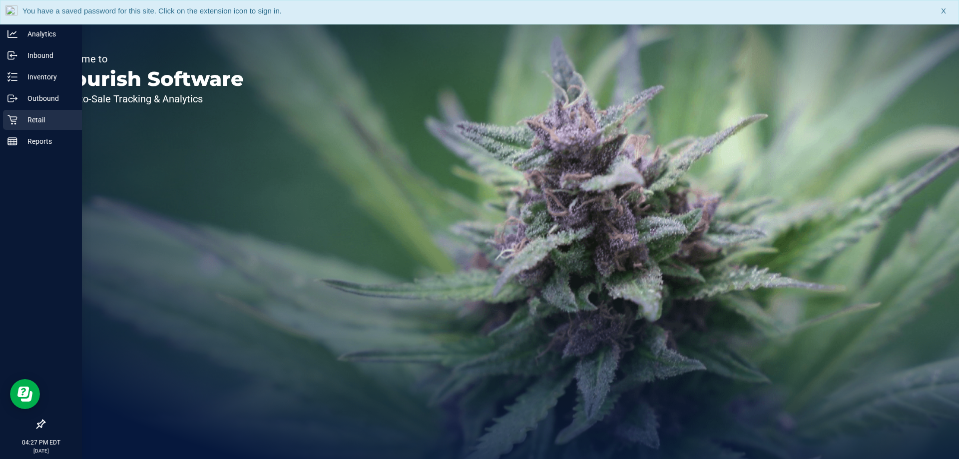
click at [41, 127] on div "Retail" at bounding box center [42, 120] width 79 height 20
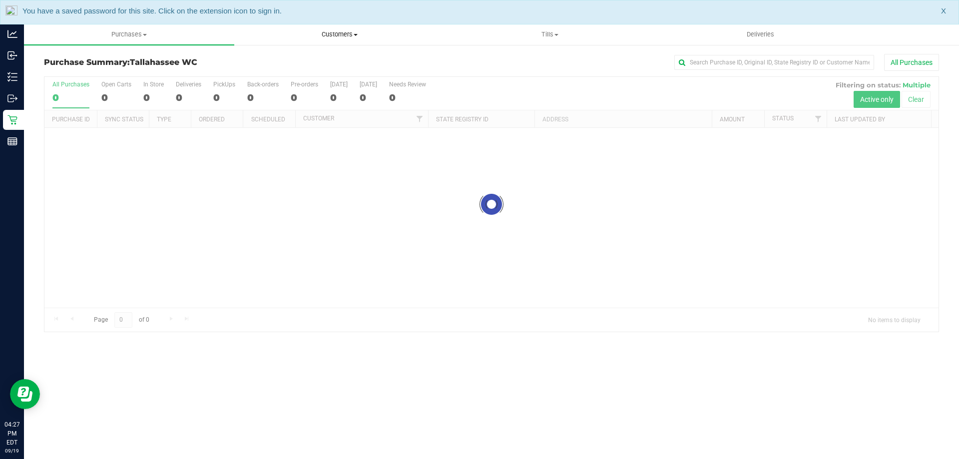
click at [334, 30] on span "Customers" at bounding box center [339, 34] width 209 height 9
click at [321, 61] on li "All customers" at bounding box center [339, 60] width 210 height 12
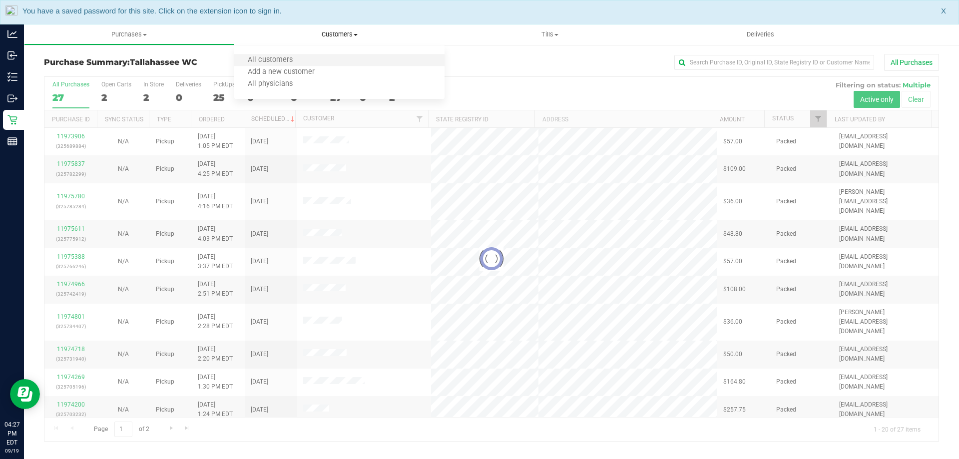
click at [341, 58] on li "All customers" at bounding box center [339, 60] width 210 height 12
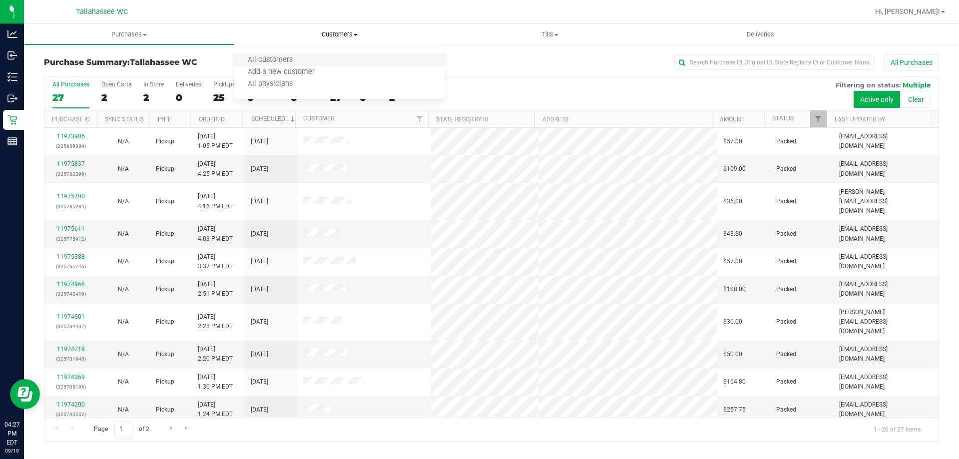
click at [307, 60] on li "All customers" at bounding box center [339, 60] width 210 height 12
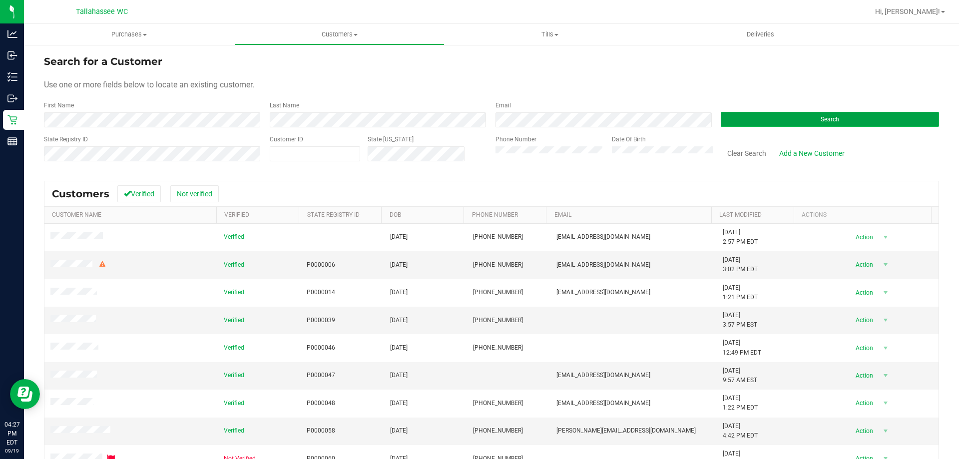
click at [837, 120] on button "Search" at bounding box center [830, 119] width 218 height 15
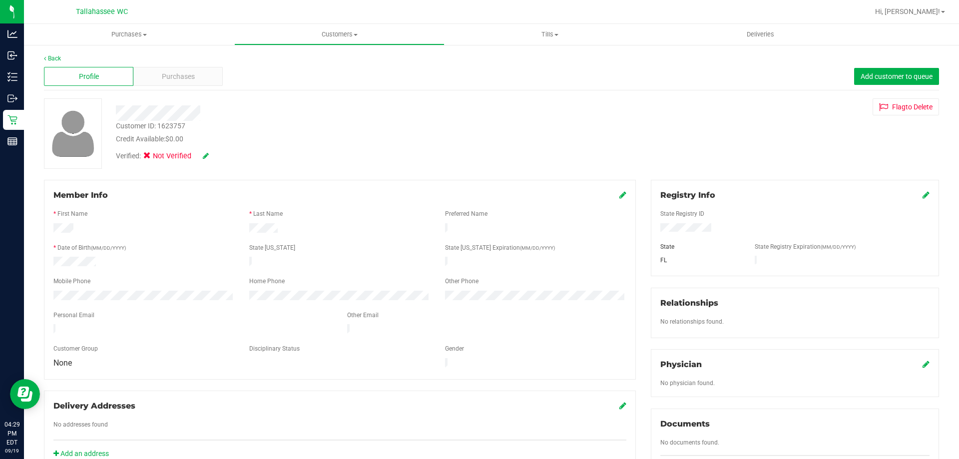
click at [204, 155] on icon at bounding box center [206, 155] width 6 height 7
click at [152, 161] on span at bounding box center [149, 157] width 9 height 9
click at [0, 0] on input "Medical" at bounding box center [0, 0] width 0 height 0
click at [221, 157] on icon at bounding box center [219, 156] width 8 height 7
click at [923, 194] on icon at bounding box center [926, 195] width 7 height 8
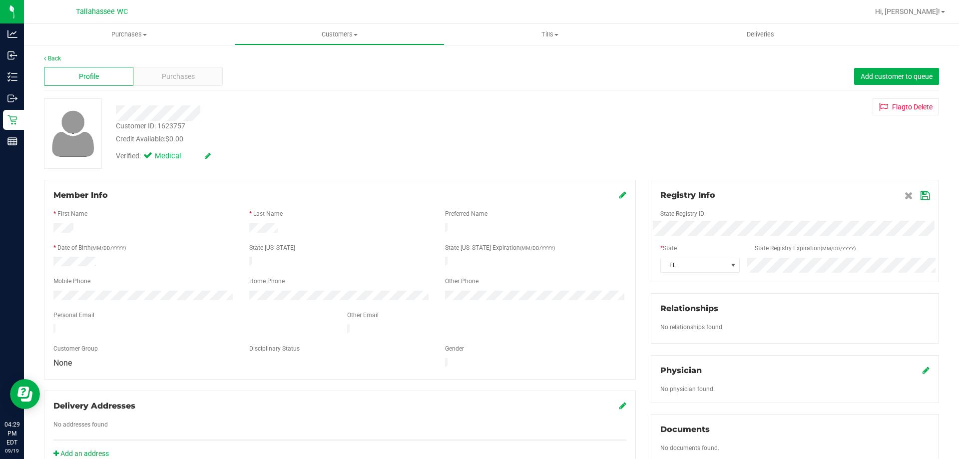
click at [921, 197] on icon at bounding box center [925, 196] width 9 height 8
click at [189, 69] on div "Purchases" at bounding box center [177, 76] width 89 height 19
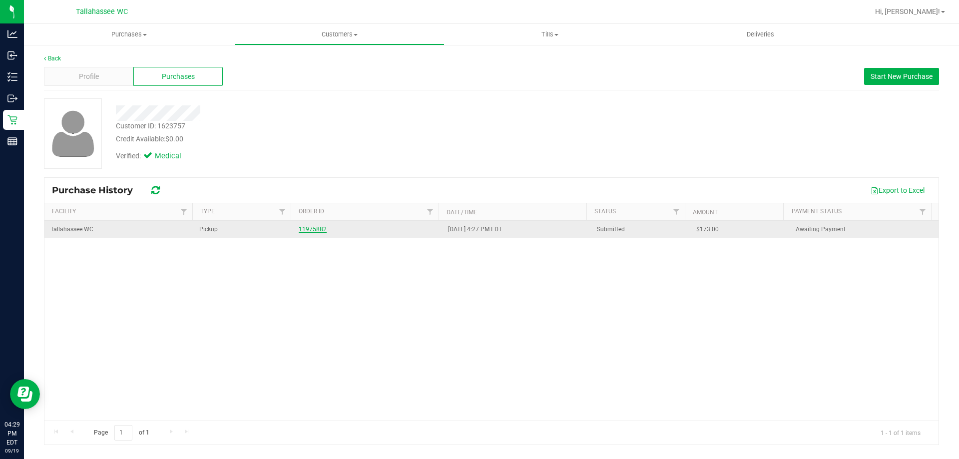
click at [313, 229] on link "11975882" at bounding box center [313, 229] width 28 height 7
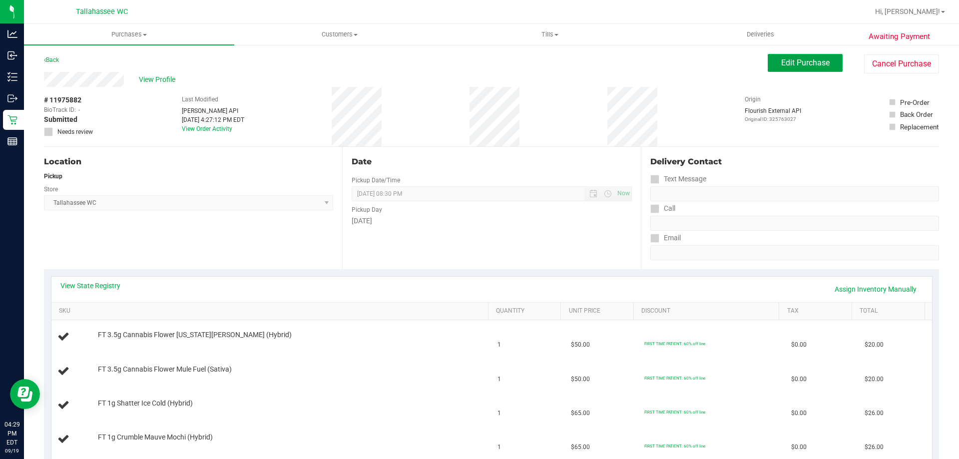
click at [800, 59] on span "Edit Purchase" at bounding box center [805, 62] width 48 height 9
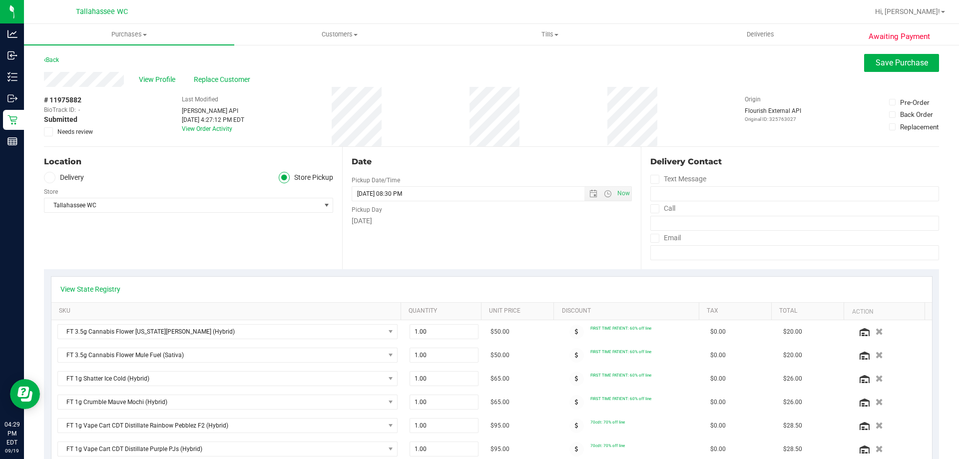
scroll to position [150, 0]
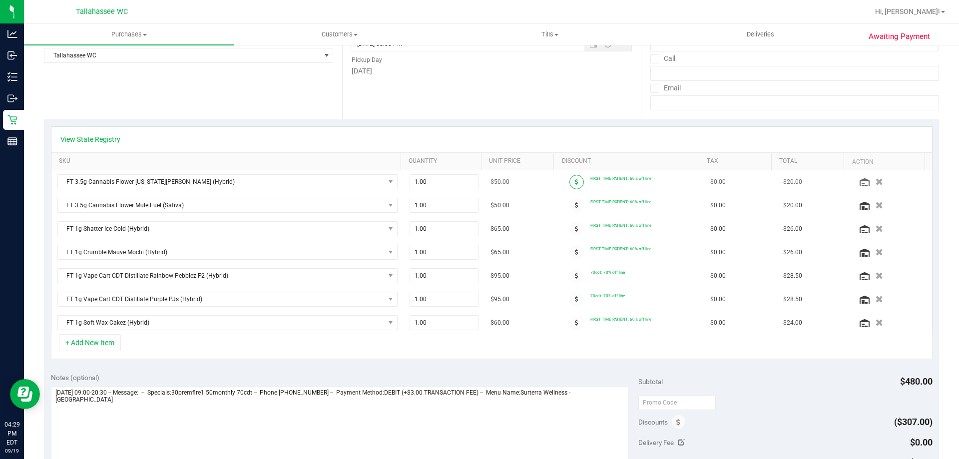
click at [575, 184] on icon at bounding box center [576, 182] width 3 height 6
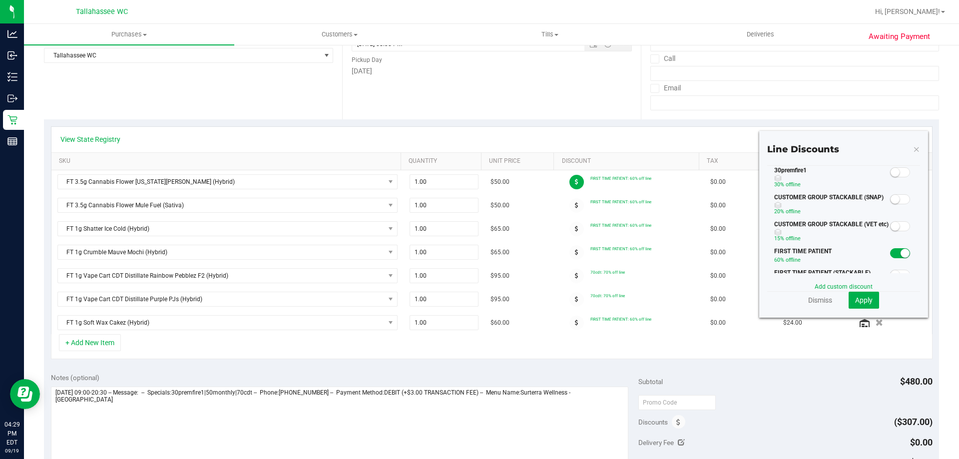
click at [913, 150] on icon at bounding box center [916, 149] width 7 height 12
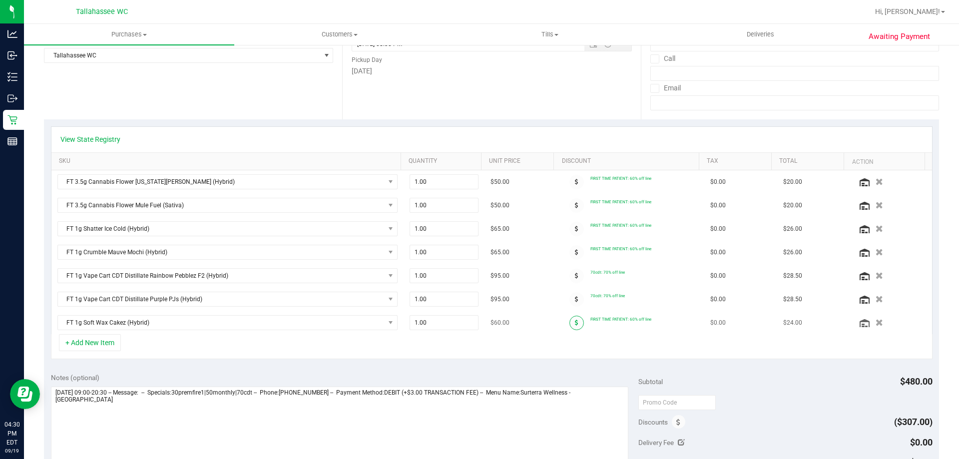
click at [569, 327] on span at bounding box center [576, 323] width 14 height 14
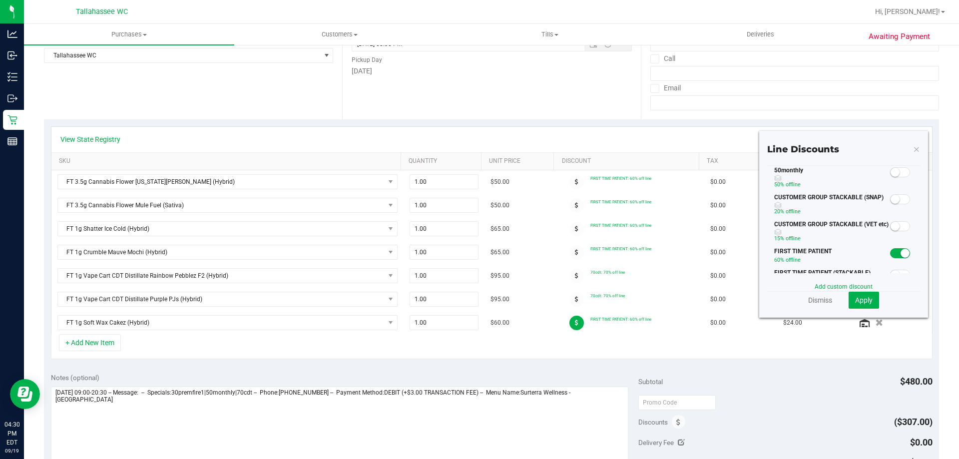
click at [893, 171] on span at bounding box center [900, 172] width 20 height 10
click at [862, 300] on span "Apply" at bounding box center [863, 300] width 17 height 8
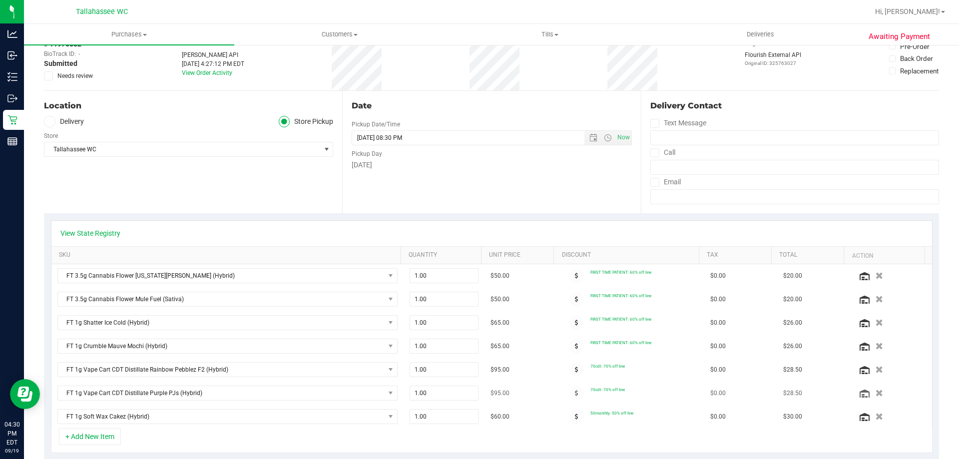
scroll to position [0, 0]
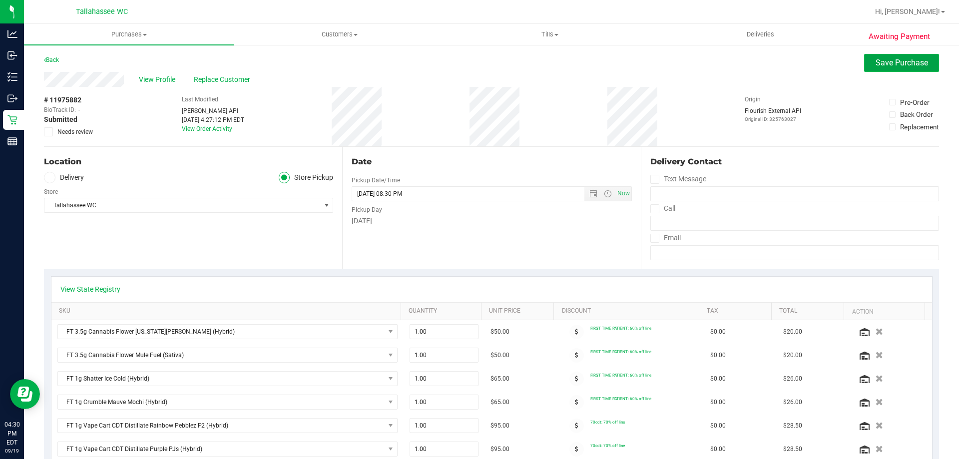
click at [895, 57] on button "Save Purchase" at bounding box center [901, 63] width 75 height 18
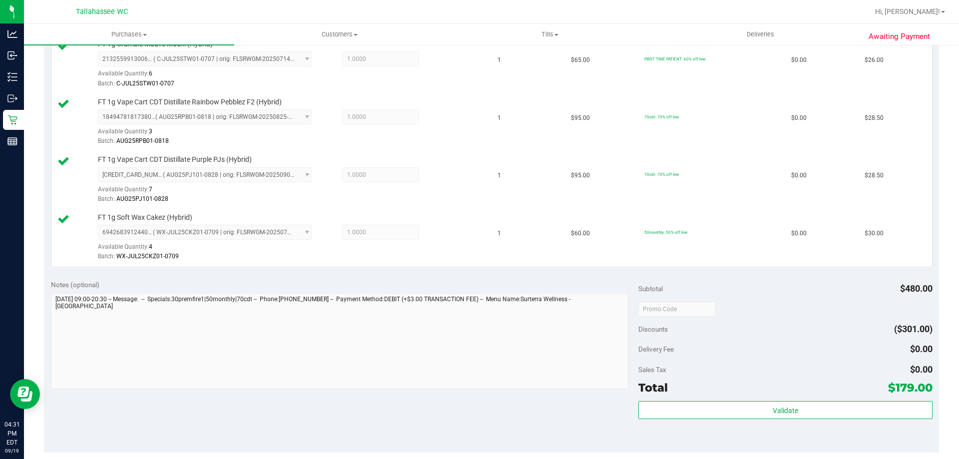
scroll to position [649, 0]
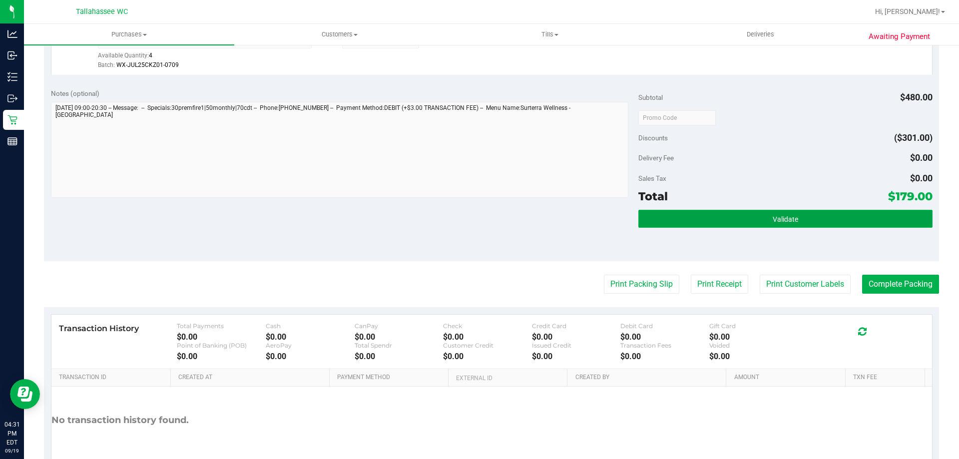
click at [687, 224] on button "Validate" at bounding box center [785, 219] width 294 height 18
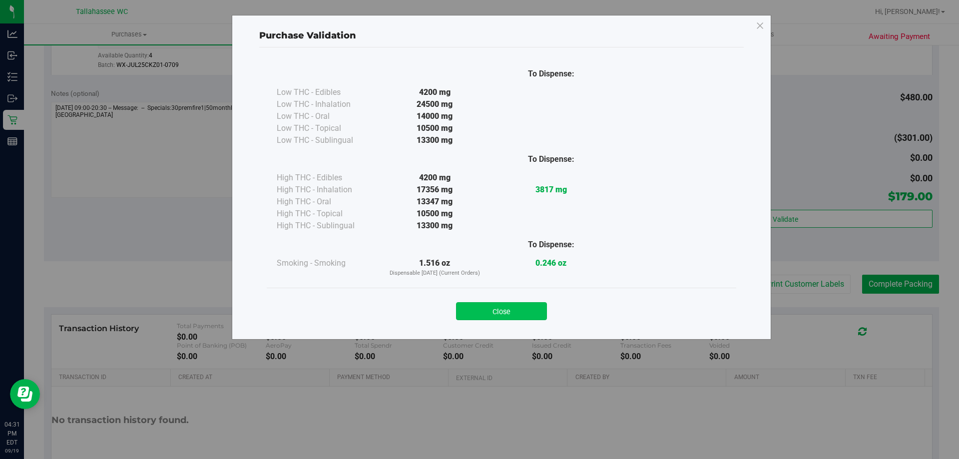
click at [531, 313] on button "Close" at bounding box center [501, 311] width 91 height 18
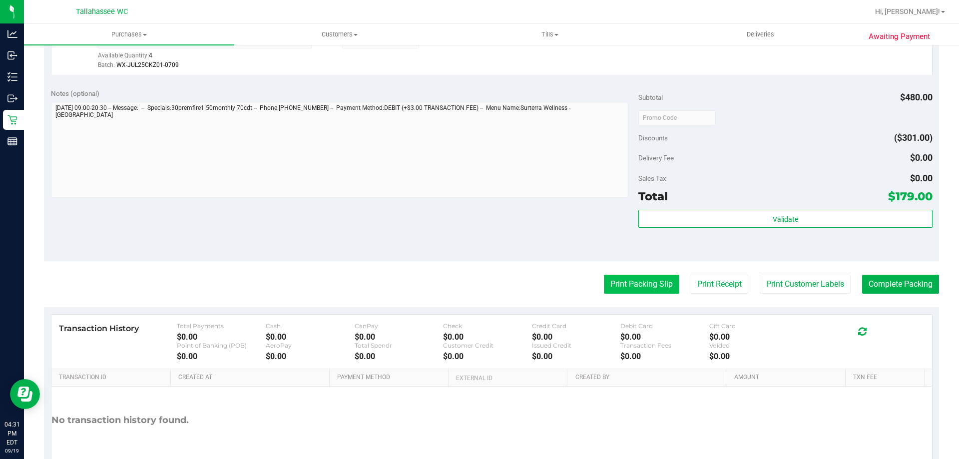
click at [618, 290] on button "Print Packing Slip" at bounding box center [641, 284] width 75 height 19
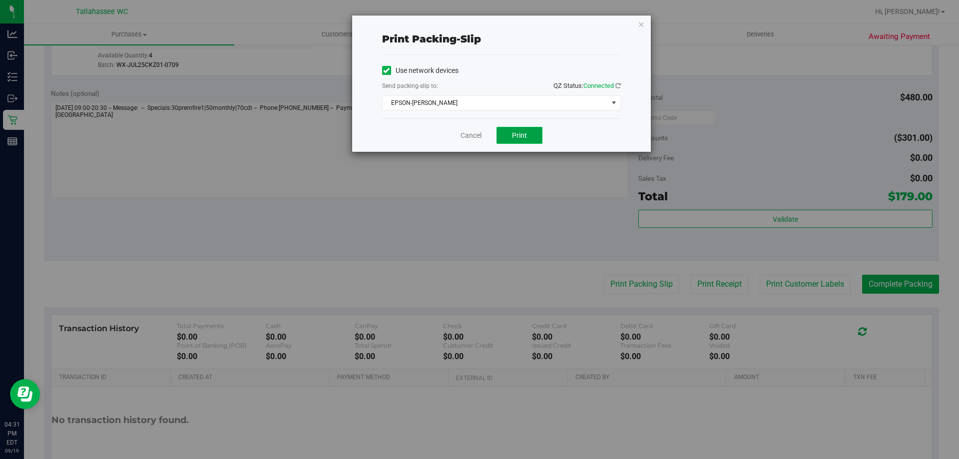
click at [527, 134] on button "Print" at bounding box center [520, 135] width 46 height 17
click at [467, 132] on link "Cancel" at bounding box center [471, 135] width 21 height 10
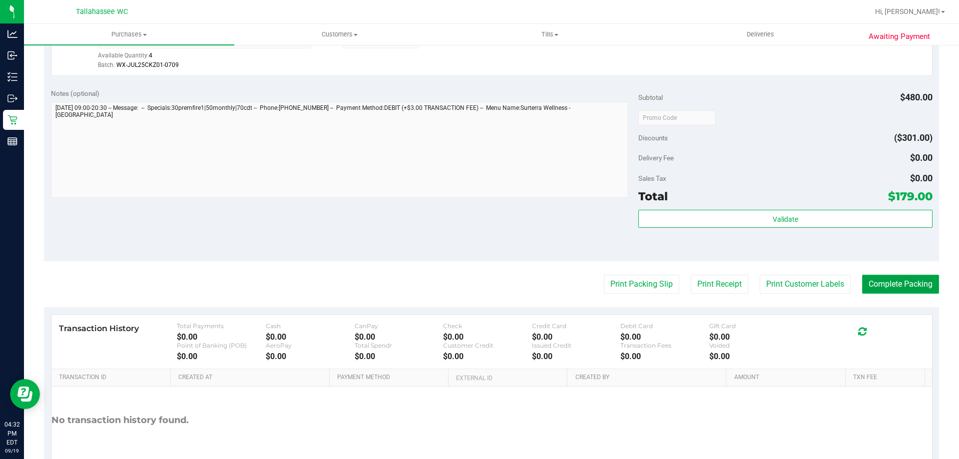
click at [915, 287] on button "Complete Packing" at bounding box center [900, 284] width 77 height 19
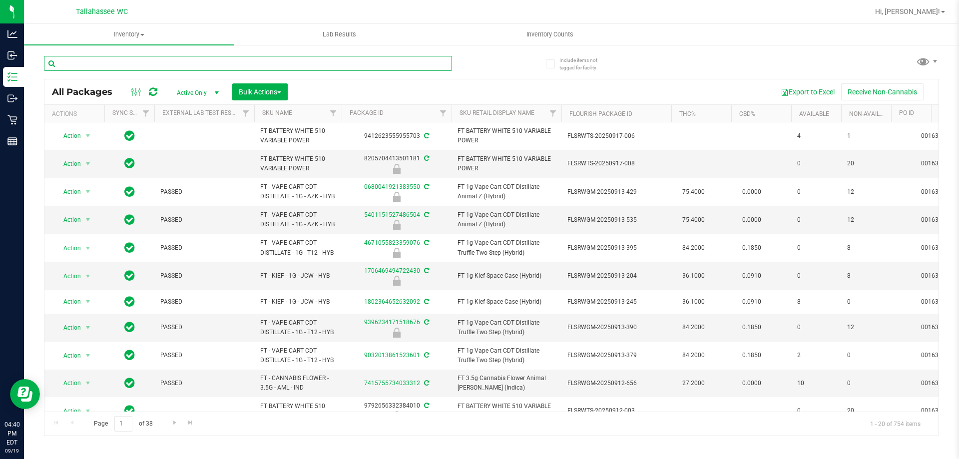
click at [159, 61] on input "text" at bounding box center [248, 63] width 408 height 15
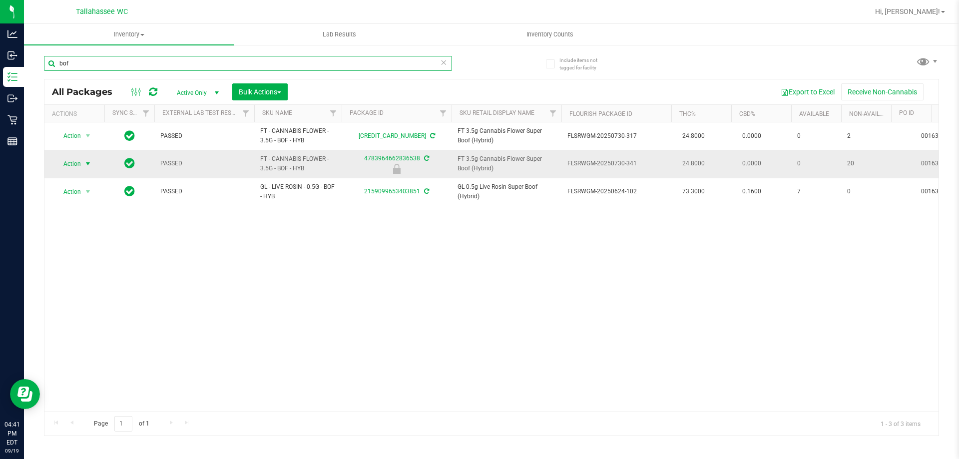
type input "bof"
click at [78, 167] on span "Action" at bounding box center [67, 164] width 27 height 14
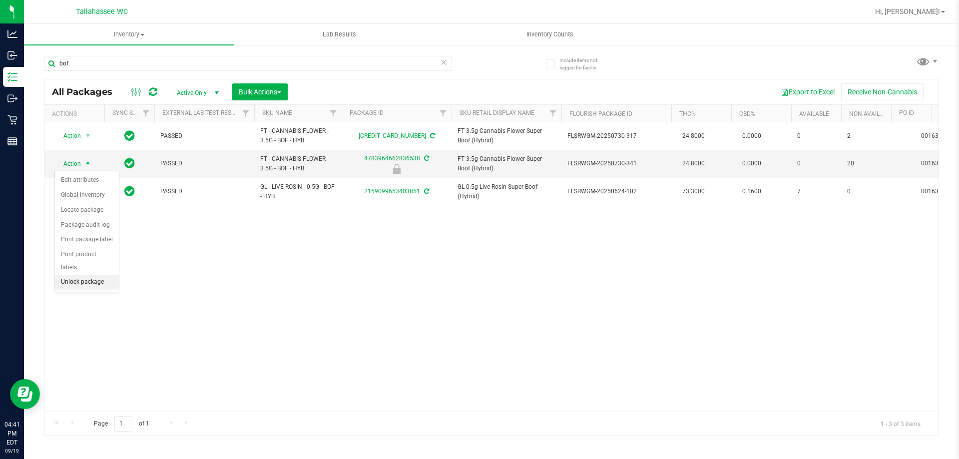
click at [83, 275] on li "Unlock package" at bounding box center [87, 282] width 64 height 15
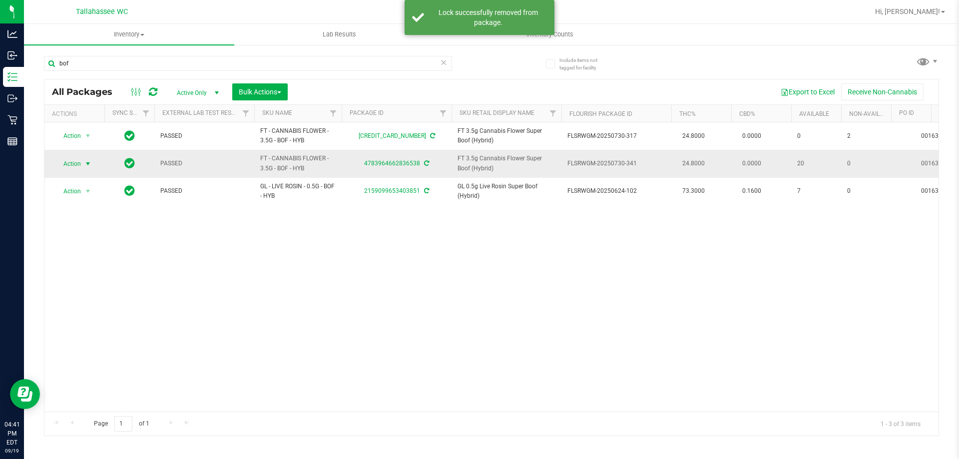
click at [82, 165] on span "select" at bounding box center [88, 164] width 12 height 14
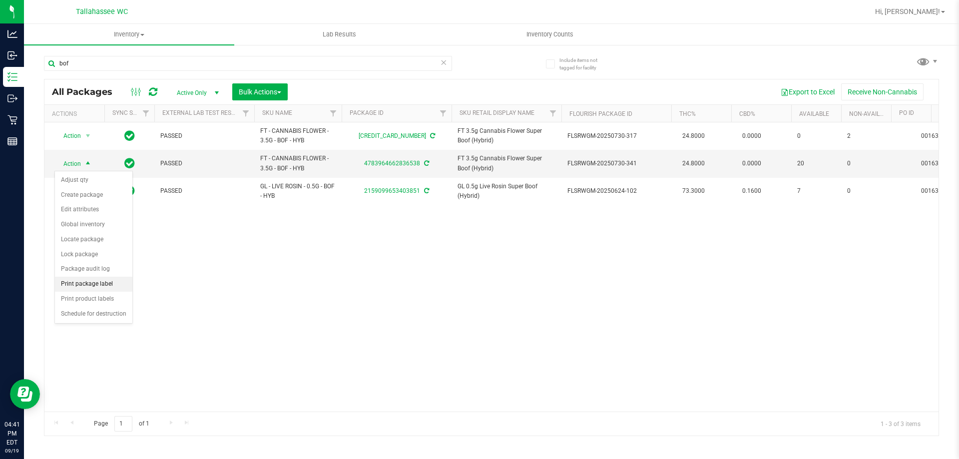
click at [121, 282] on li "Print package label" at bounding box center [93, 284] width 77 height 15
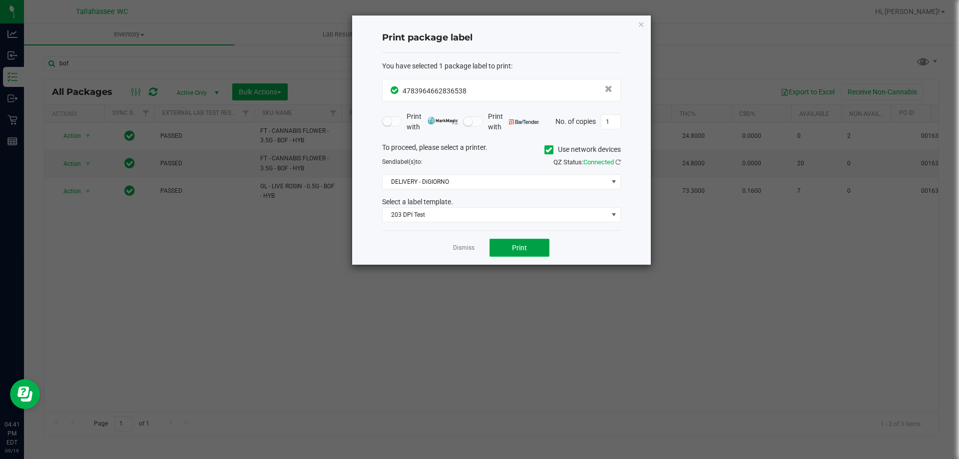
click at [533, 251] on button "Print" at bounding box center [520, 248] width 60 height 18
click at [469, 245] on link "Dismiss" at bounding box center [463, 248] width 21 height 8
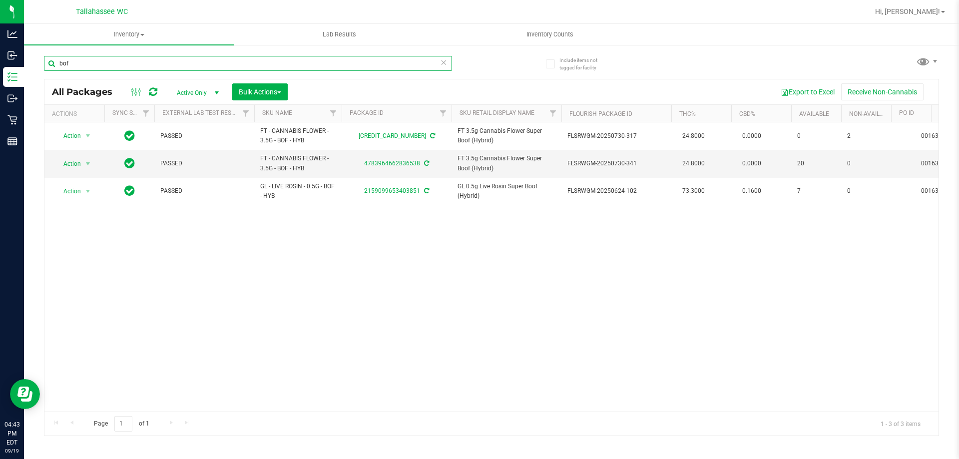
click at [245, 62] on input "bof" at bounding box center [248, 63] width 408 height 15
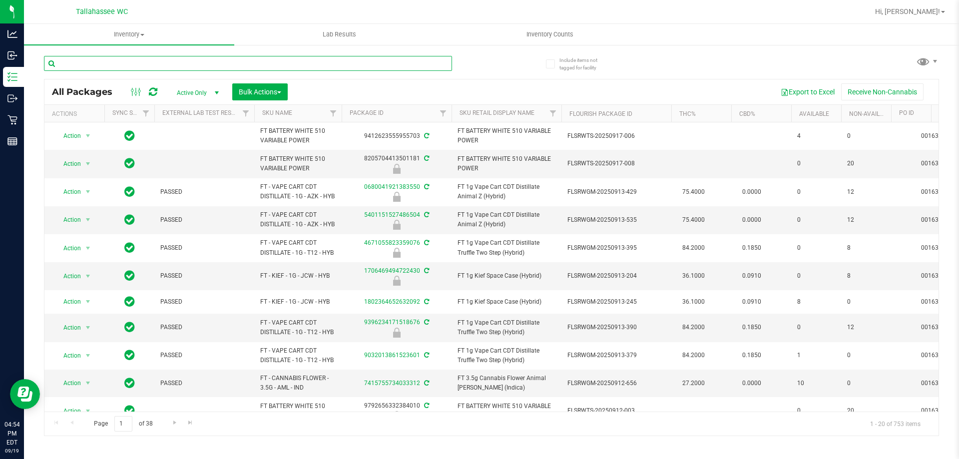
click at [196, 61] on input "text" at bounding box center [248, 63] width 408 height 15
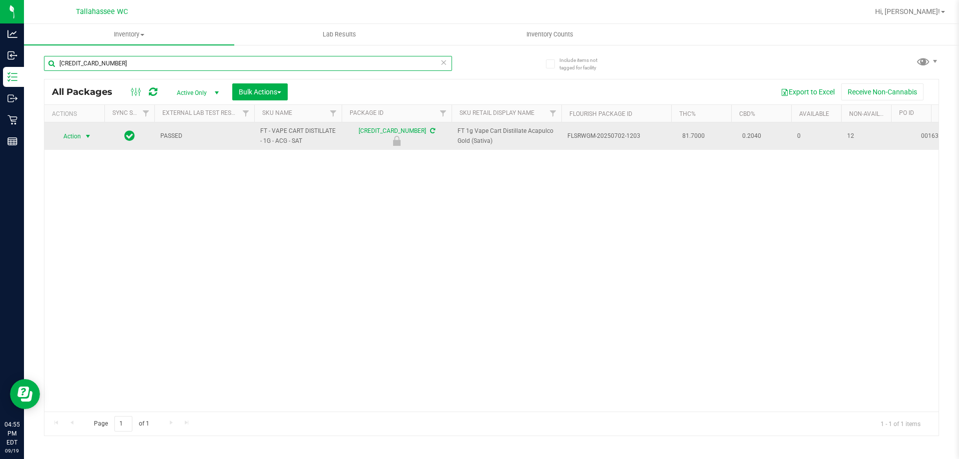
type input "5118083289125357"
click at [85, 140] on span "select" at bounding box center [88, 136] width 12 height 14
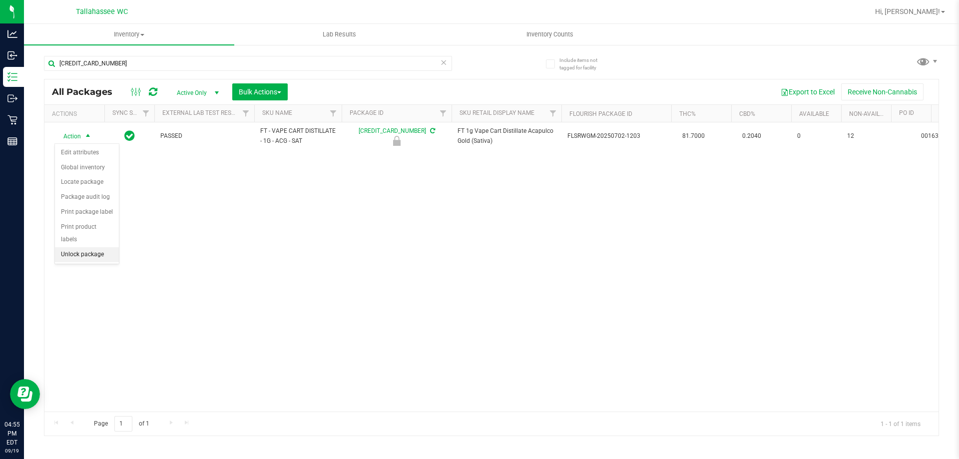
click at [98, 247] on li "Unlock package" at bounding box center [87, 254] width 64 height 15
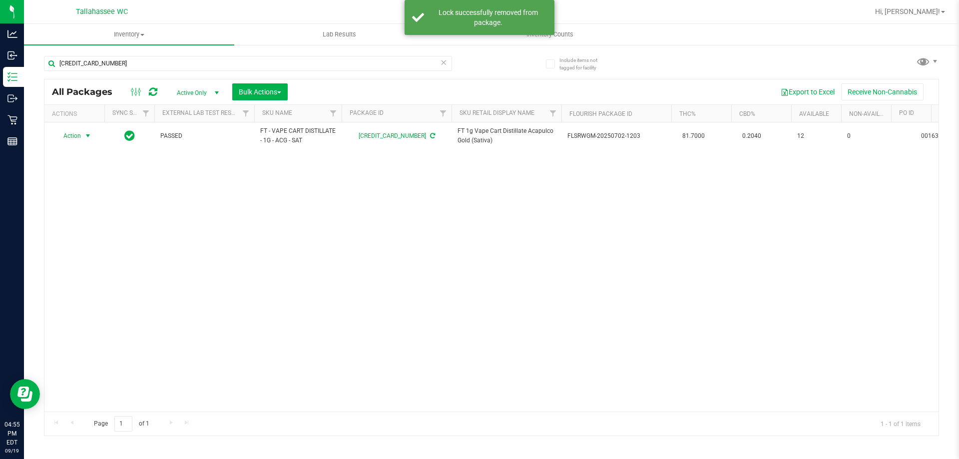
click at [85, 137] on span "select" at bounding box center [88, 136] width 8 height 8
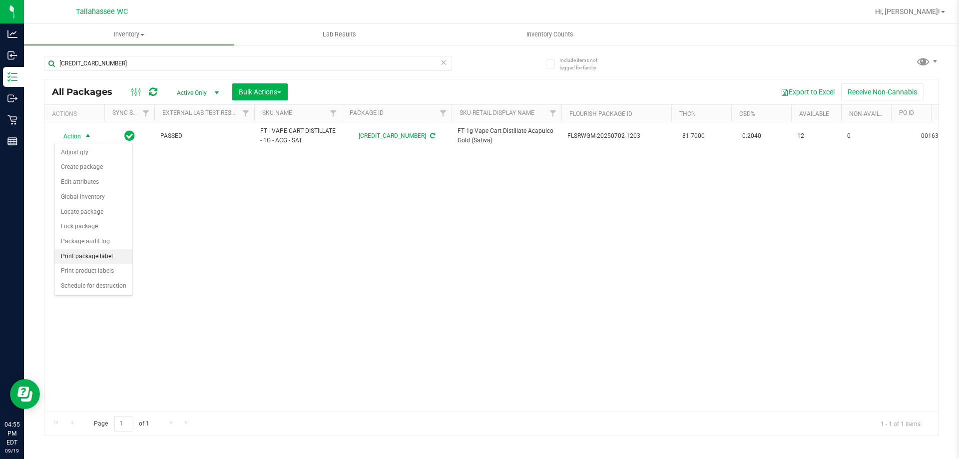
drag, startPoint x: 106, startPoint y: 259, endPoint x: 123, endPoint y: 253, distance: 18.3
click at [106, 258] on li "Print package label" at bounding box center [93, 256] width 77 height 15
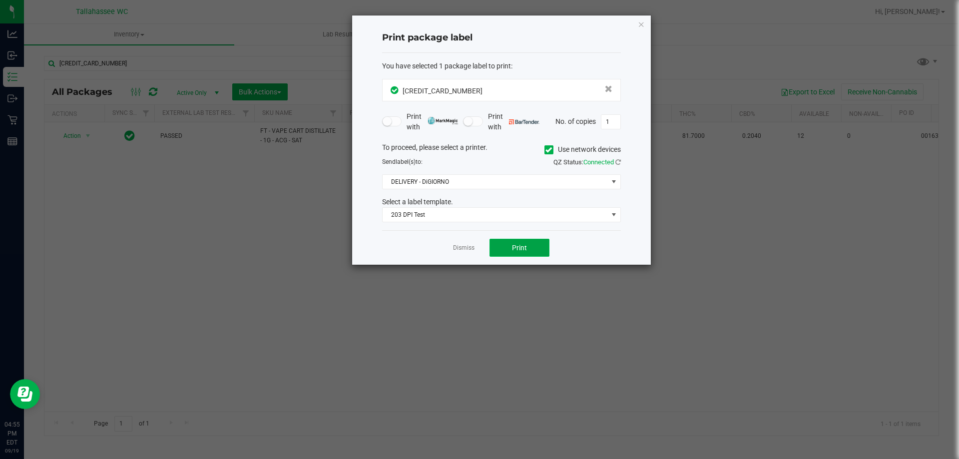
click at [531, 246] on button "Print" at bounding box center [520, 248] width 60 height 18
click at [465, 252] on link "Dismiss" at bounding box center [463, 248] width 21 height 8
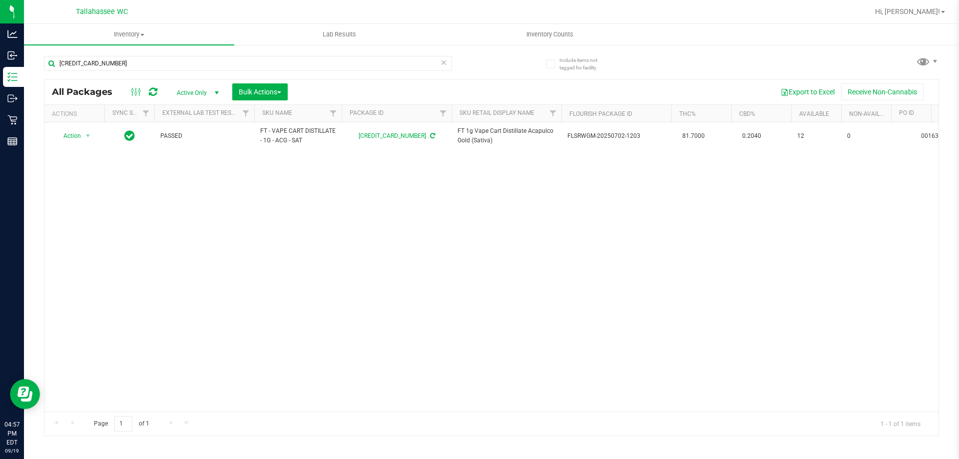
click at [441, 63] on icon at bounding box center [443, 62] width 7 height 12
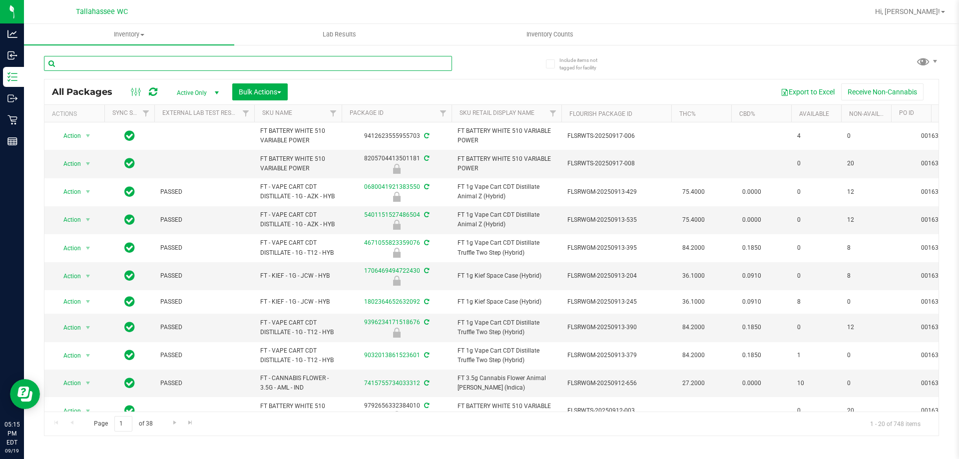
click at [307, 61] on input "text" at bounding box center [248, 63] width 408 height 15
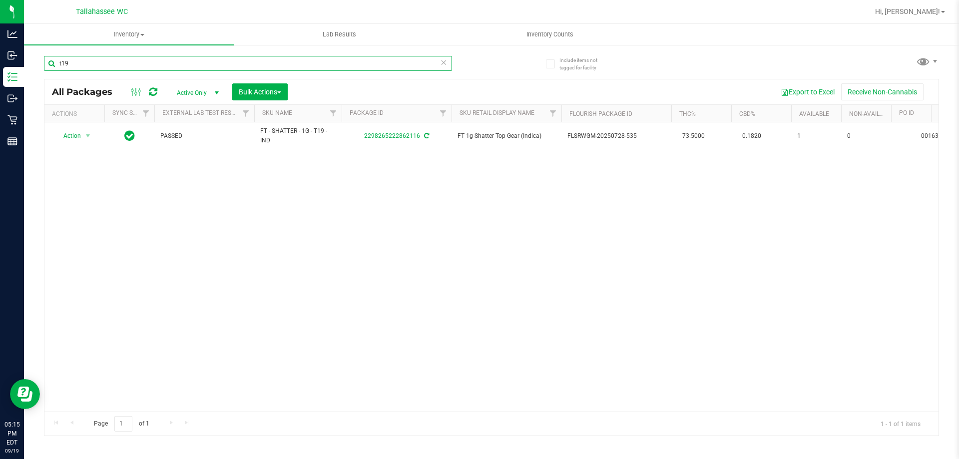
click at [364, 66] on input "t19" at bounding box center [248, 63] width 408 height 15
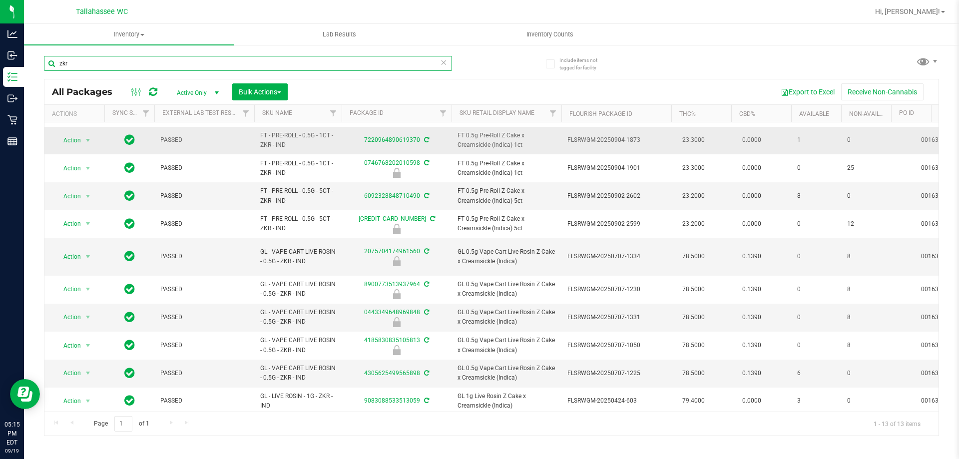
scroll to position [81, 0]
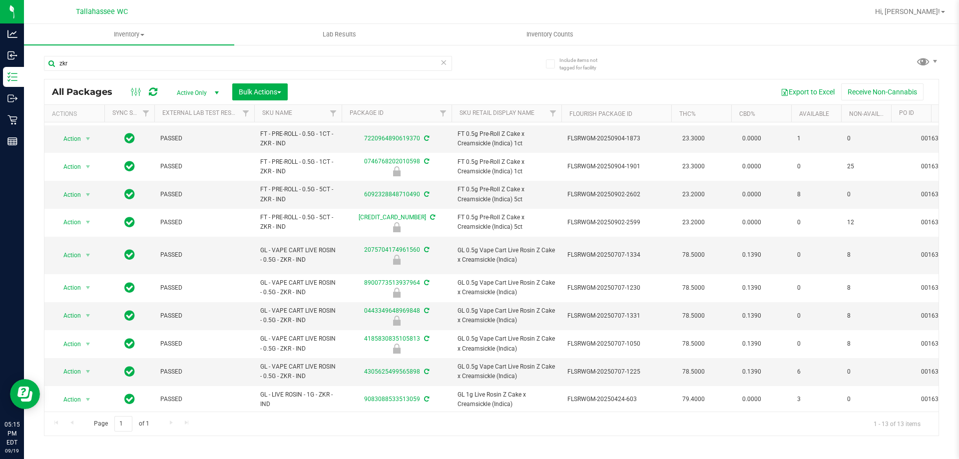
drag, startPoint x: 627, startPoint y: 52, endPoint x: 627, endPoint y: 45, distance: 7.5
click at [627, 47] on div "zkr All Packages Active Only Active Only Lab Samples Locked All External Intern…" at bounding box center [491, 241] width 895 height 390
click at [119, 64] on input "zkr" at bounding box center [248, 63] width 408 height 15
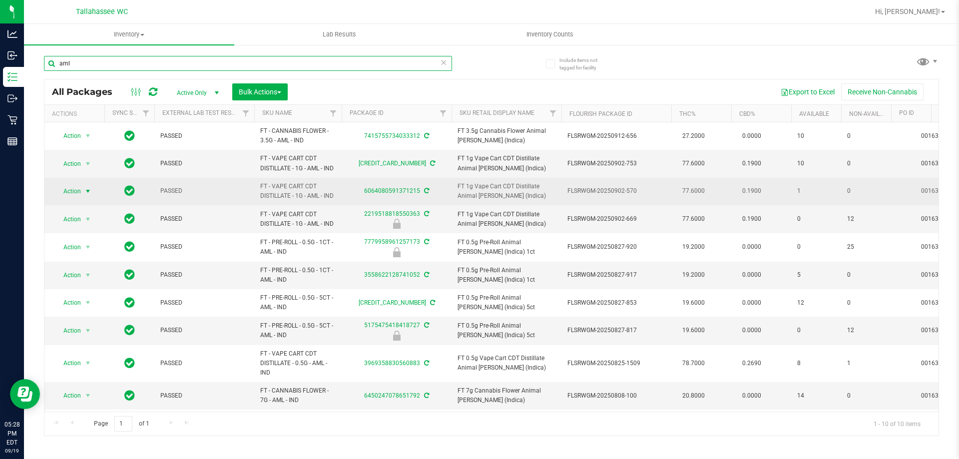
type input "aml"
click at [69, 186] on span "Action" at bounding box center [67, 191] width 27 height 14
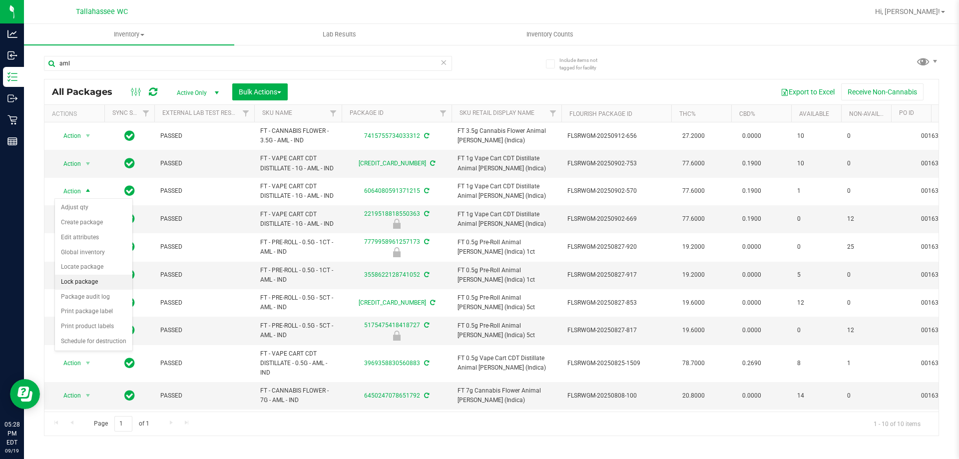
click at [100, 284] on li "Lock package" at bounding box center [93, 282] width 77 height 15
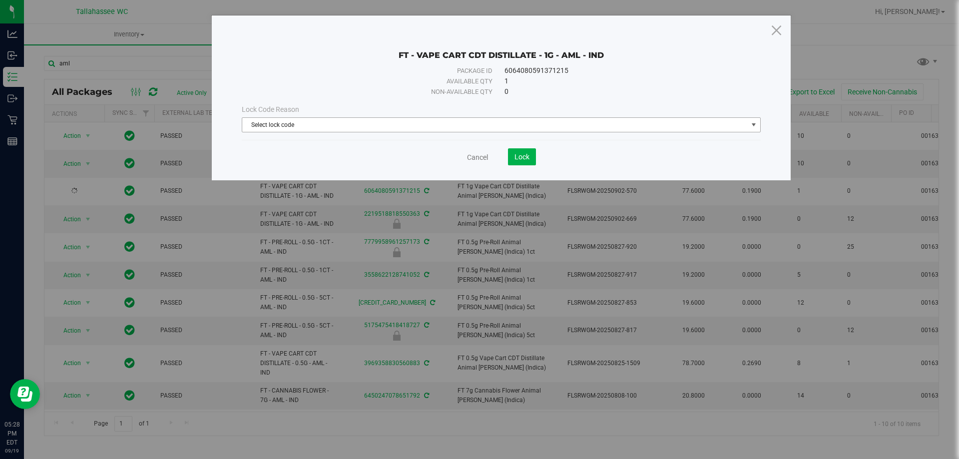
click at [690, 120] on span "Select lock code" at bounding box center [495, 125] width 506 height 14
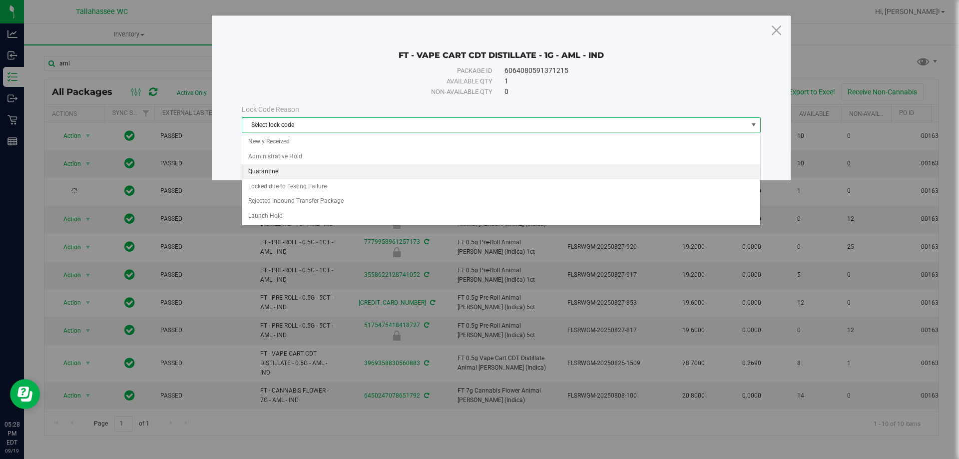
click at [334, 172] on li "Quarantine" at bounding box center [501, 171] width 518 height 15
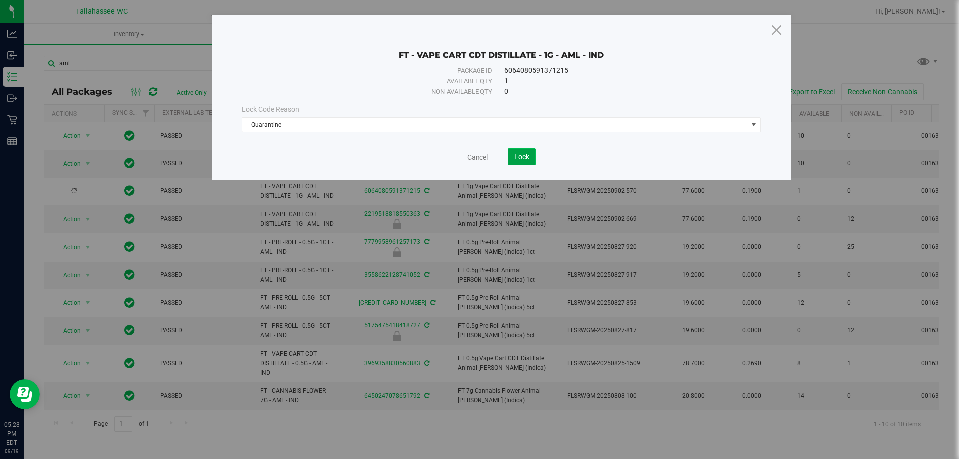
click at [528, 156] on span "Lock" at bounding box center [522, 157] width 15 height 8
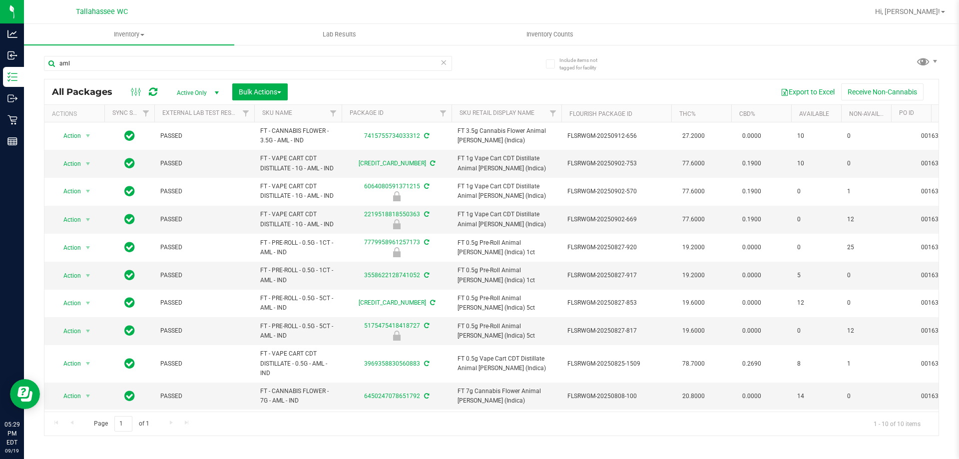
click at [446, 64] on icon at bounding box center [443, 62] width 7 height 12
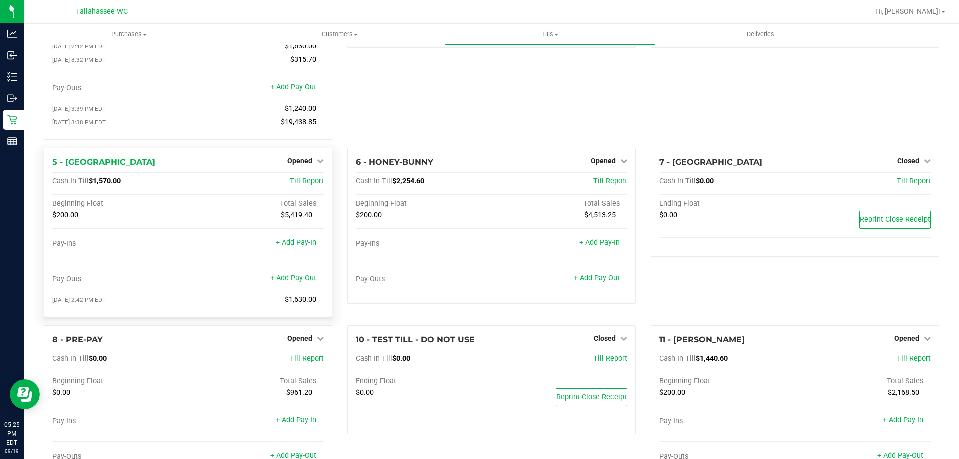
scroll to position [159, 0]
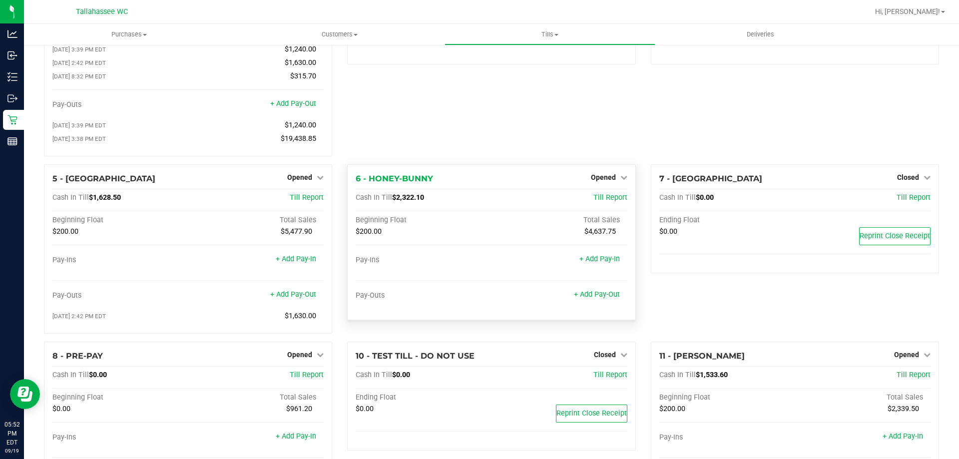
scroll to position [100, 0]
click at [599, 297] on link "+ Add Pay-Out" at bounding box center [597, 293] width 46 height 8
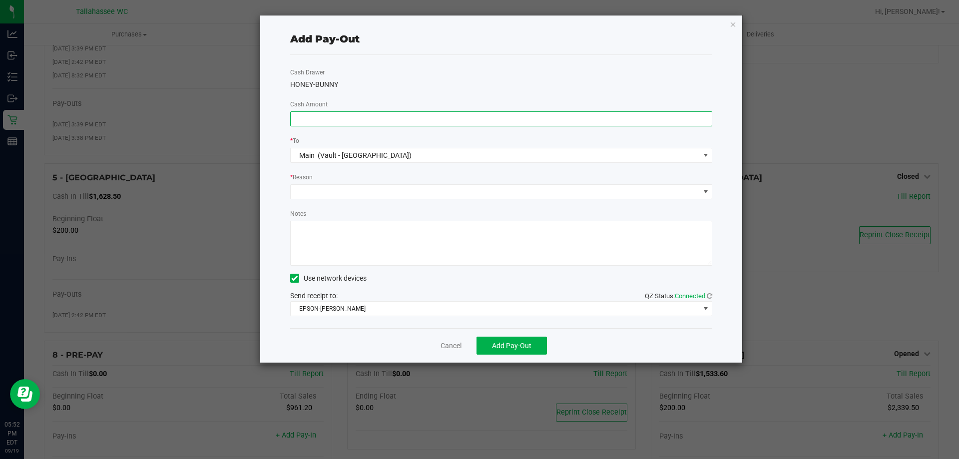
click at [436, 121] on input at bounding box center [502, 119] width 422 height 14
type input "$2,082.00"
click at [461, 186] on span at bounding box center [495, 192] width 409 height 14
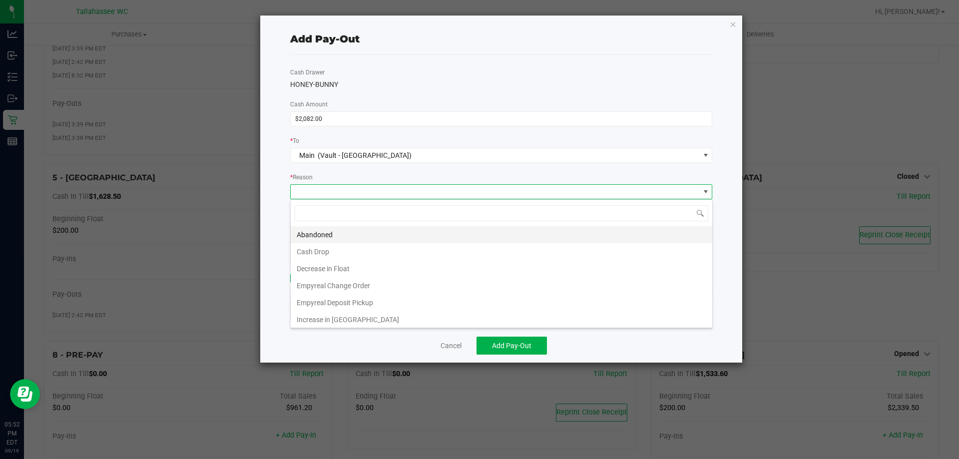
scroll to position [15, 422]
click at [351, 255] on li "Cash Drop" at bounding box center [502, 251] width 422 height 17
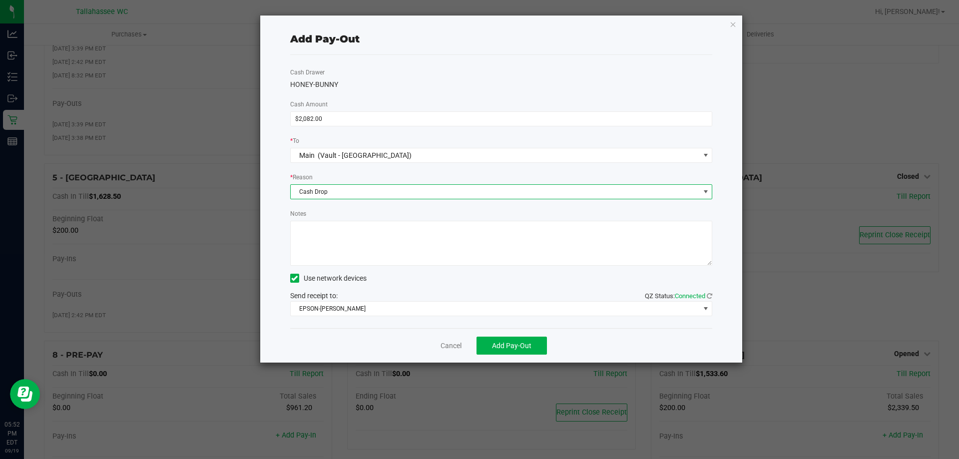
click at [445, 249] on textarea "Notes" at bounding box center [501, 243] width 423 height 45
type textarea "MCP"
click at [524, 354] on button "Add Pay-Out" at bounding box center [512, 346] width 70 height 18
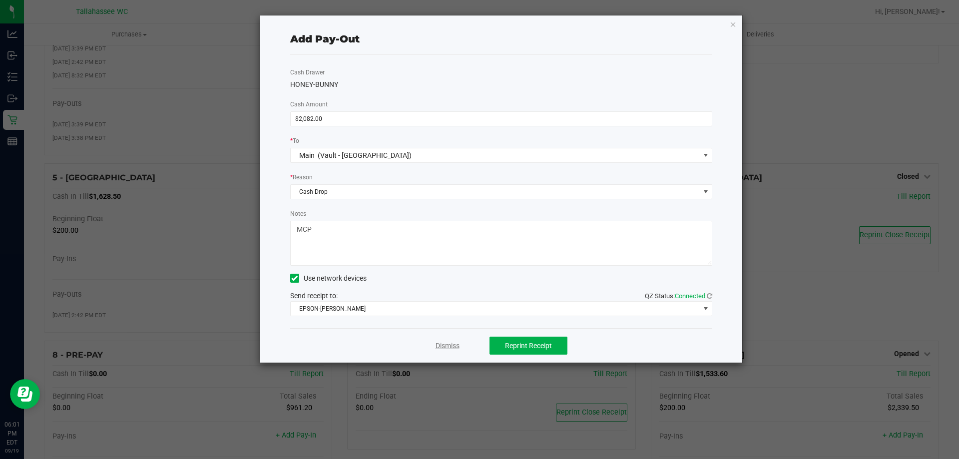
click at [441, 349] on link "Dismiss" at bounding box center [448, 346] width 24 height 10
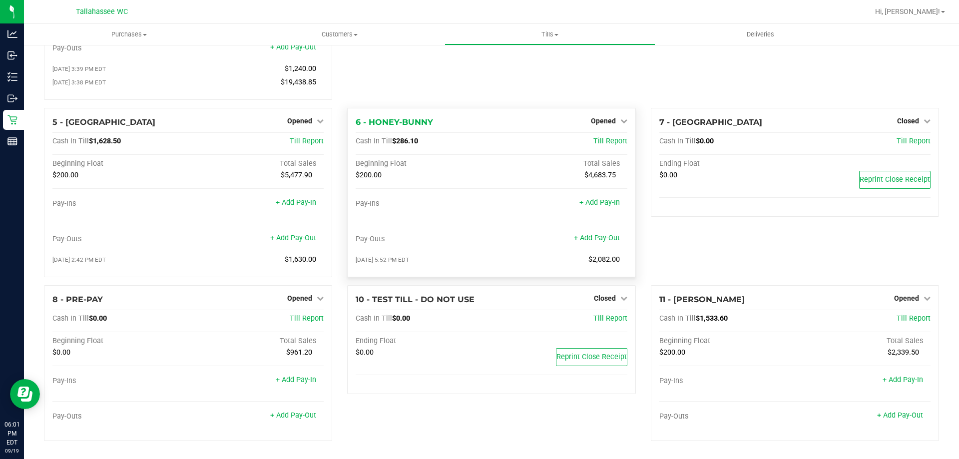
scroll to position [0, 0]
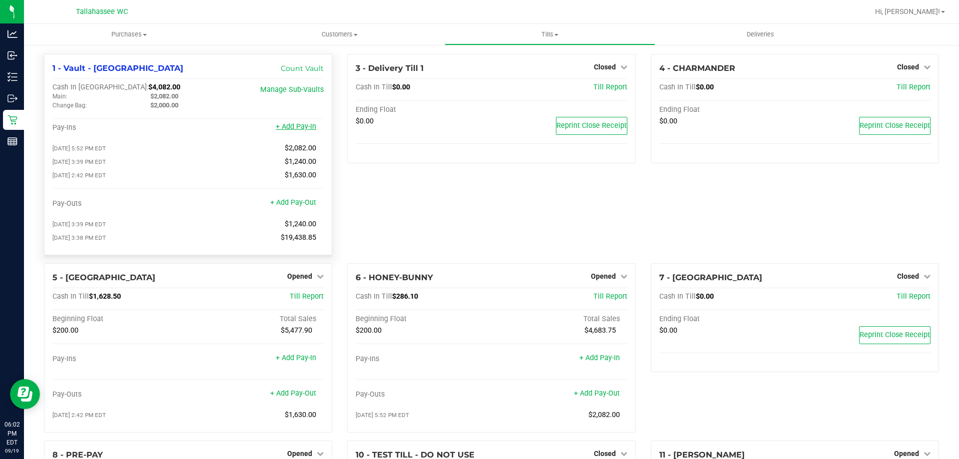
click at [293, 123] on link "+ Add Pay-In" at bounding box center [296, 126] width 40 height 8
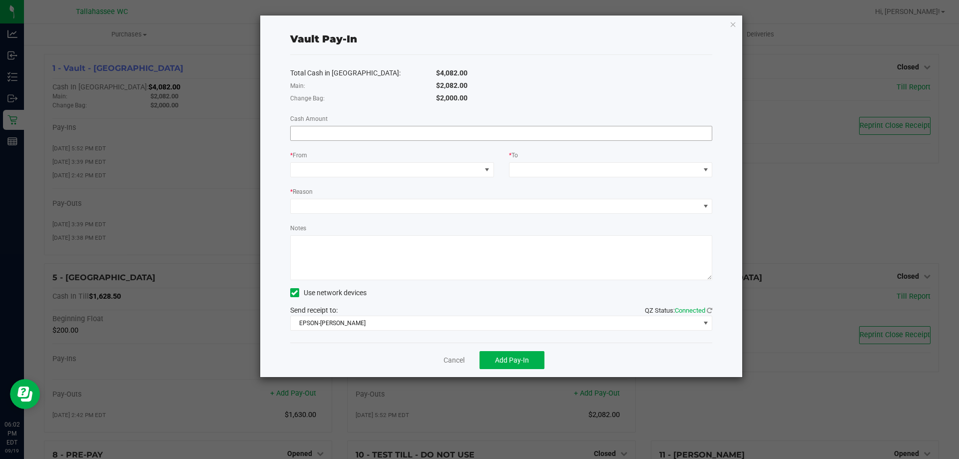
click at [489, 130] on input at bounding box center [502, 133] width 422 height 14
type input "$1,630.00"
click at [471, 166] on span at bounding box center [386, 170] width 190 height 14
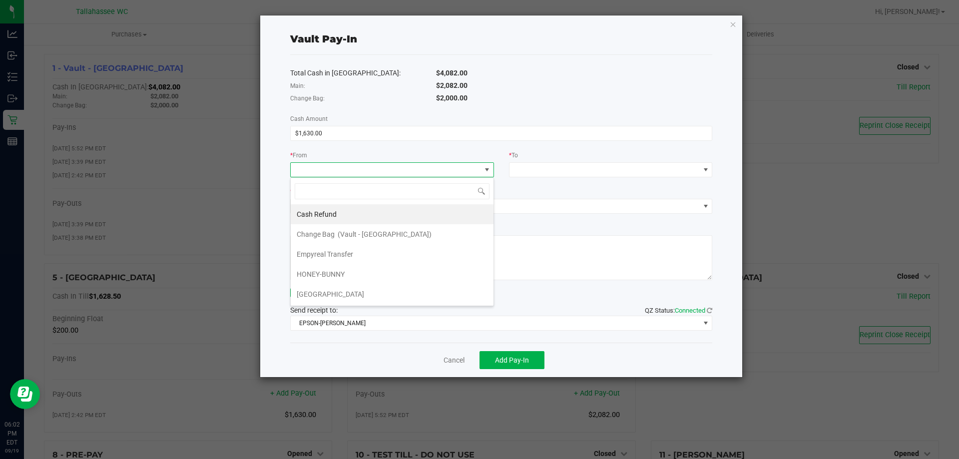
scroll to position [15, 204]
click at [367, 257] on li "Empyreal Transfer" at bounding box center [392, 254] width 203 height 20
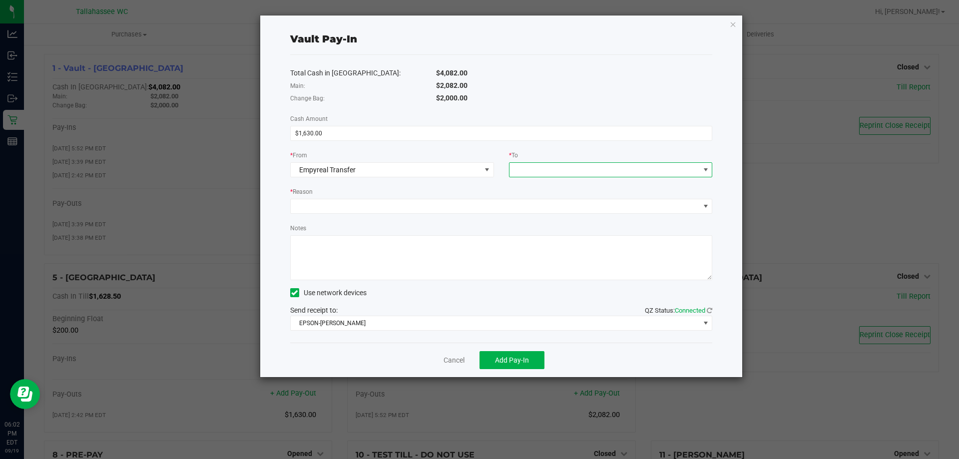
click at [561, 167] on span at bounding box center [605, 170] width 190 height 14
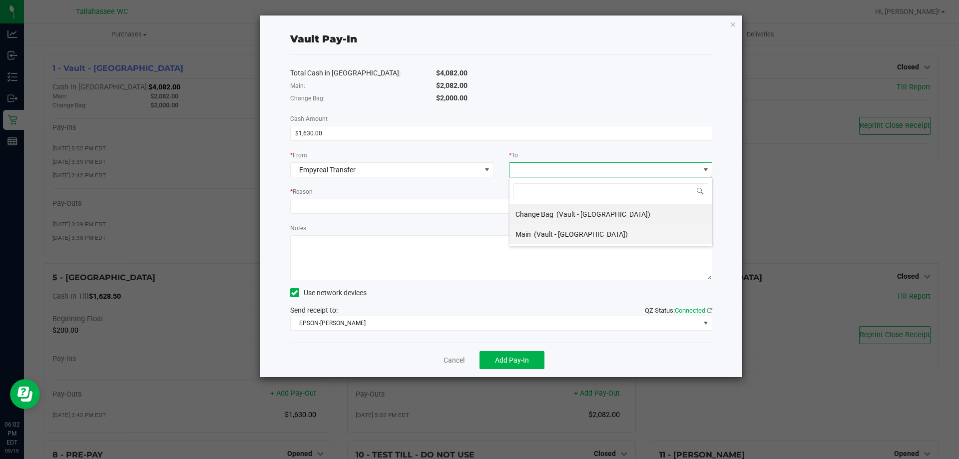
click at [558, 234] on span "(Vault - [GEOGRAPHIC_DATA])" at bounding box center [581, 234] width 94 height 8
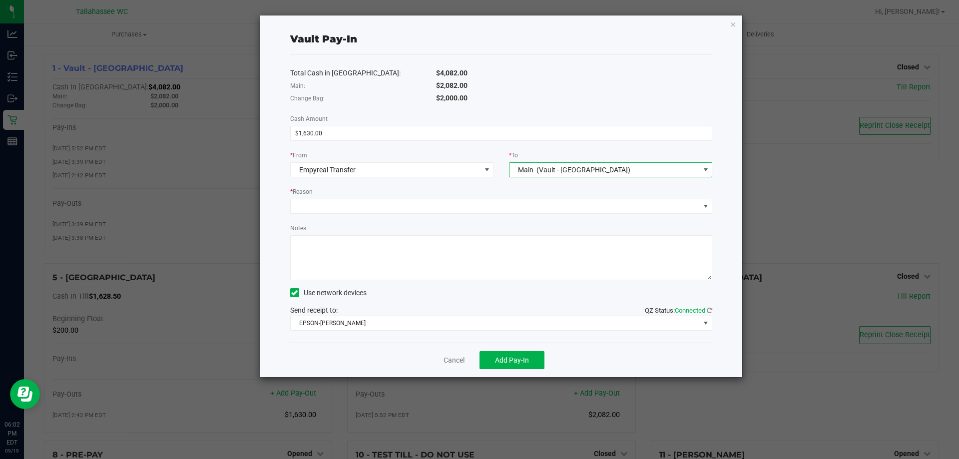
click at [484, 198] on div "* Reason" at bounding box center [501, 192] width 423 height 12
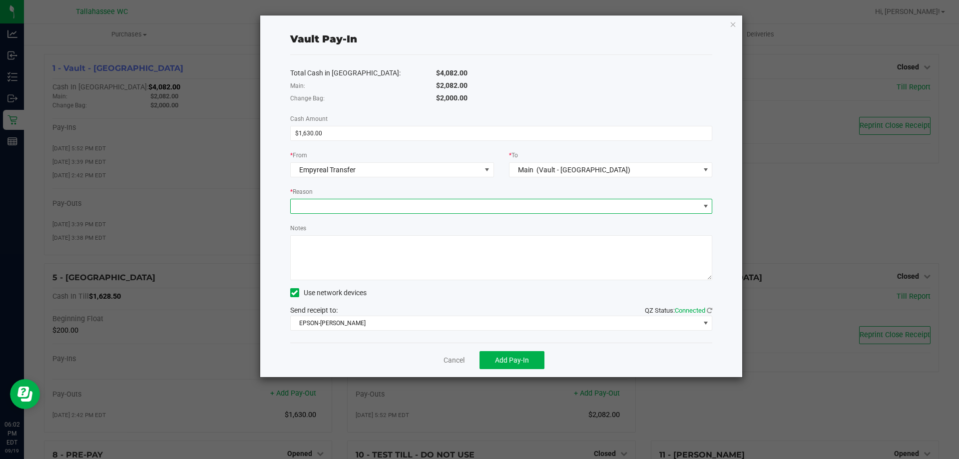
click at [487, 203] on span at bounding box center [495, 206] width 409 height 14
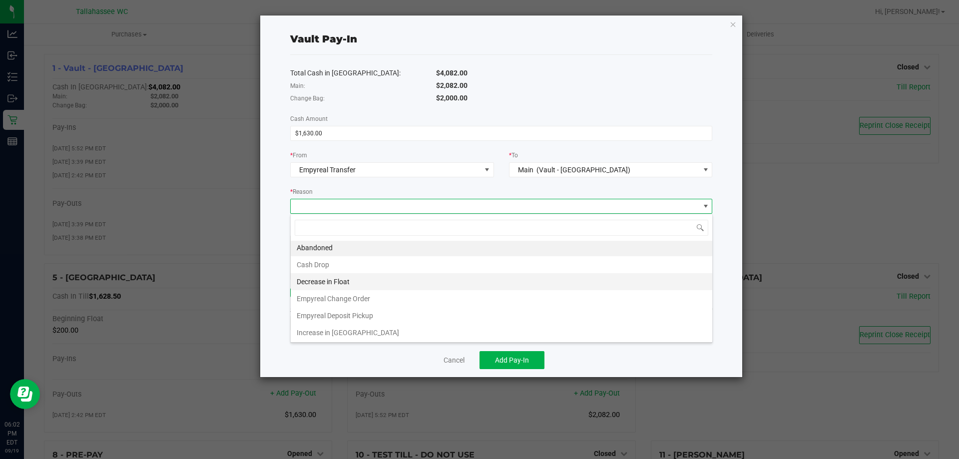
scroll to position [2, 0]
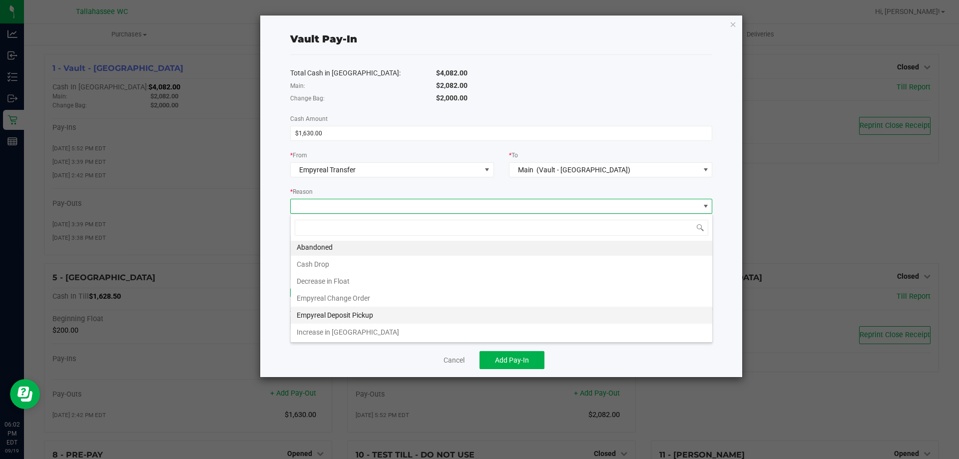
click at [403, 313] on li "Empyreal Deposit Pickup" at bounding box center [502, 315] width 422 height 17
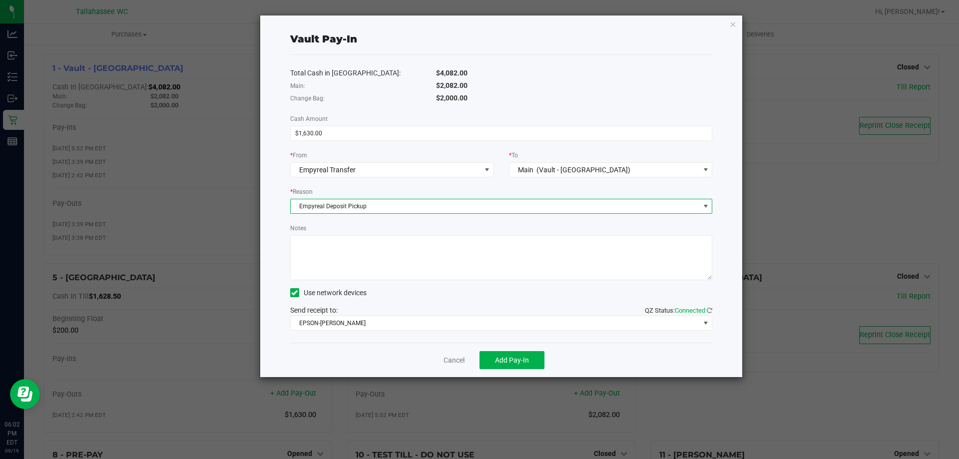
click at [408, 263] on textarea "Notes" at bounding box center [501, 257] width 423 height 45
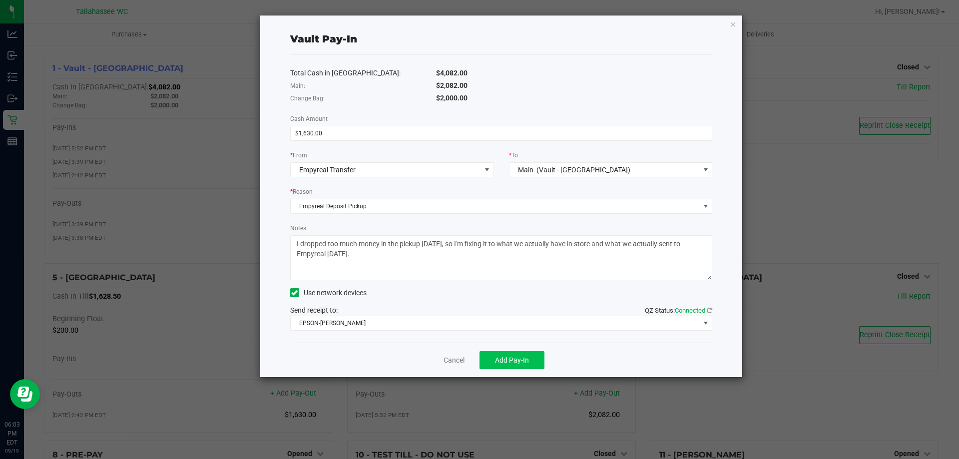
type textarea "I dropped too much money in the pickup [DATE], so I'm fixing it to what we actu…"
click at [515, 366] on button "Add Pay-In" at bounding box center [512, 360] width 65 height 18
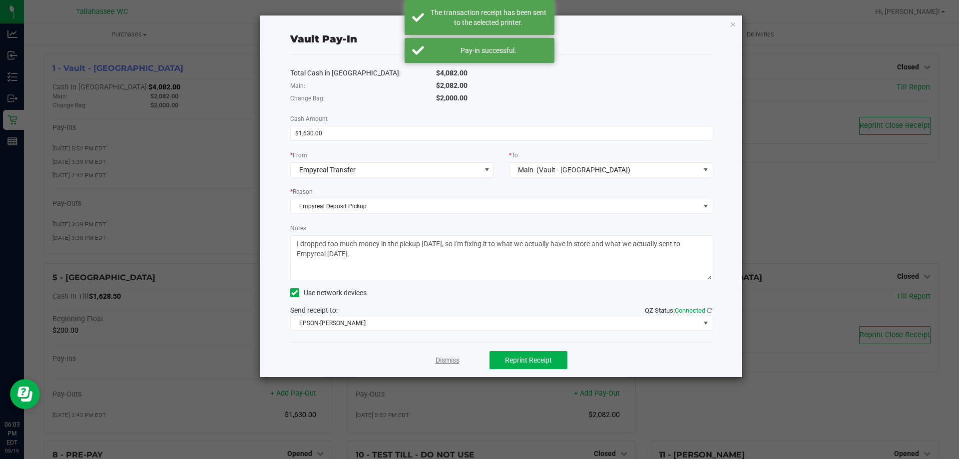
click at [447, 358] on link "Dismiss" at bounding box center [448, 360] width 24 height 10
